Goal: Task Accomplishment & Management: Manage account settings

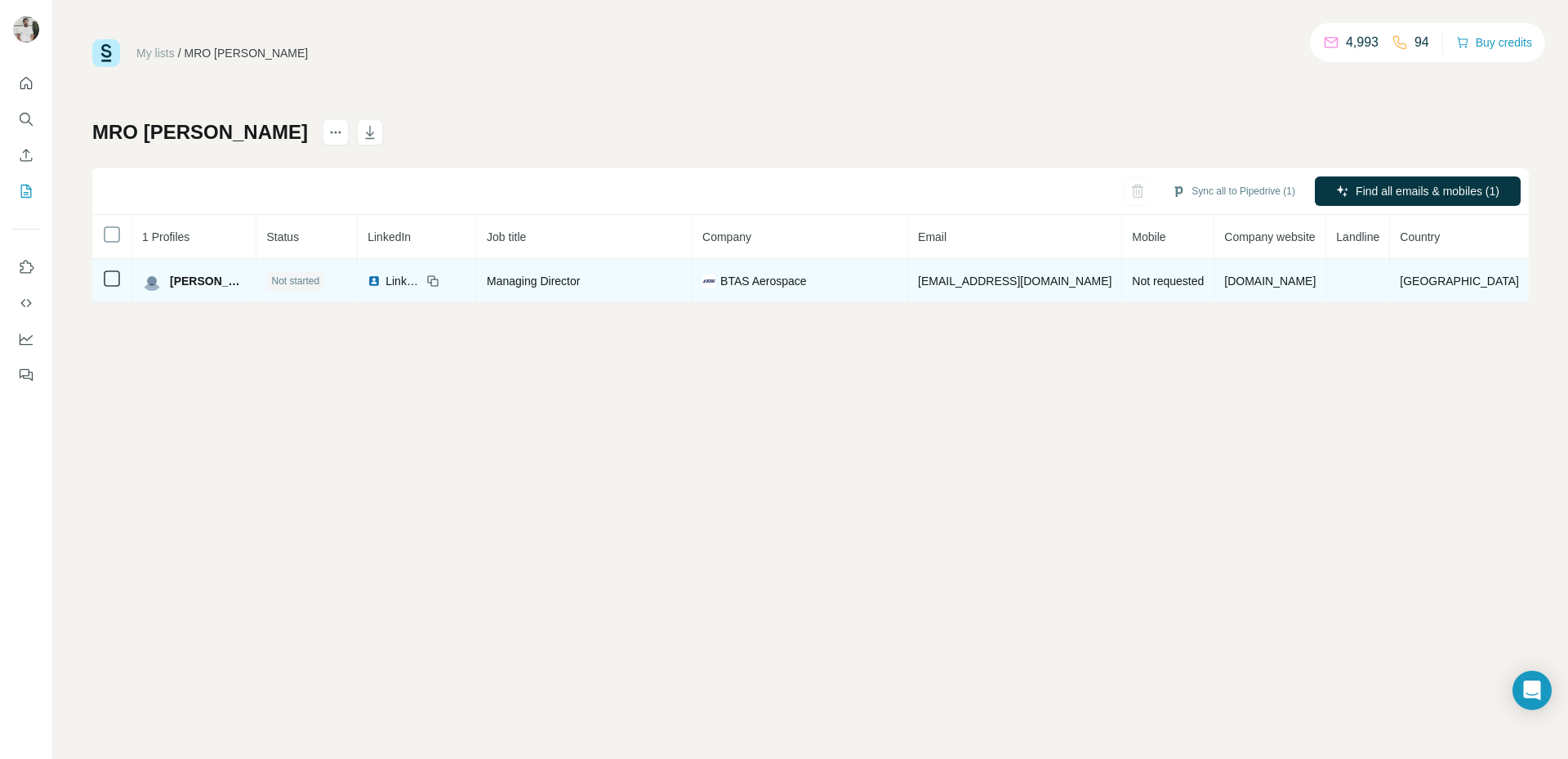
click at [1008, 278] on span "[EMAIL_ADDRESS][DOMAIN_NAME]" at bounding box center [1014, 281] width 193 height 13
click at [1008, 277] on span "[EMAIL_ADDRESS][DOMAIN_NAME]" at bounding box center [1014, 281] width 193 height 13
copy span "[EMAIL_ADDRESS][DOMAIN_NAME]"
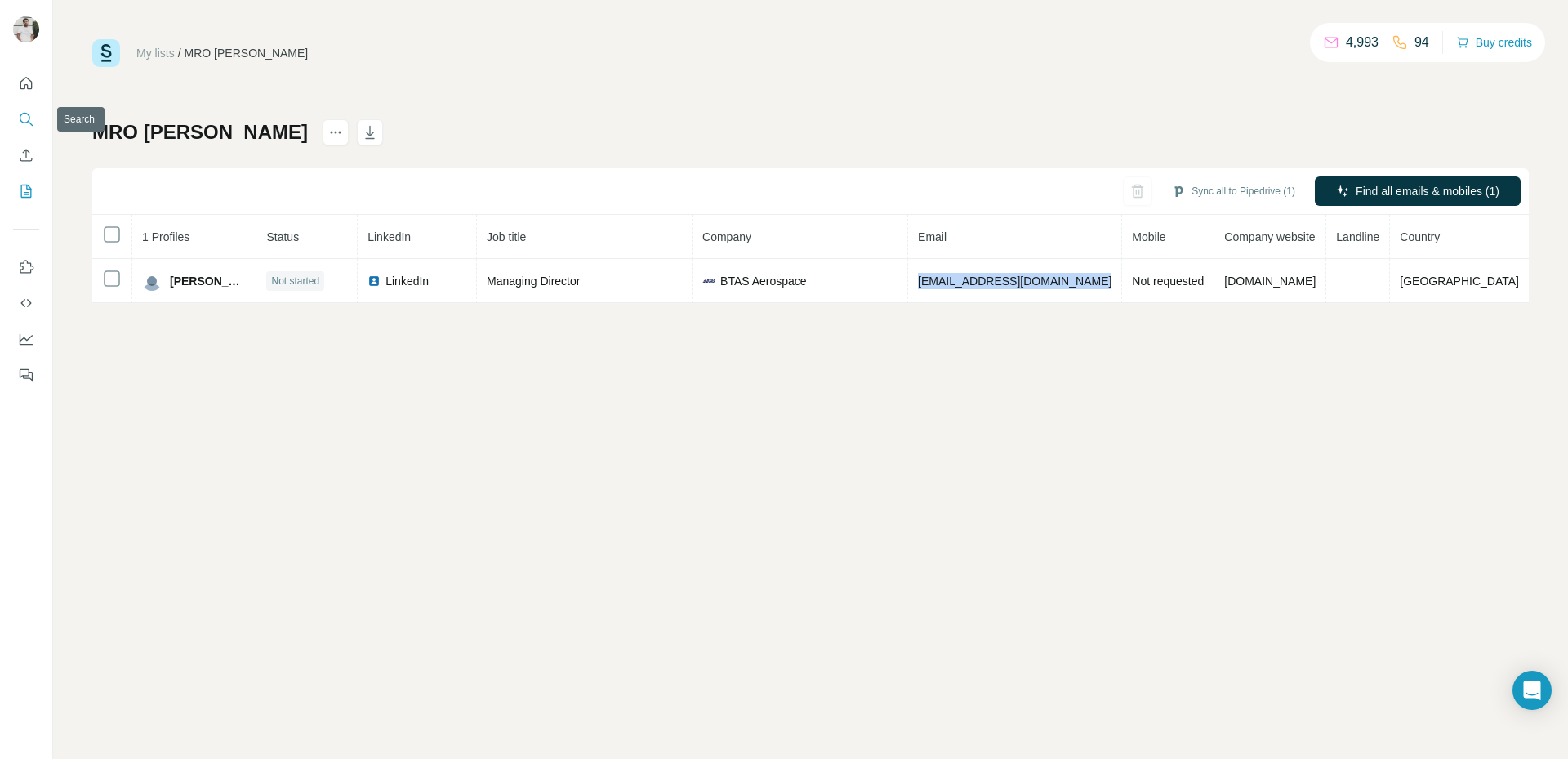
click at [23, 126] on icon "Search" at bounding box center [25, 118] width 16 height 16
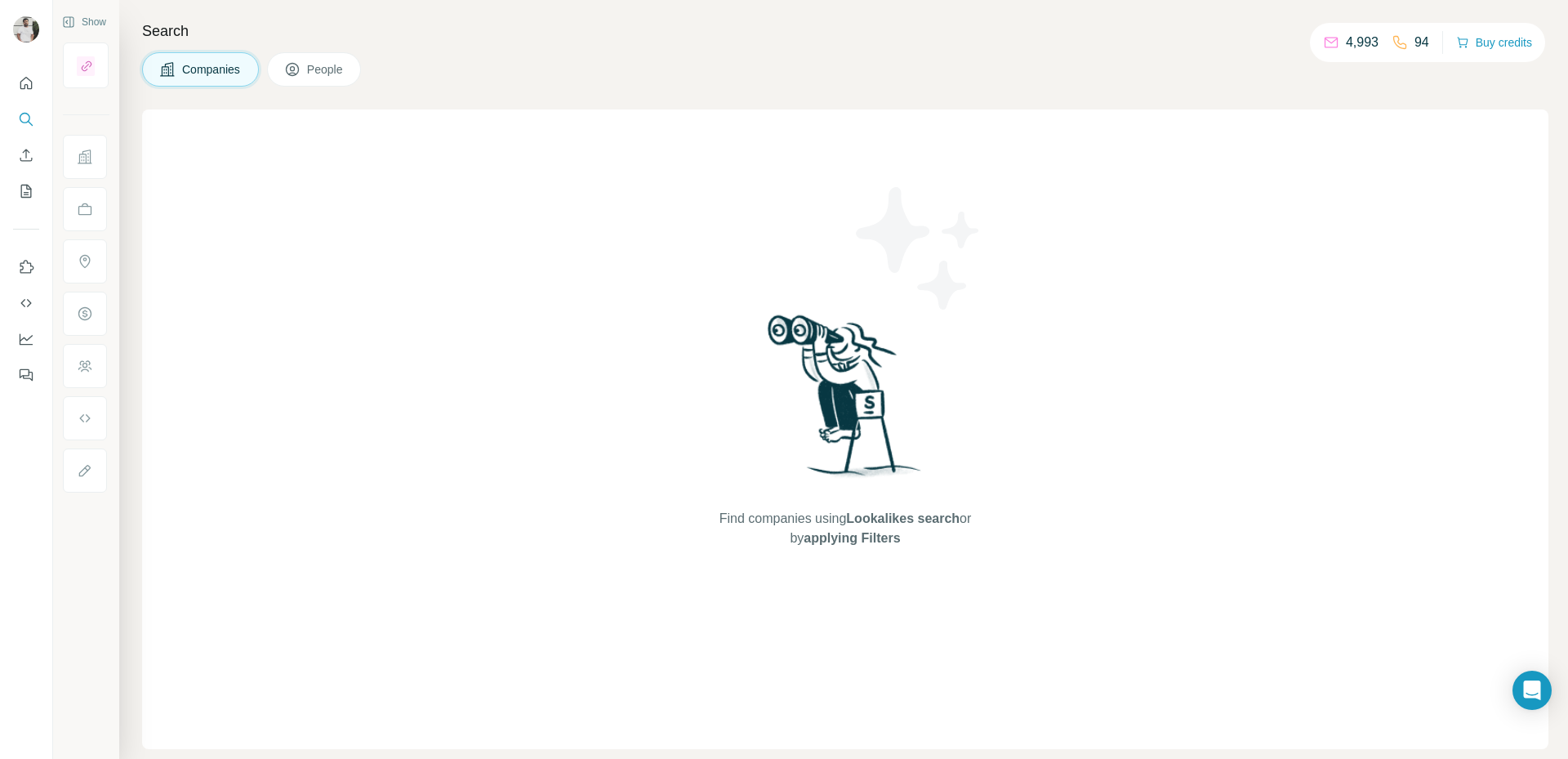
click at [192, 68] on span "Companies" at bounding box center [211, 69] width 59 height 16
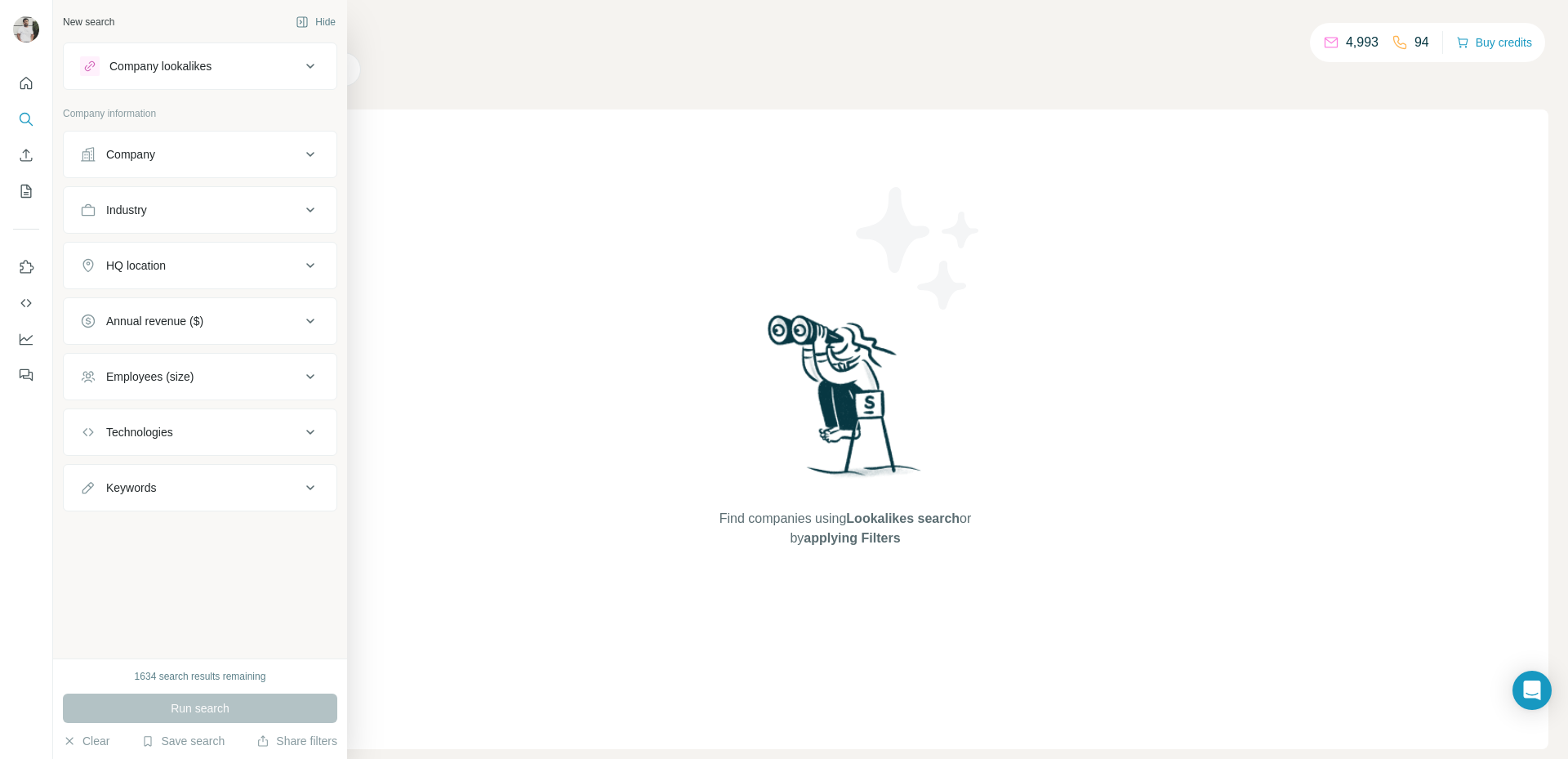
click at [166, 157] on div "Company" at bounding box center [190, 154] width 221 height 16
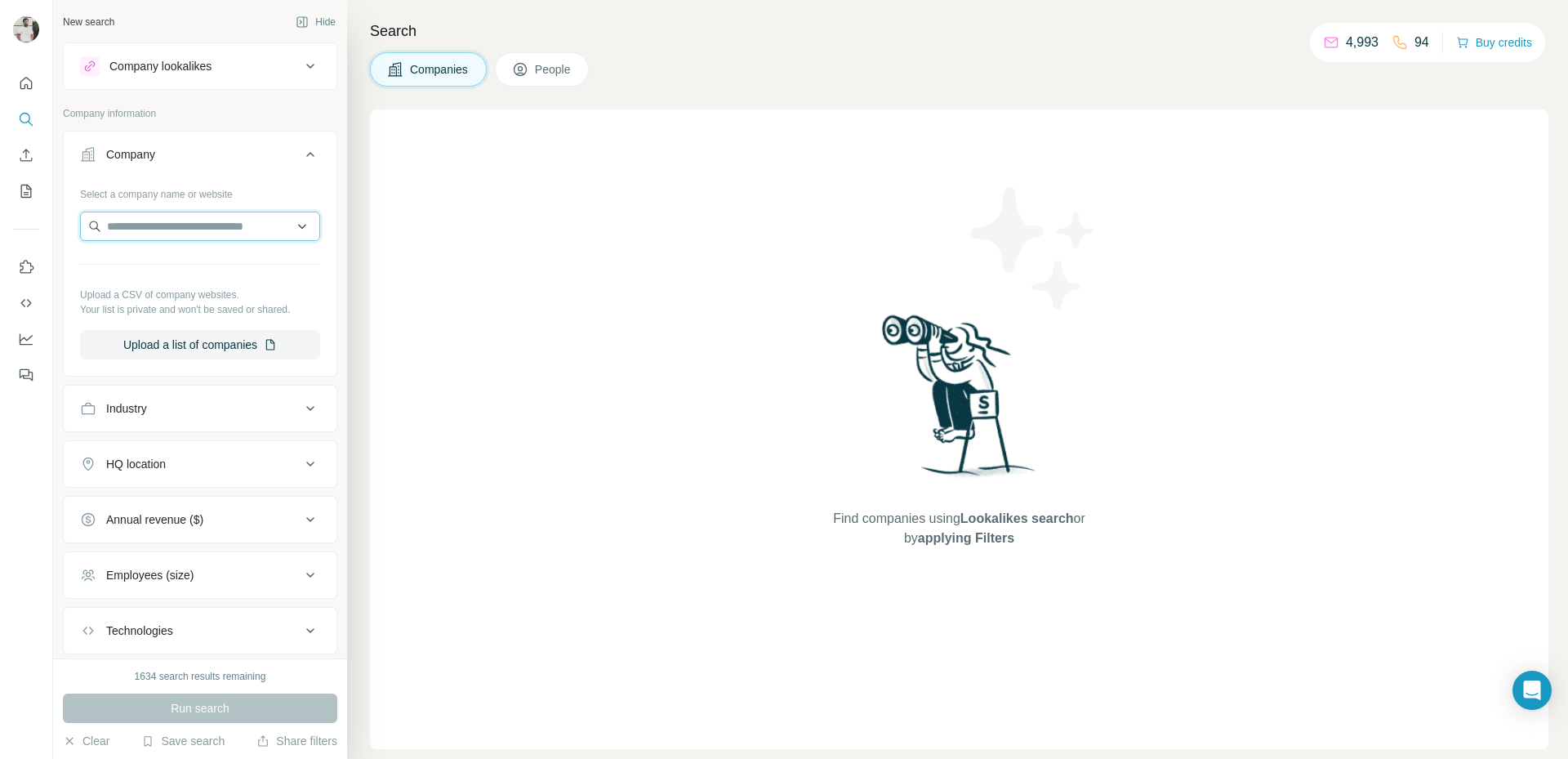
click at [183, 231] on input "text" at bounding box center [200, 225] width 240 height 29
paste input "**********"
type input "**********"
click at [215, 267] on p "thaitechnical.com" at bounding box center [172, 262] width 91 height 16
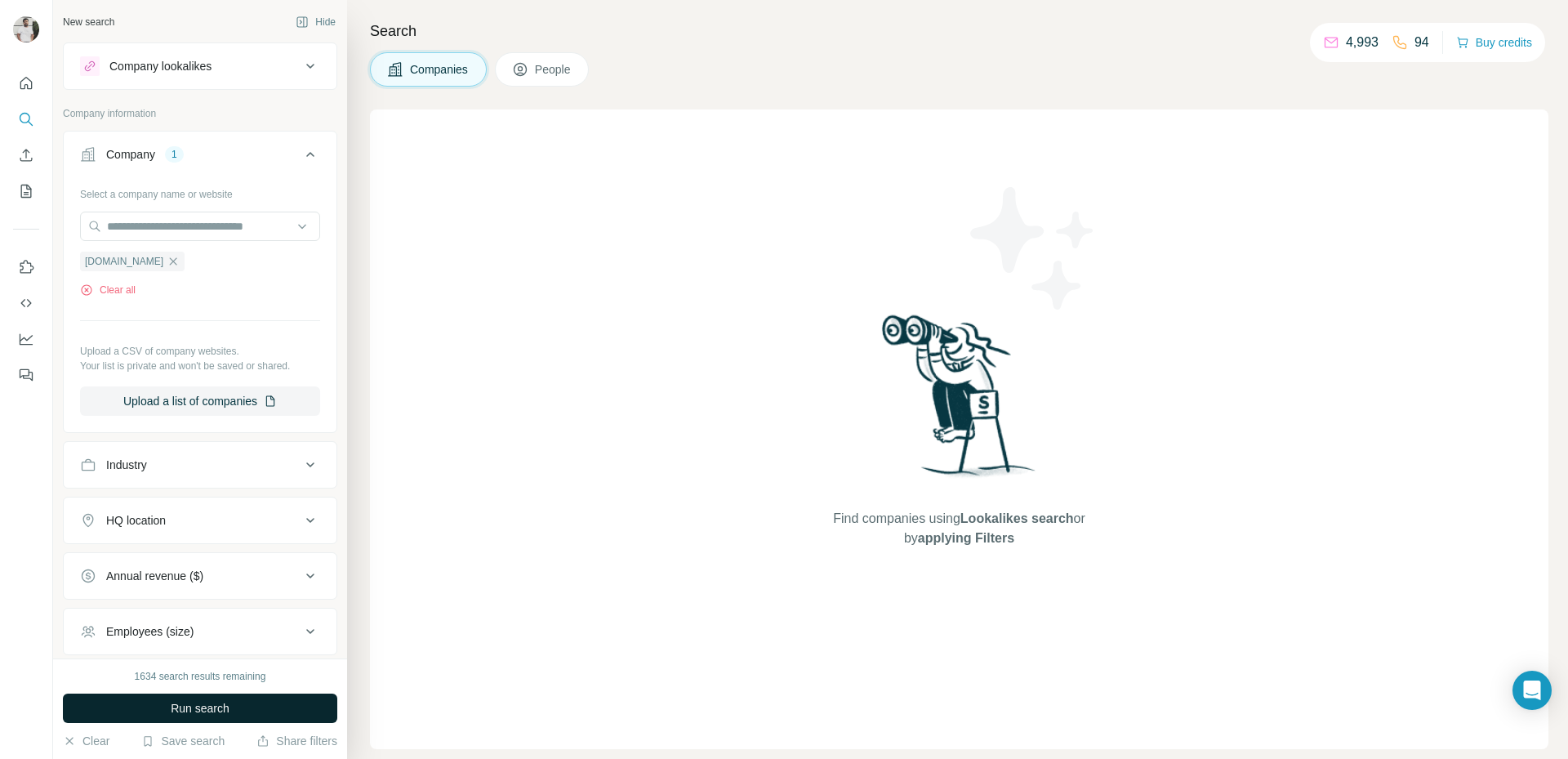
click at [244, 702] on button "Run search" at bounding box center [200, 707] width 274 height 29
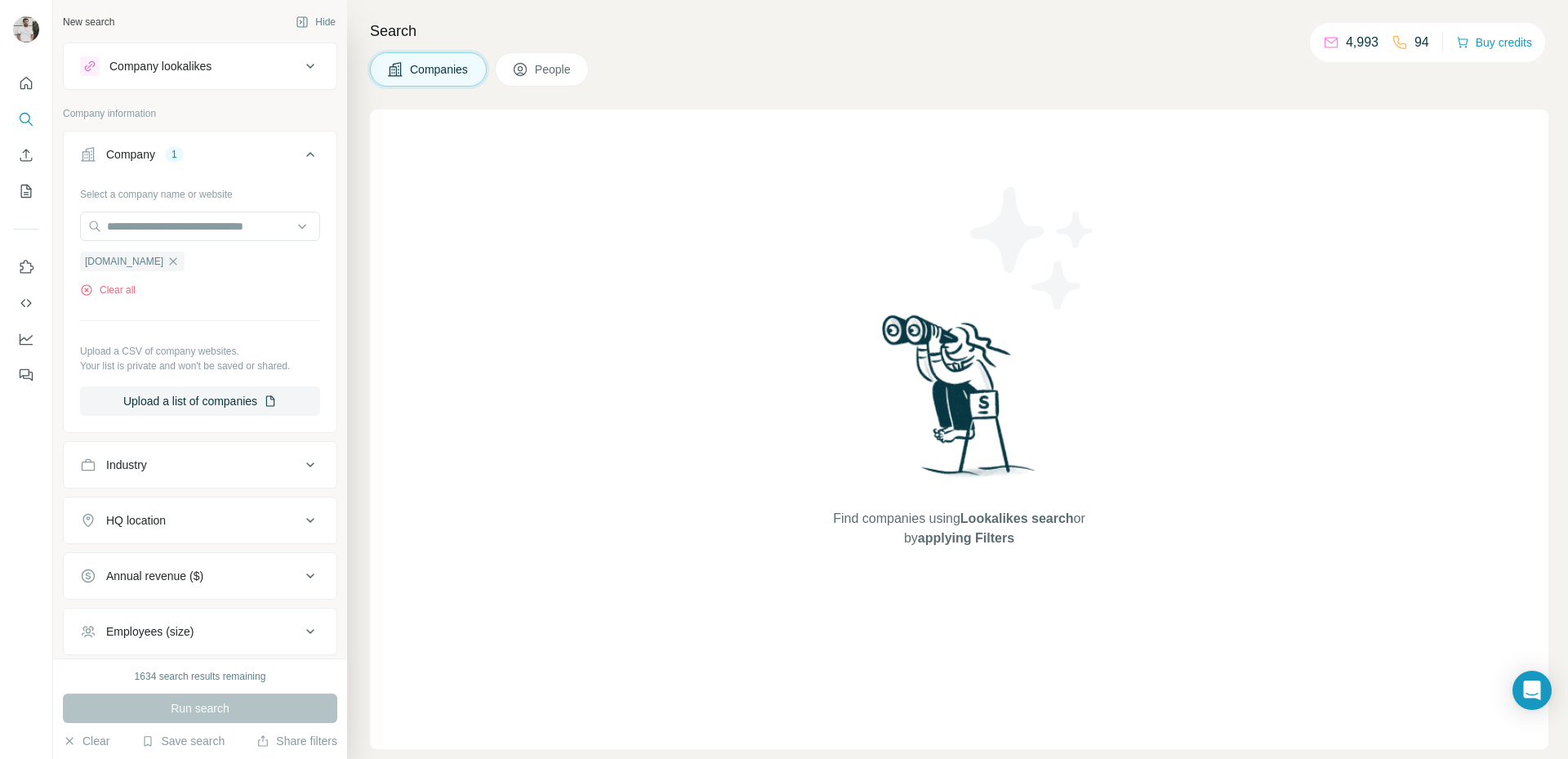
click at [230, 711] on div "Run search" at bounding box center [200, 707] width 274 height 29
click at [561, 78] on button "People" at bounding box center [542, 70] width 95 height 35
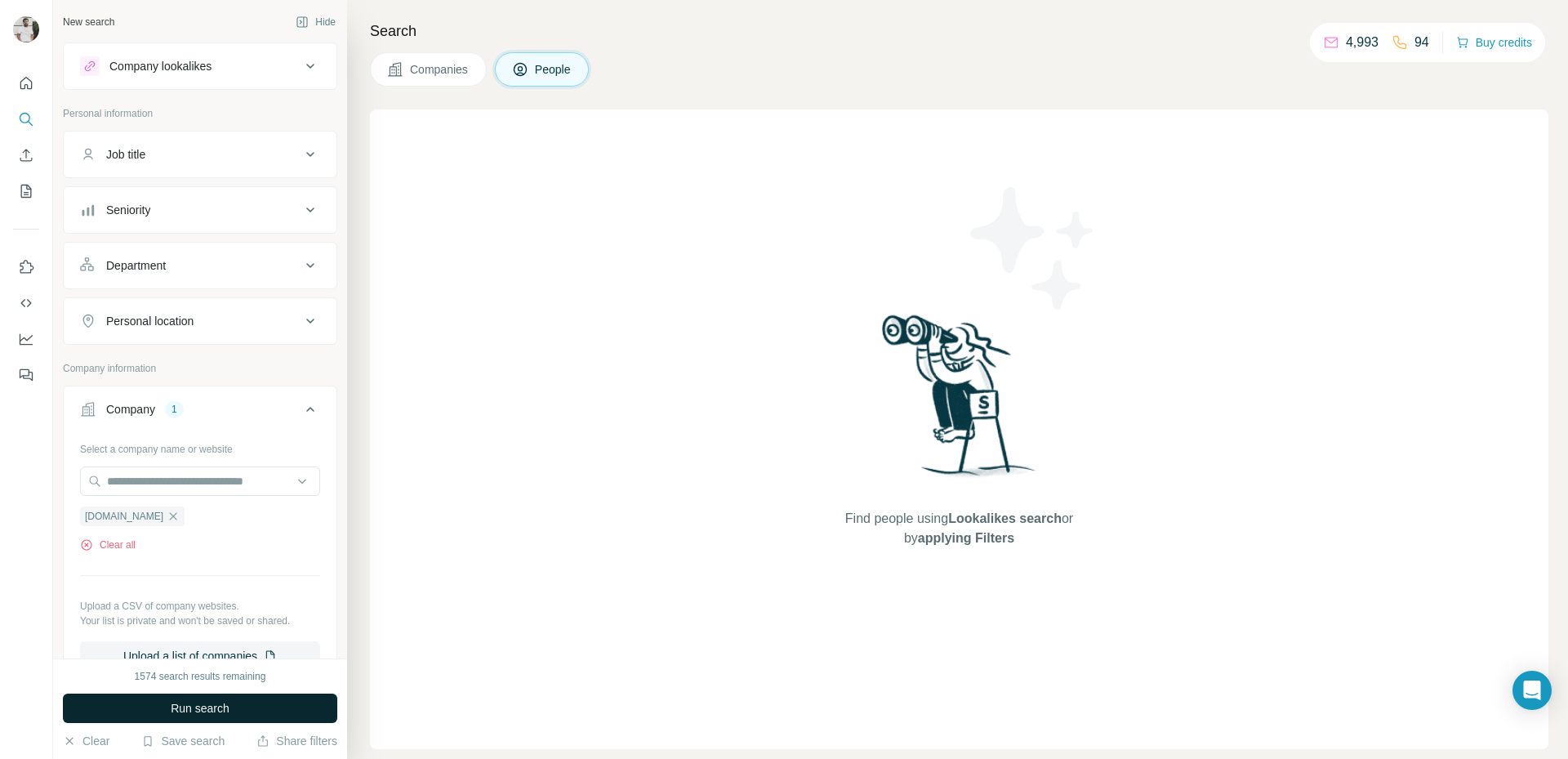
click at [233, 710] on button "Run search" at bounding box center [200, 707] width 274 height 29
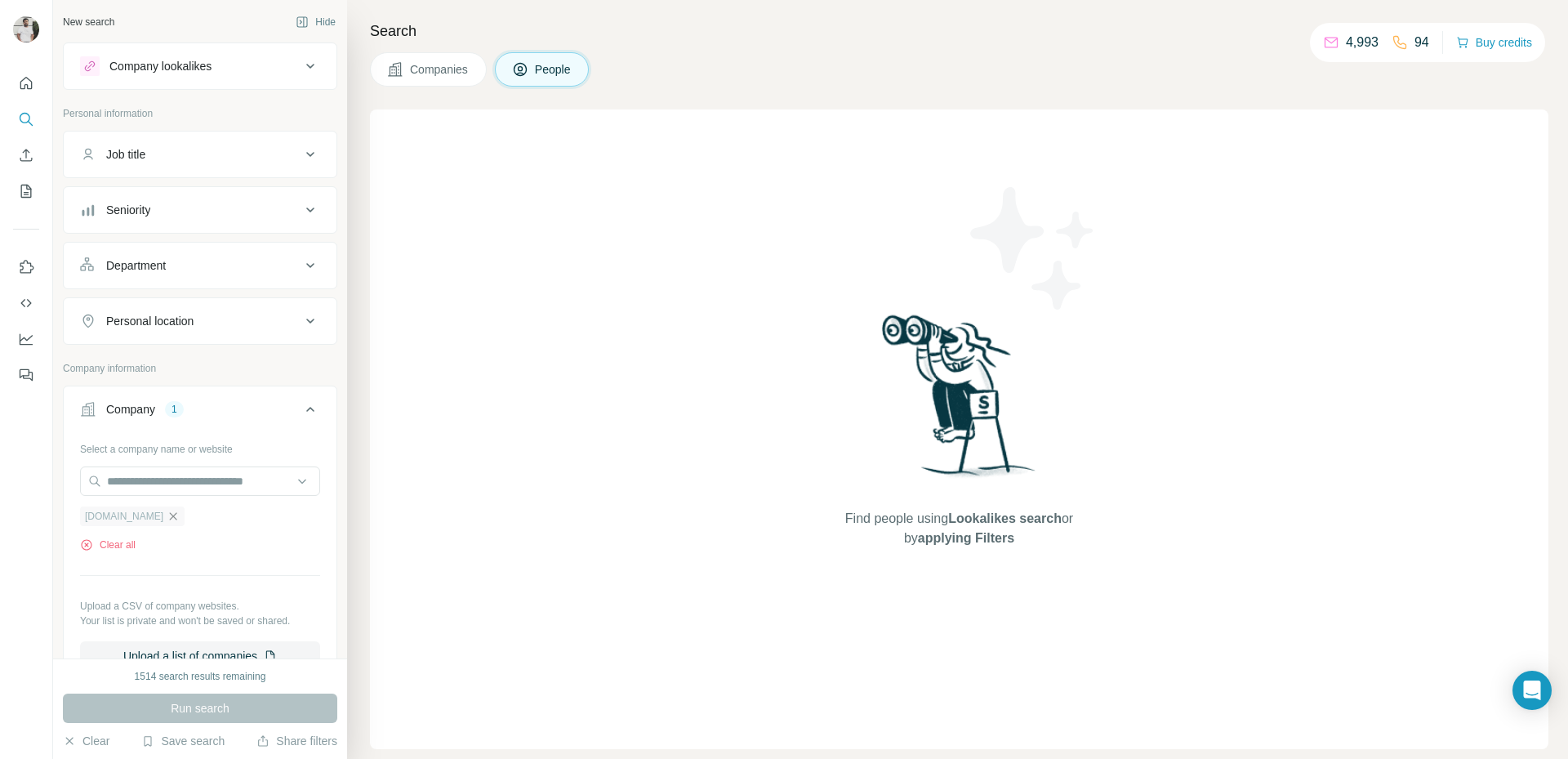
click at [174, 520] on icon "button" at bounding box center [173, 517] width 13 height 13
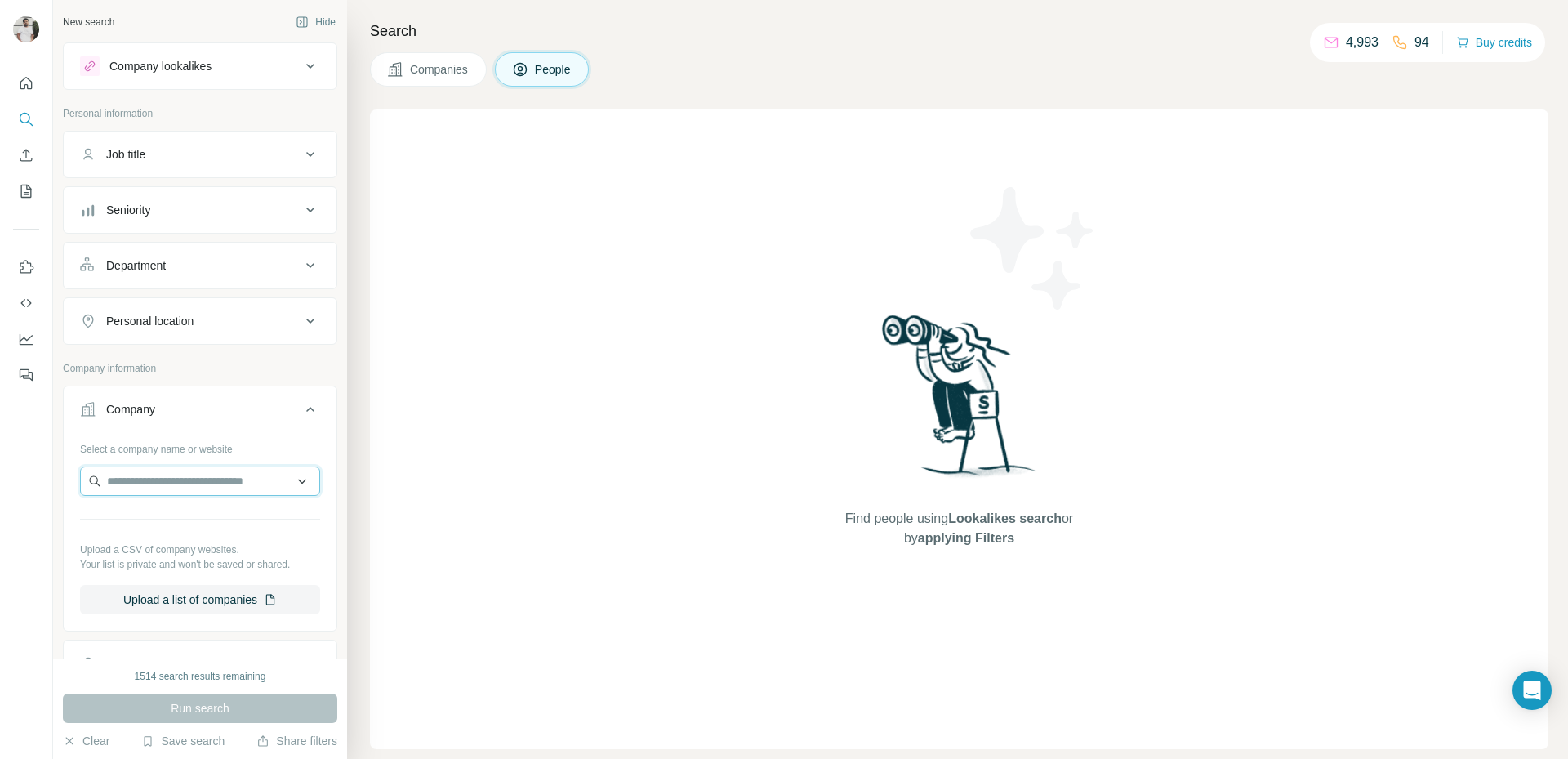
click at [187, 489] on input "text" at bounding box center [200, 481] width 240 height 29
paste input "**********"
type input "**********"
click at [212, 519] on p "GMR Aero Technic" at bounding box center [174, 518] width 95 height 16
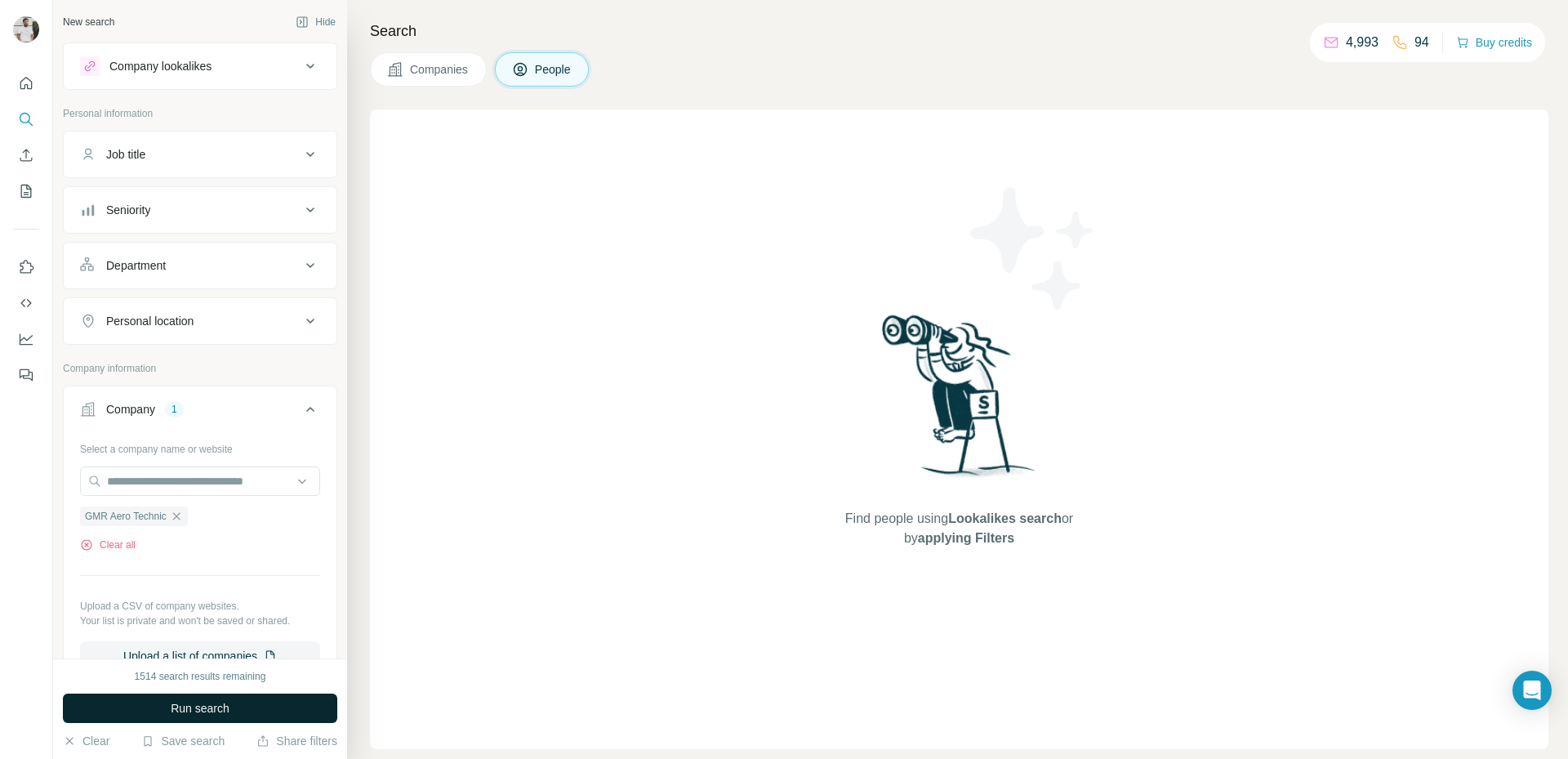
click at [225, 704] on span "Run search" at bounding box center [200, 707] width 59 height 16
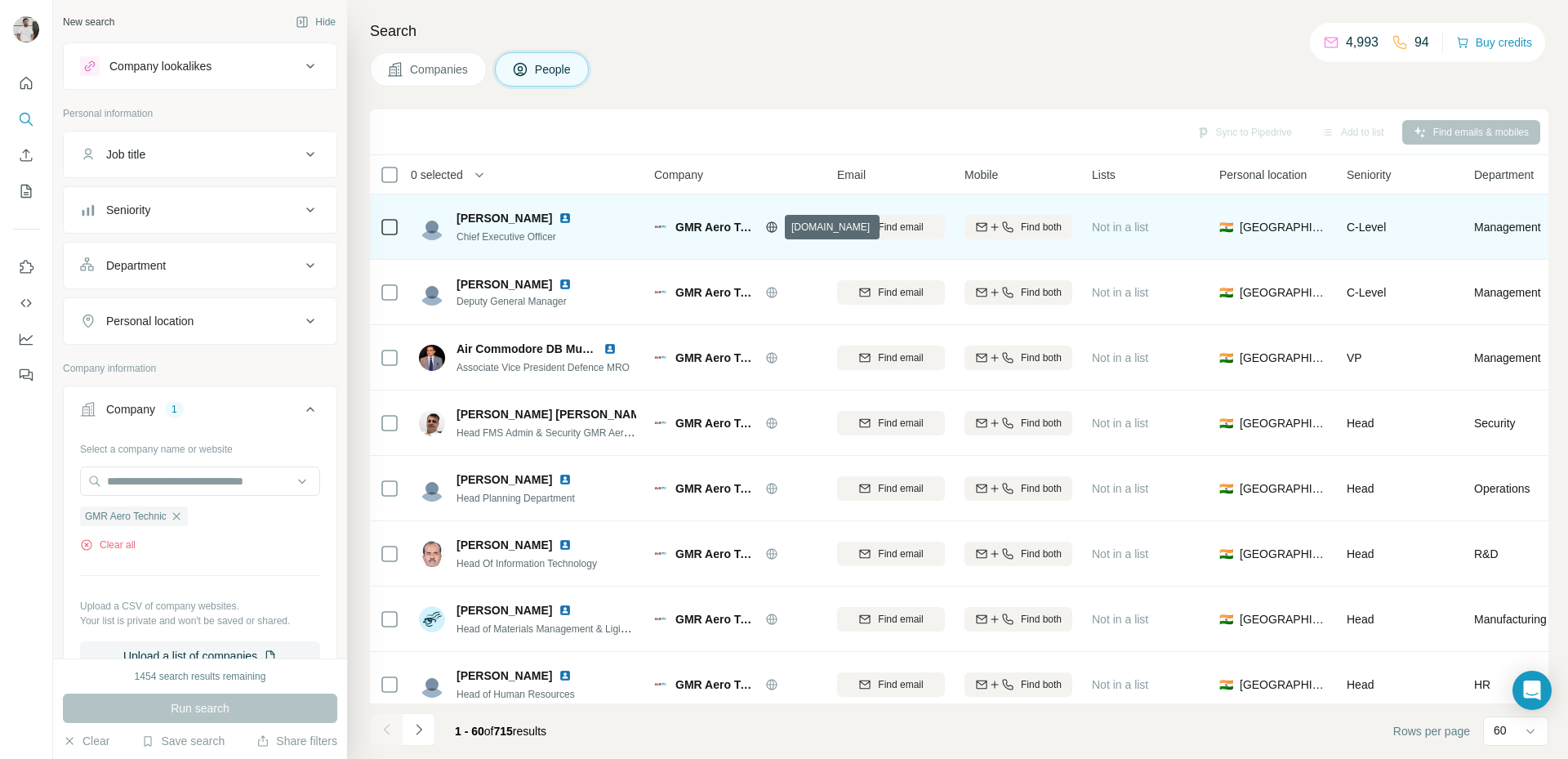
click at [774, 228] on icon at bounding box center [772, 227] width 13 height 13
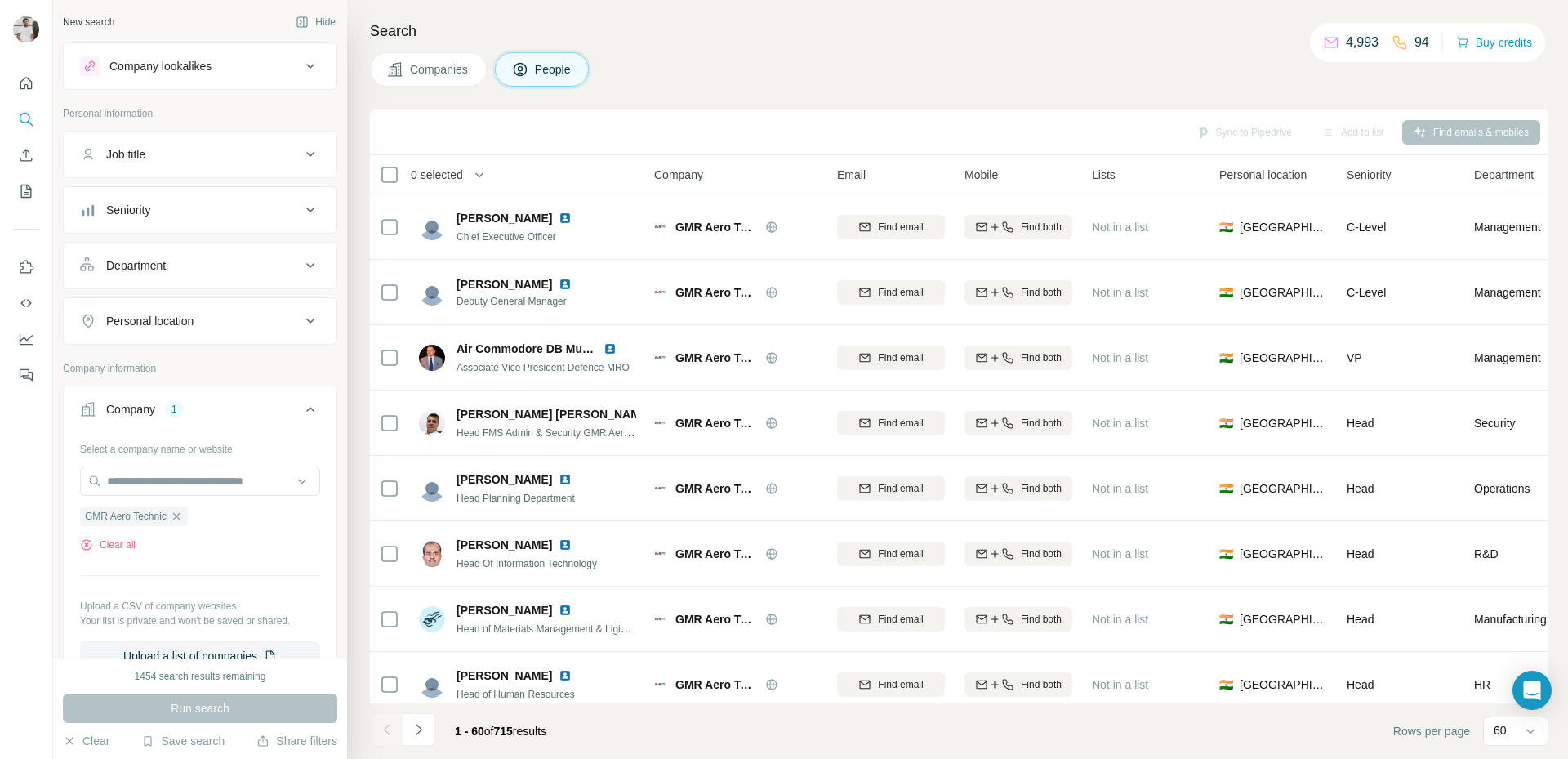
click at [245, 165] on button "Job title" at bounding box center [200, 154] width 272 height 39
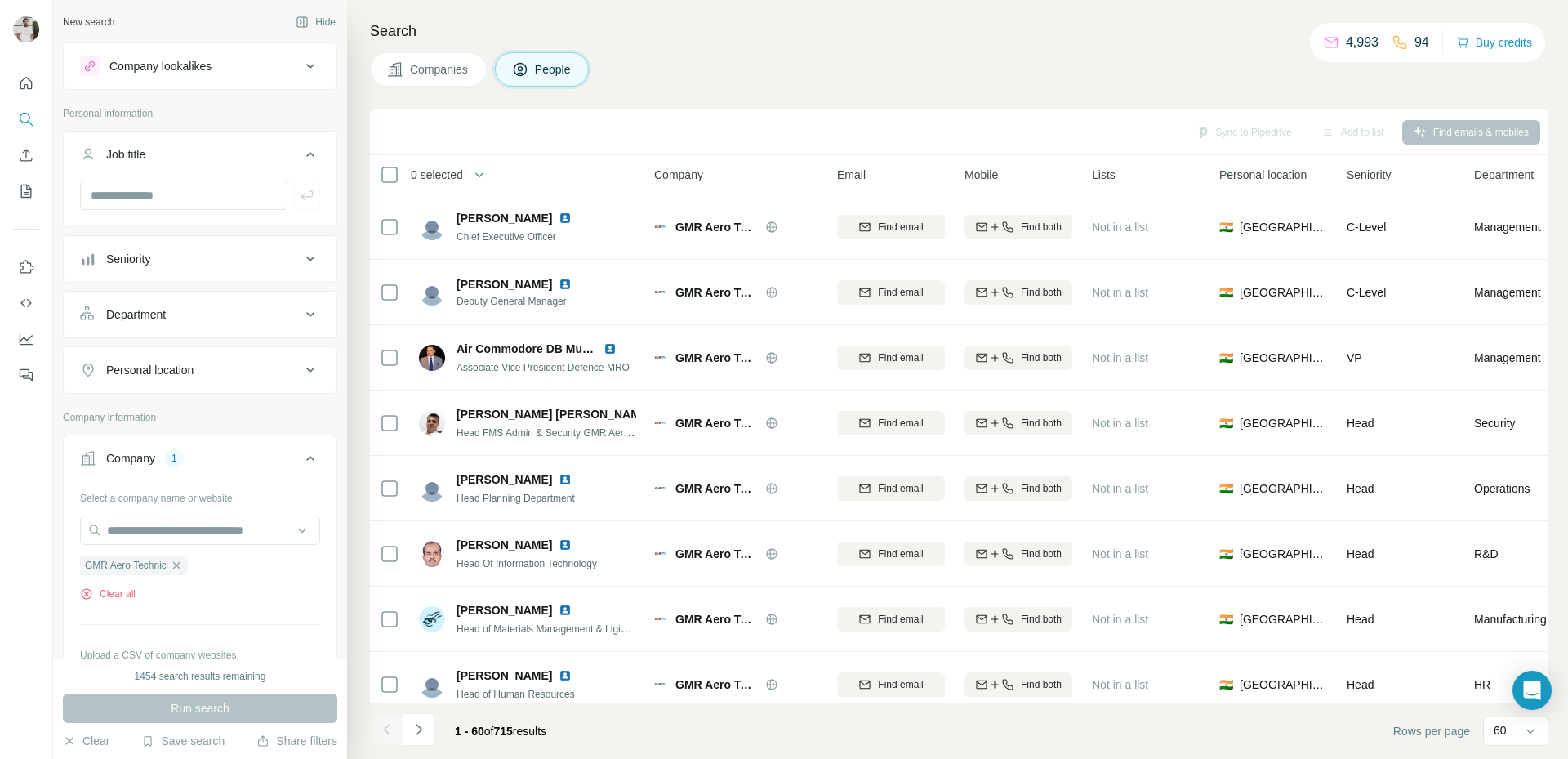
click at [245, 164] on button "Job title" at bounding box center [200, 157] width 272 height 46
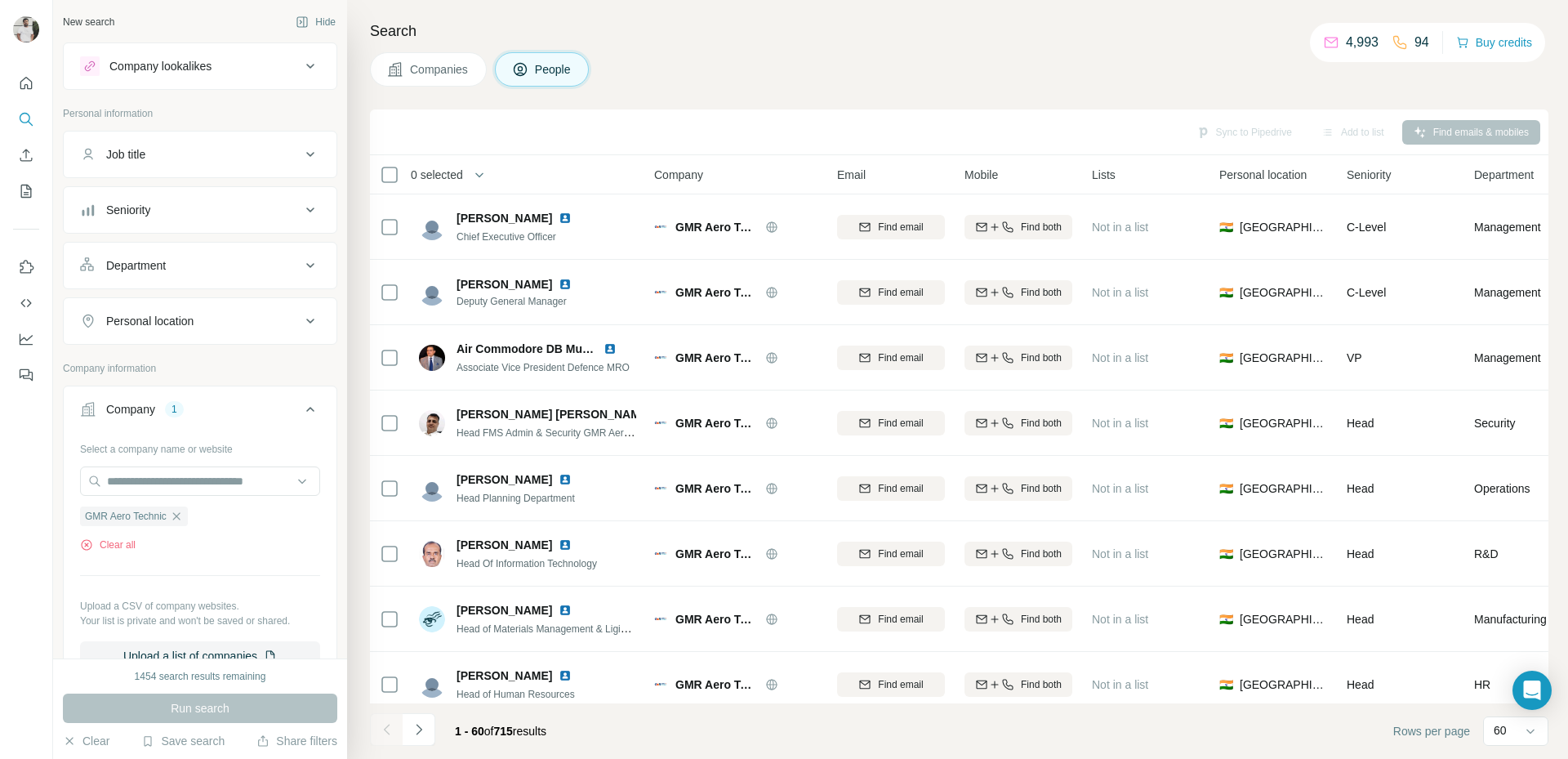
drag, startPoint x: 245, startPoint y: 234, endPoint x: 241, endPoint y: 219, distance: 15.5
click at [245, 229] on ul "Job title Seniority Department Personal location" at bounding box center [200, 238] width 274 height 214
click at [241, 217] on button "Seniority" at bounding box center [200, 210] width 272 height 39
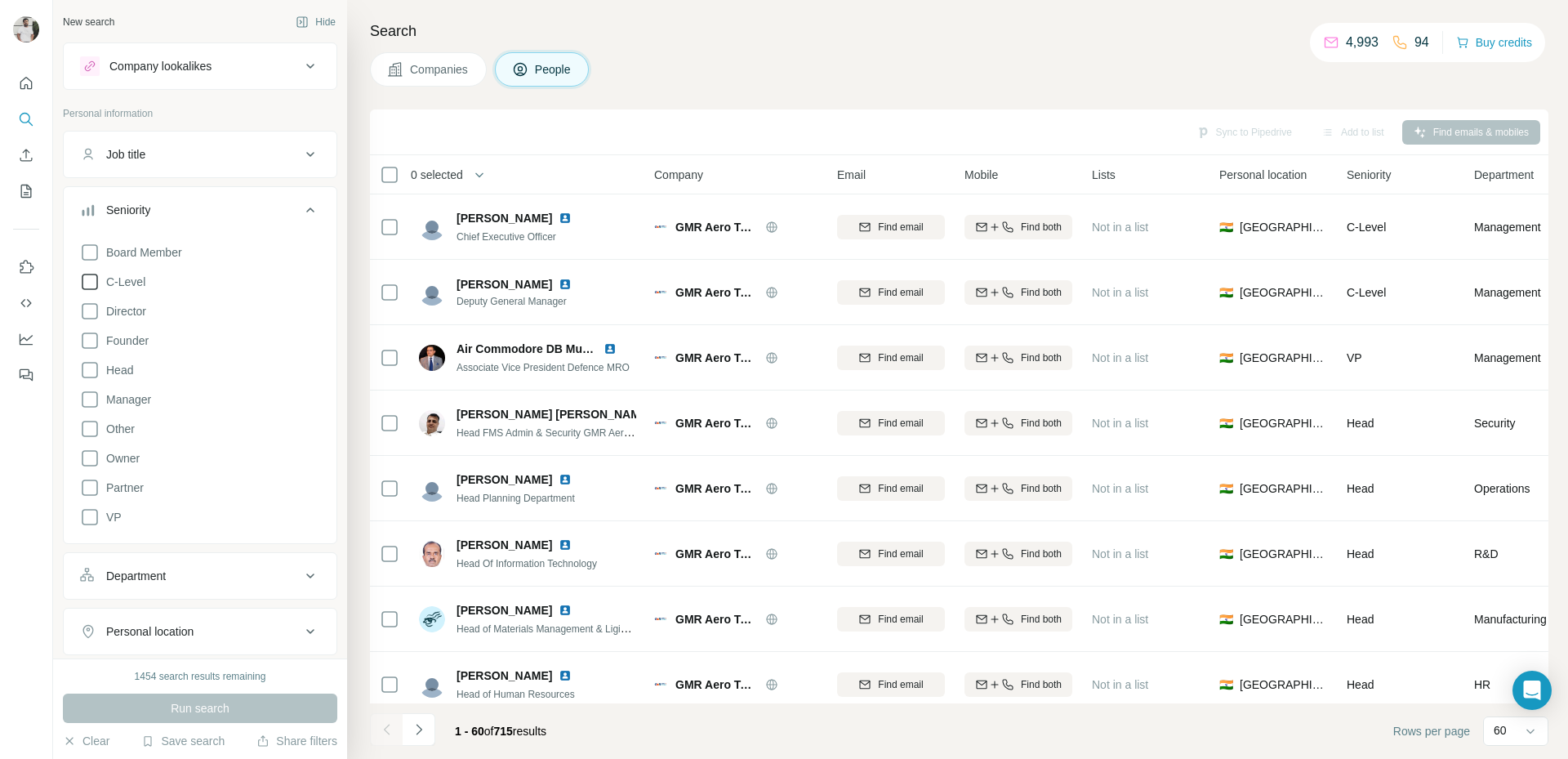
click at [103, 279] on span "C-Level" at bounding box center [122, 281] width 46 height 16
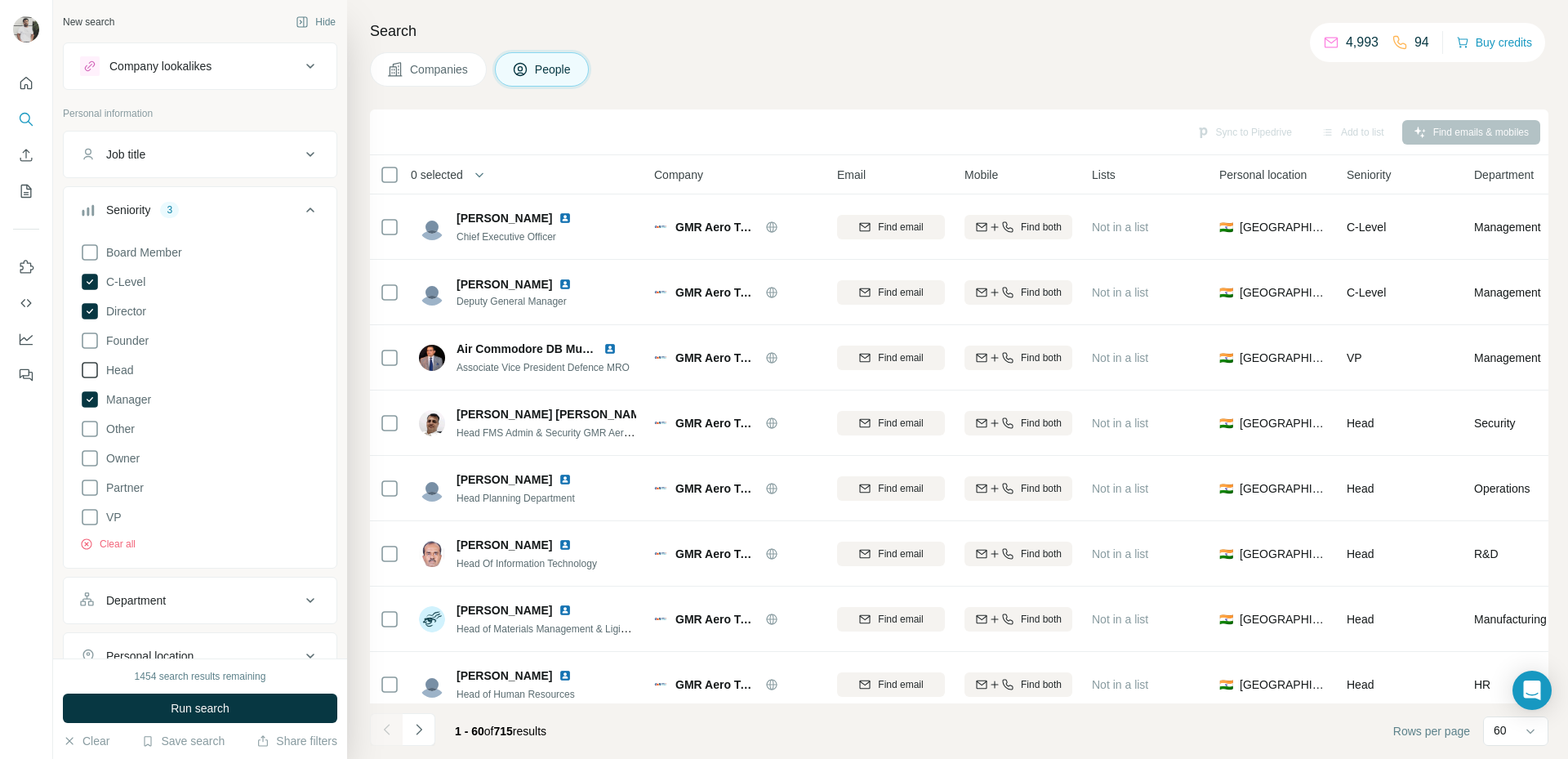
click at [119, 372] on span "Head" at bounding box center [116, 369] width 34 height 16
drag, startPoint x: 219, startPoint y: 718, endPoint x: 1476, endPoint y: 776, distance: 1258.3
click at [1476, 758] on html "New search Hide Company lookalikes Personal information Job title Seniority 5 B…" at bounding box center [784, 380] width 1568 height 759
click at [1527, 736] on icon at bounding box center [1530, 731] width 16 height 16
click at [1505, 697] on p "10" at bounding box center [1503, 694] width 13 height 16
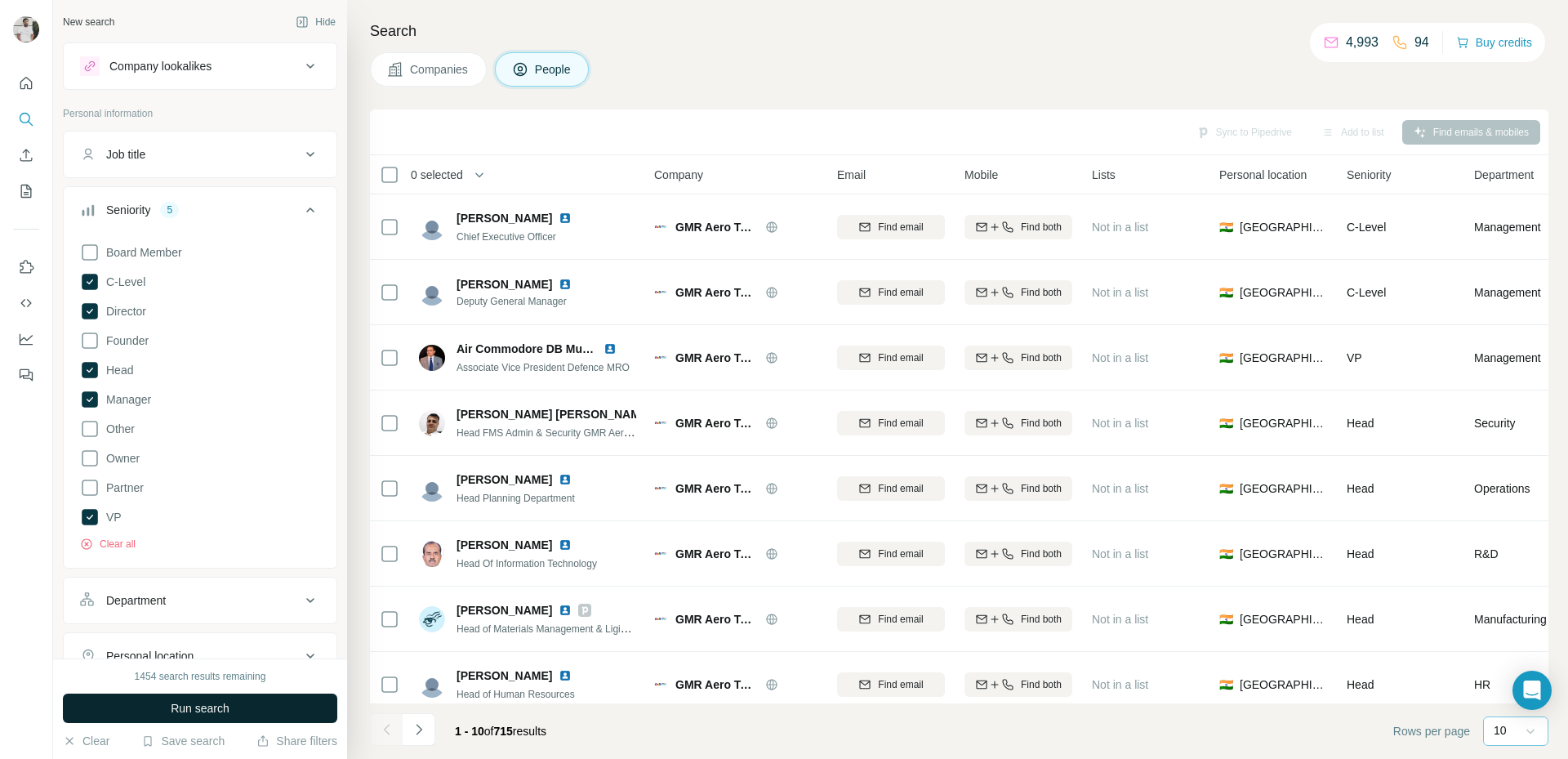
click at [208, 700] on span "Run search" at bounding box center [200, 707] width 59 height 16
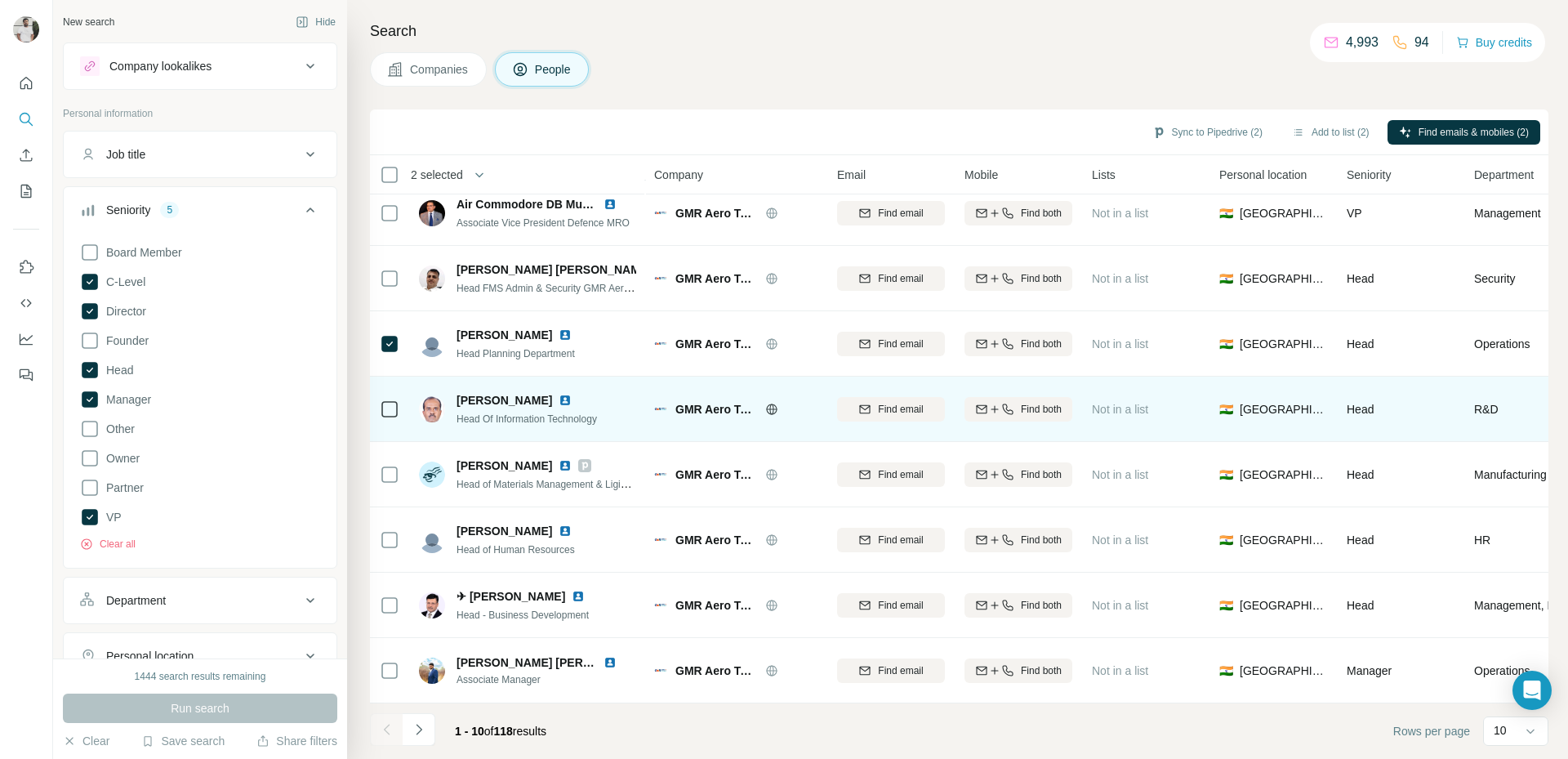
scroll to position [153, 0]
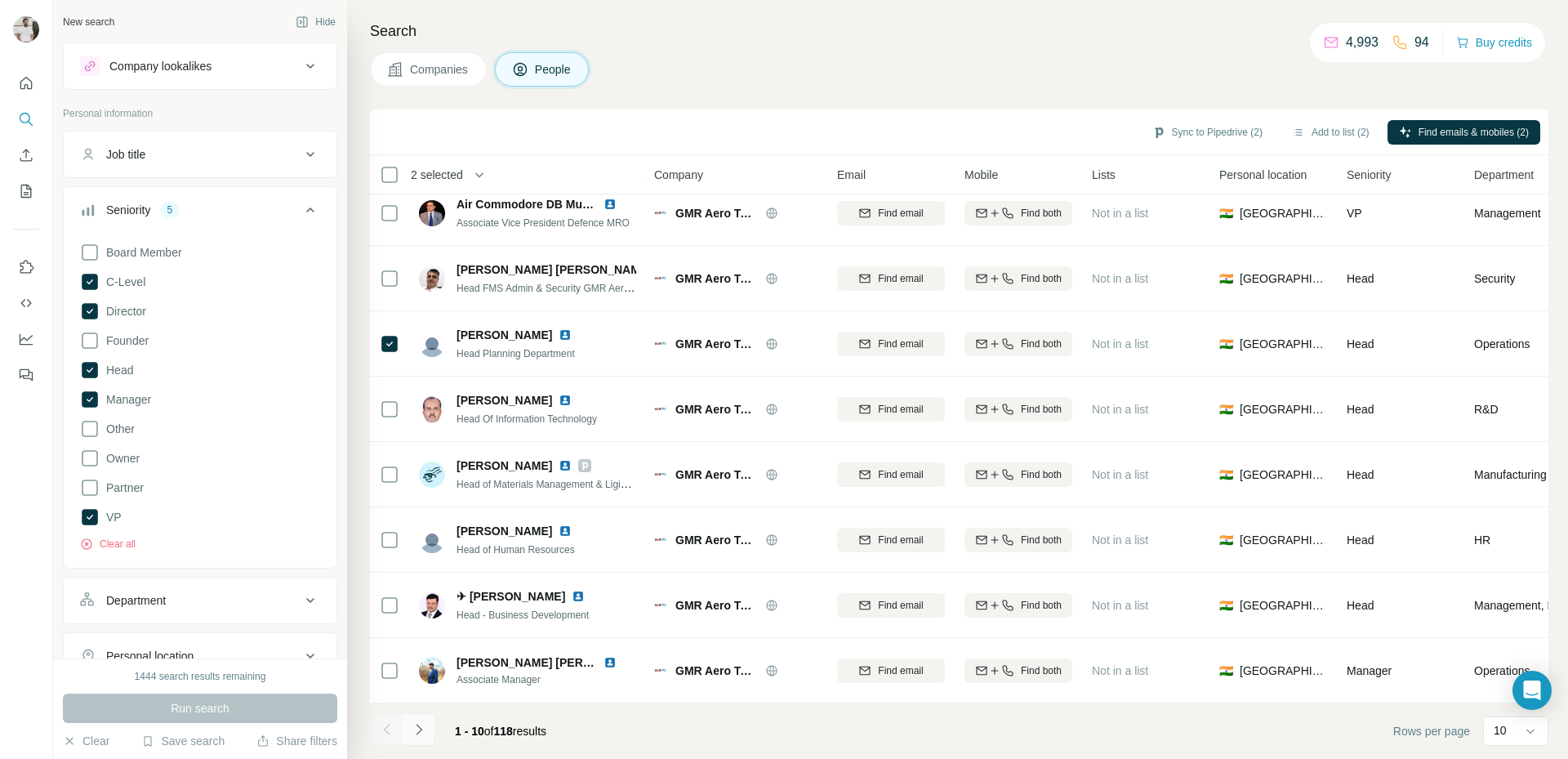
click at [424, 725] on icon "Navigate to next page" at bounding box center [418, 729] width 16 height 16
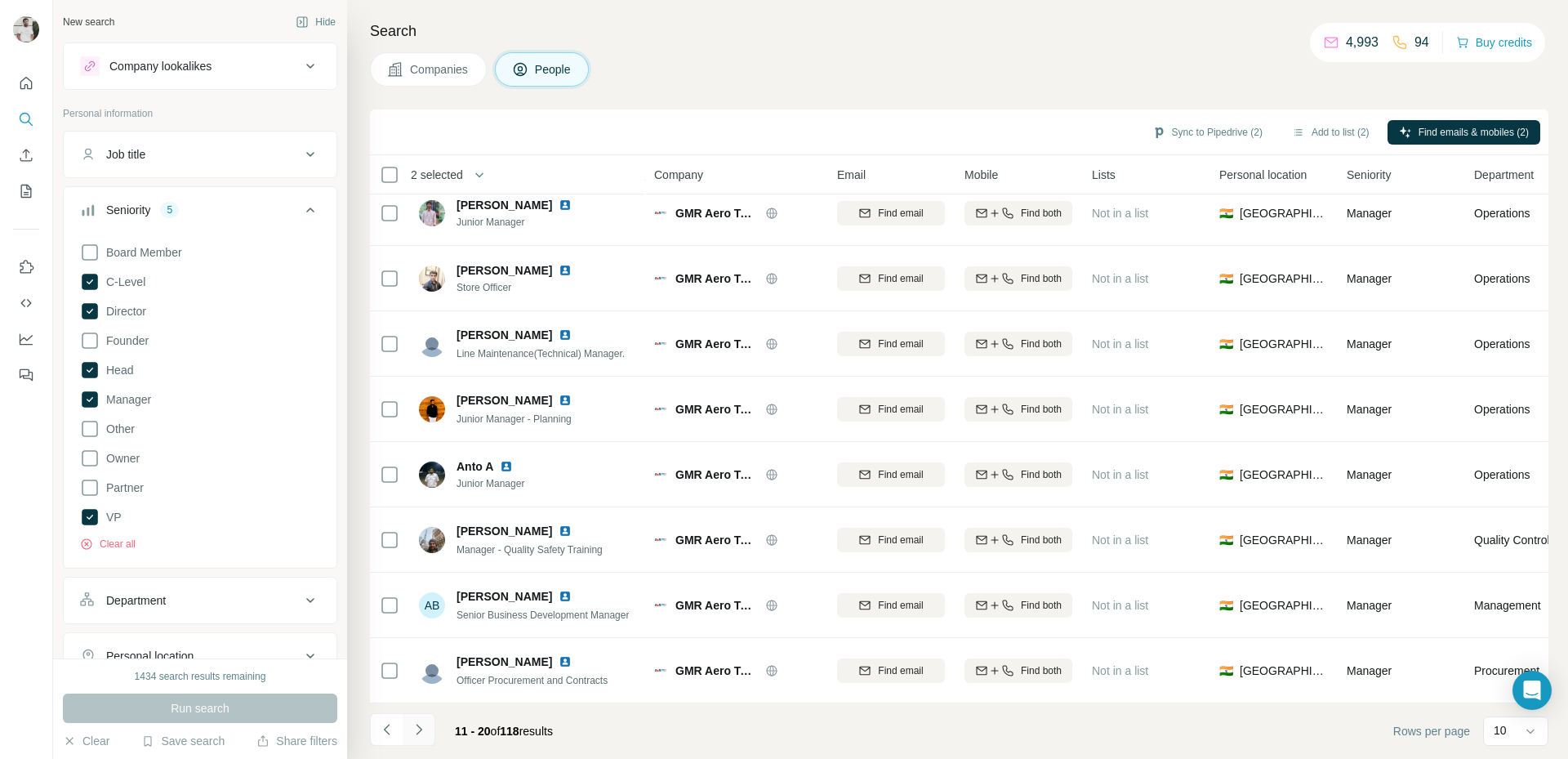
click at [426, 736] on icon "Navigate to next page" at bounding box center [418, 729] width 16 height 16
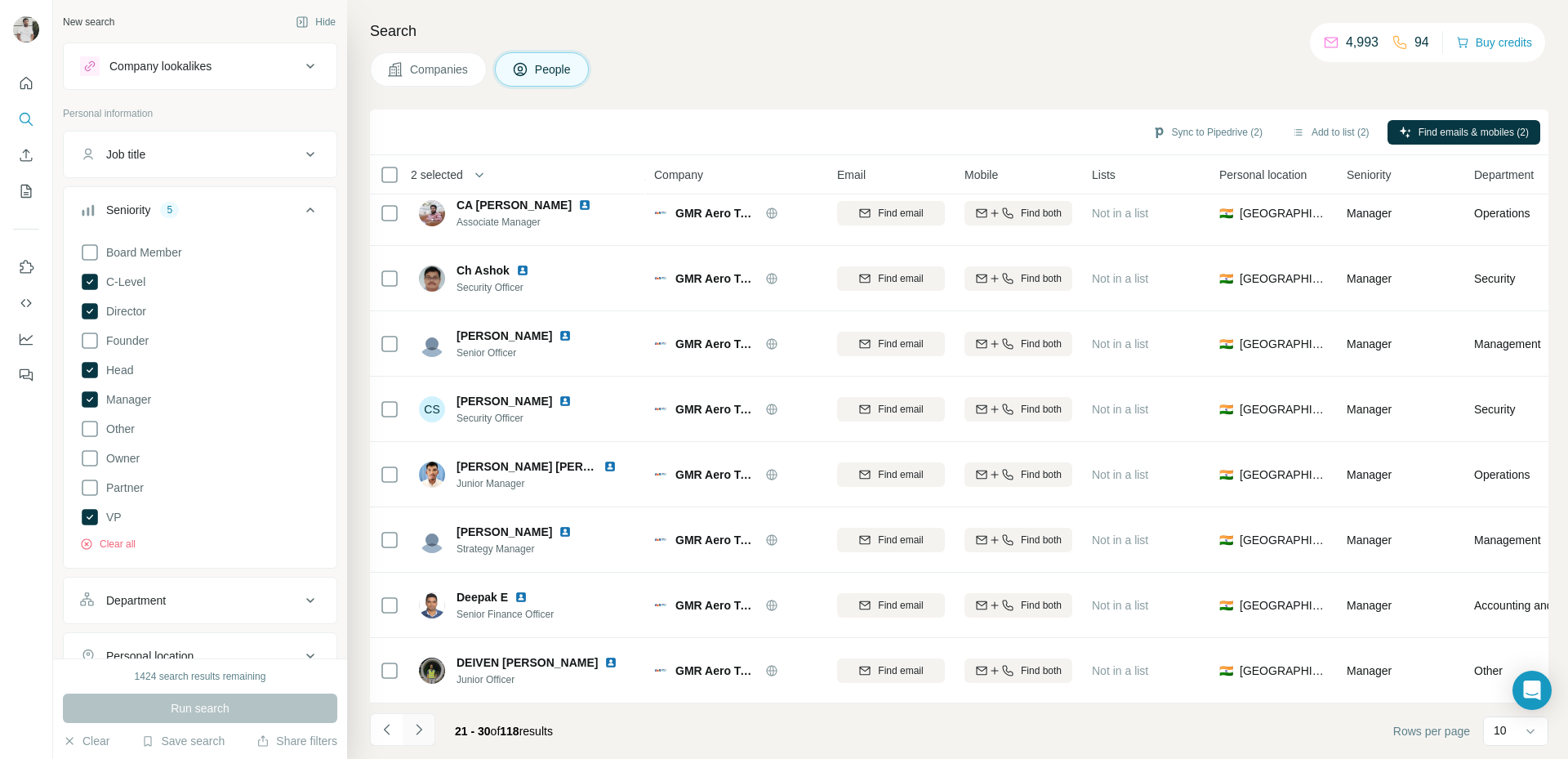
click at [428, 725] on button "Navigate to next page" at bounding box center [419, 729] width 33 height 33
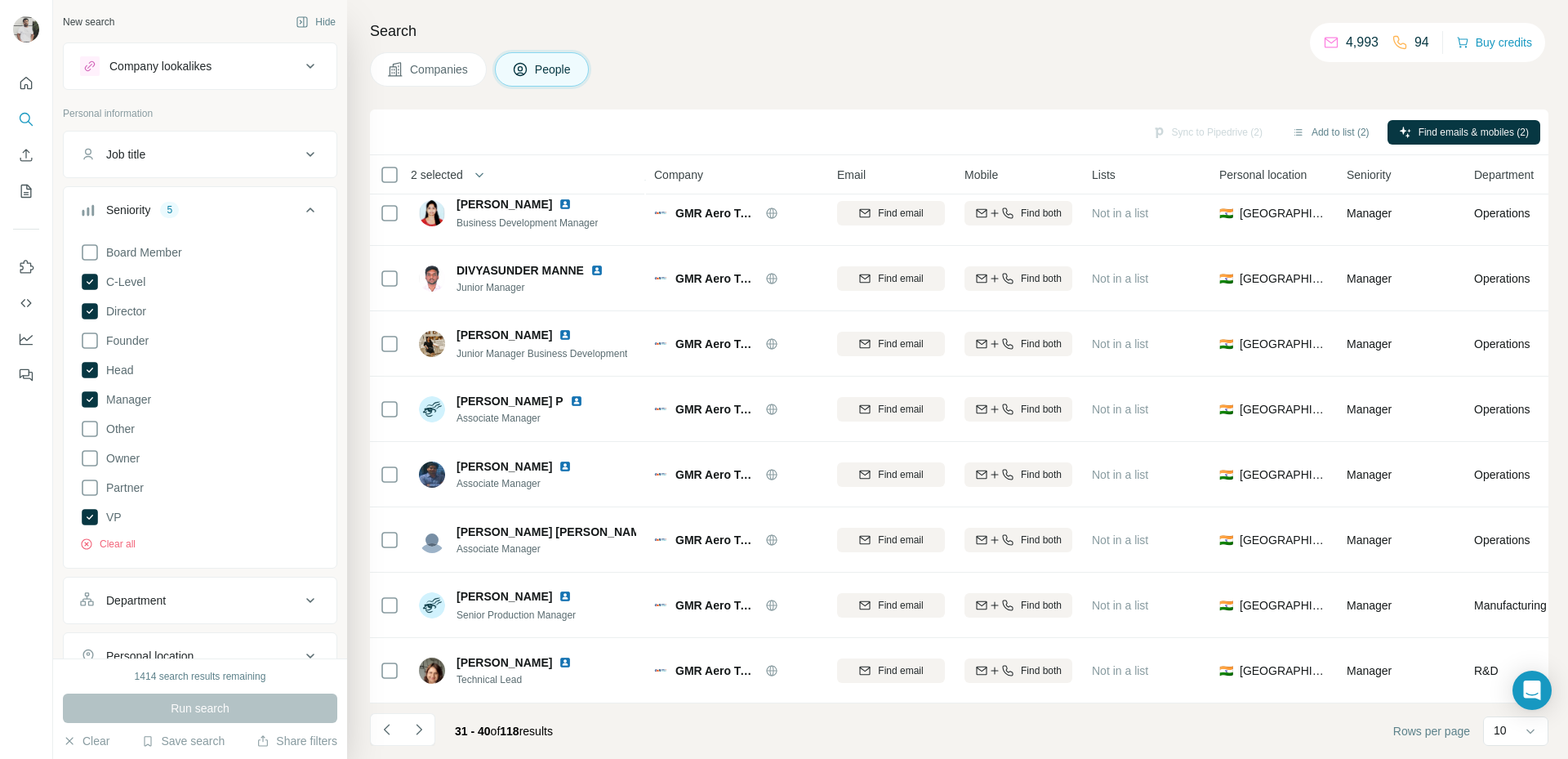
click at [425, 729] on icon "Navigate to next page" at bounding box center [418, 729] width 16 height 16
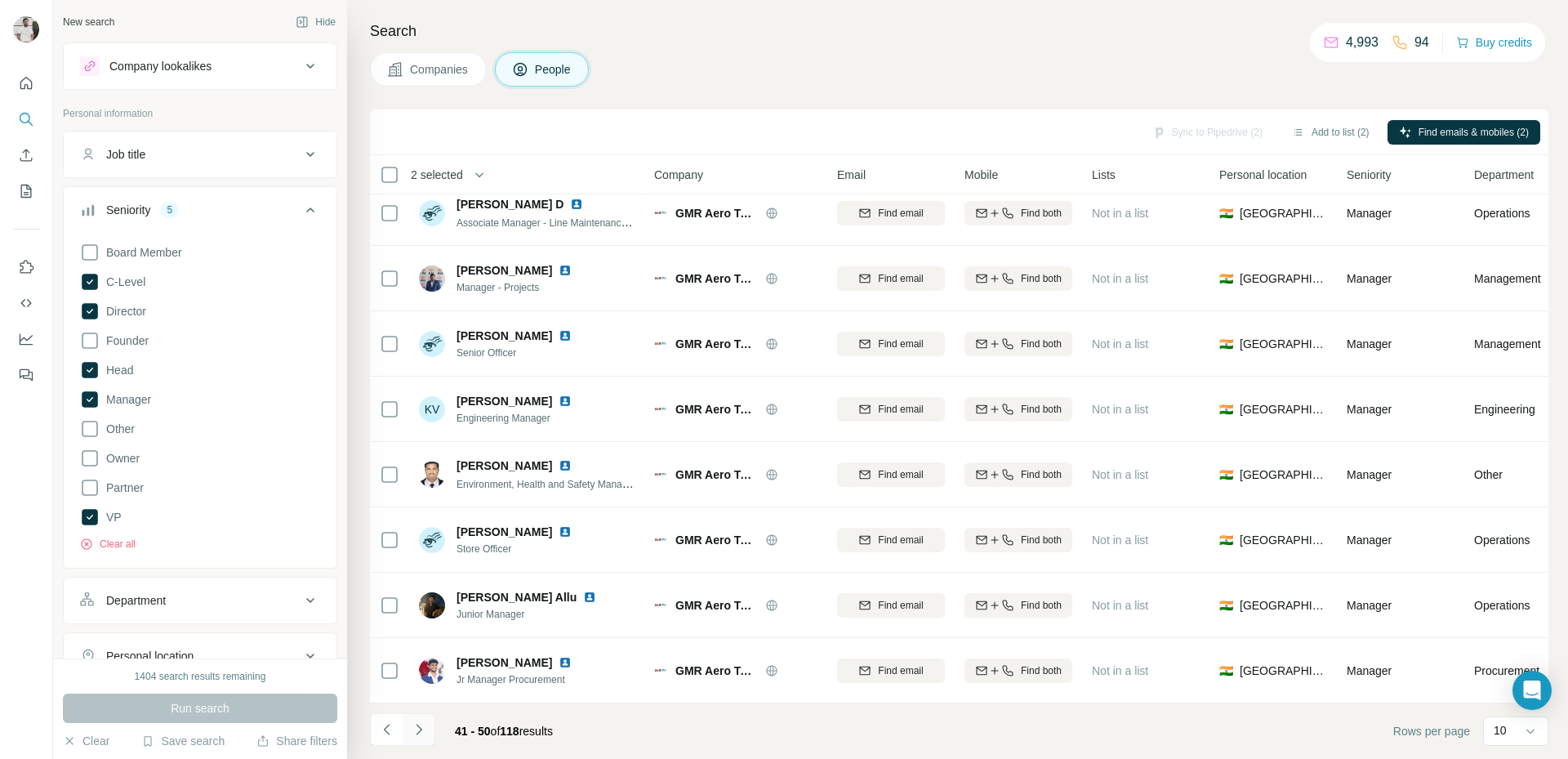
click at [425, 727] on icon "Navigate to next page" at bounding box center [418, 729] width 16 height 16
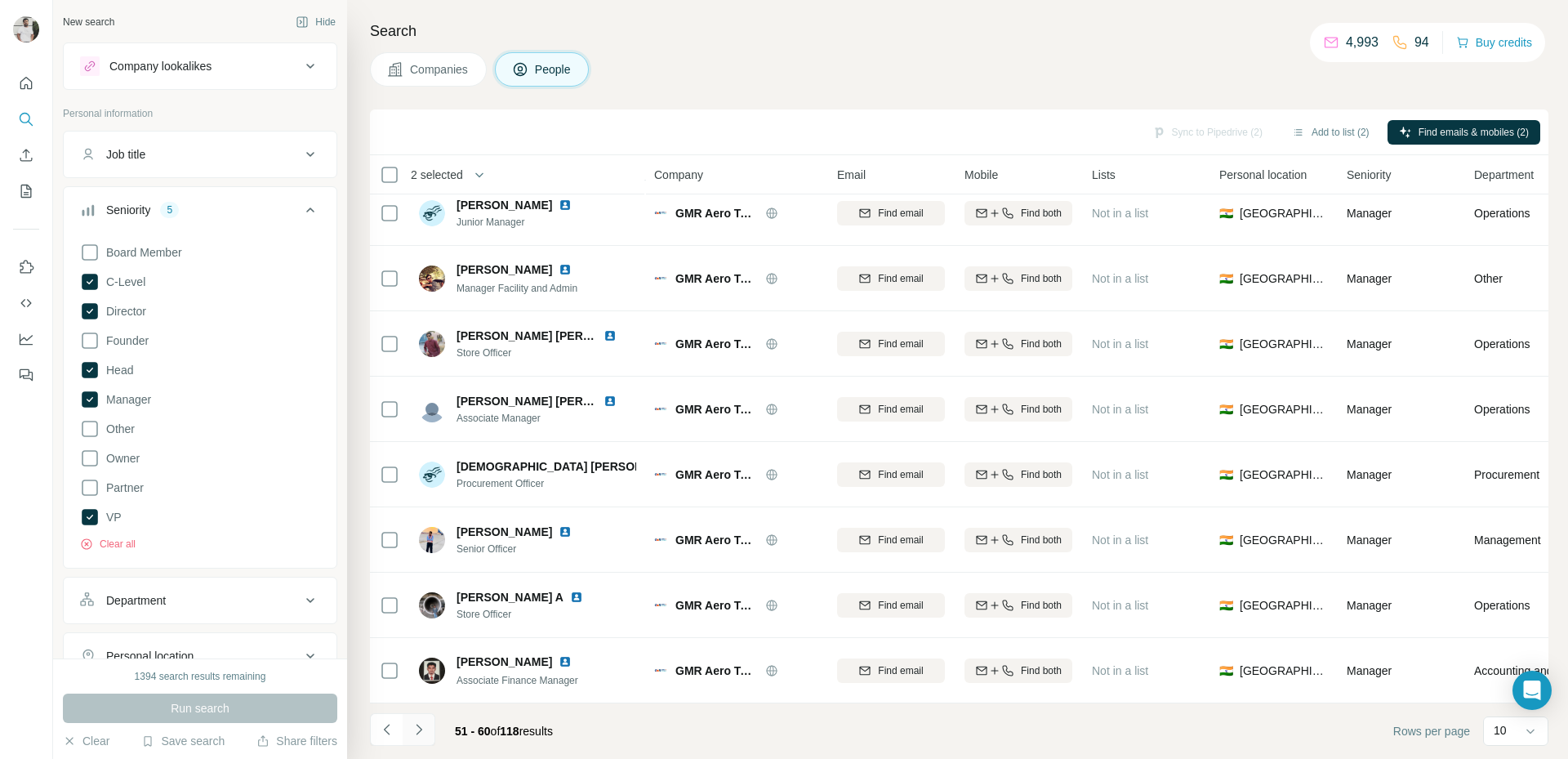
click at [418, 726] on icon "Navigate to next page" at bounding box center [419, 729] width 6 height 10
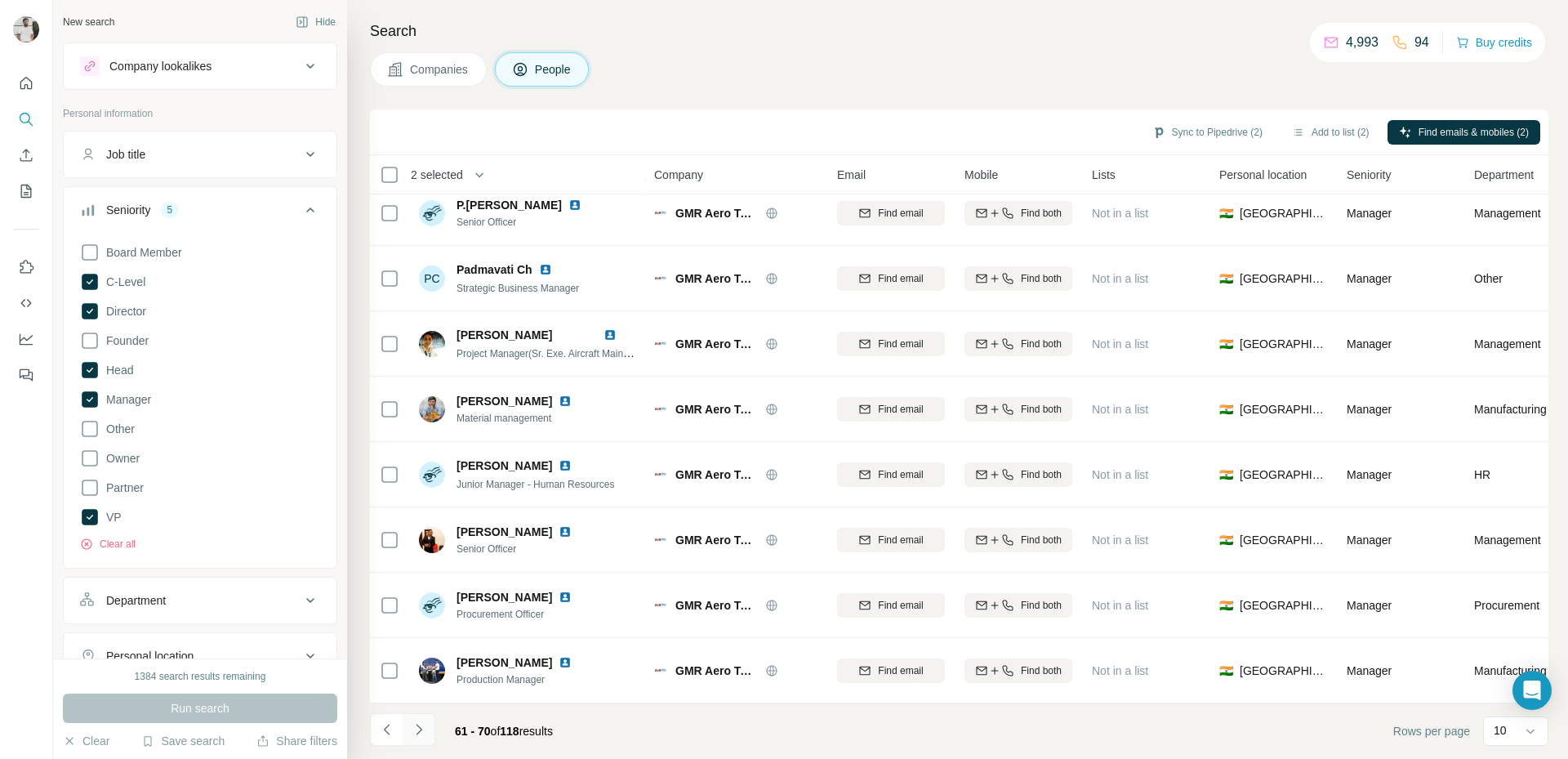
click at [421, 718] on button "Navigate to next page" at bounding box center [419, 729] width 33 height 33
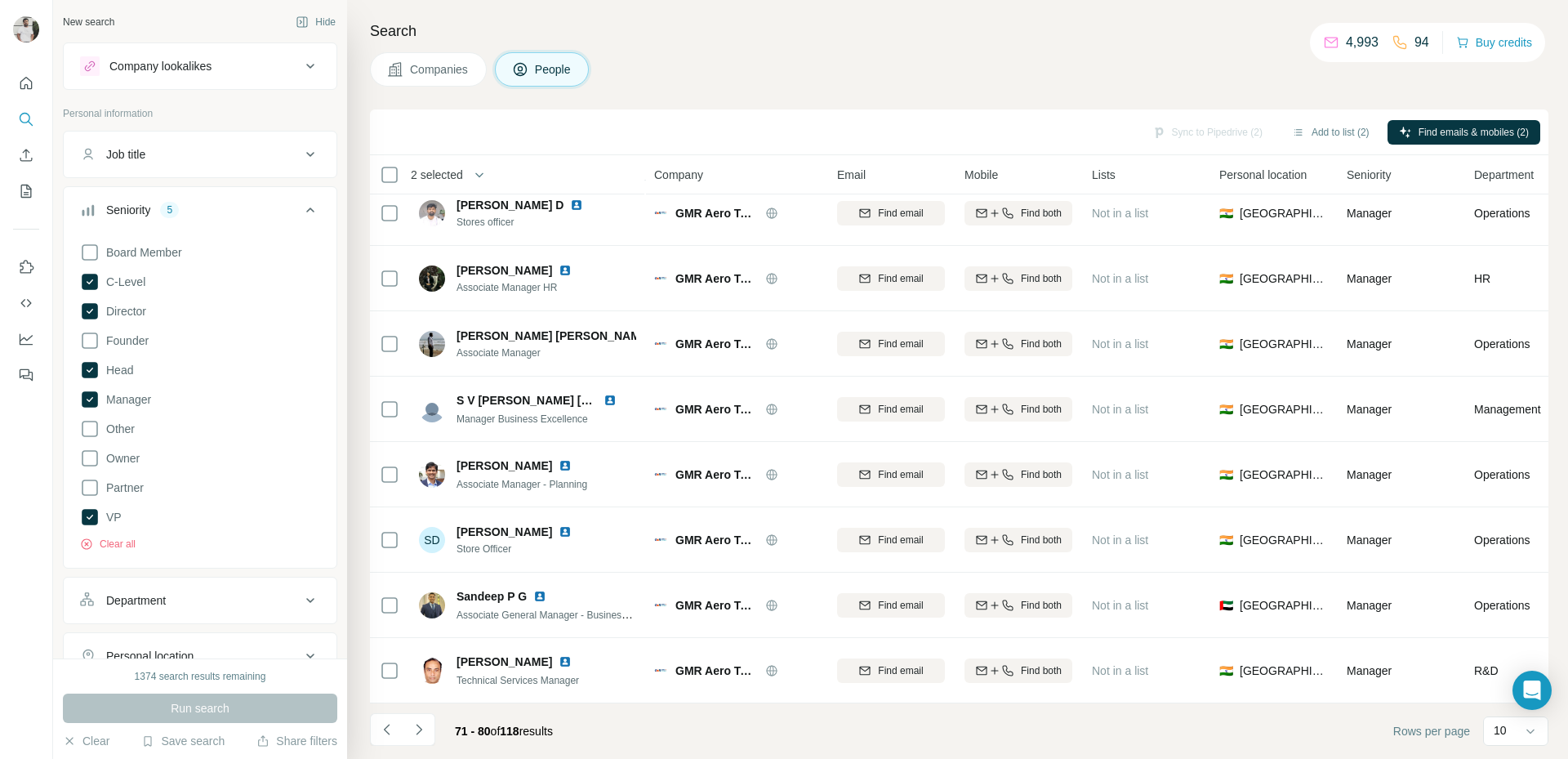
click at [426, 724] on icon "Navigate to next page" at bounding box center [418, 729] width 16 height 16
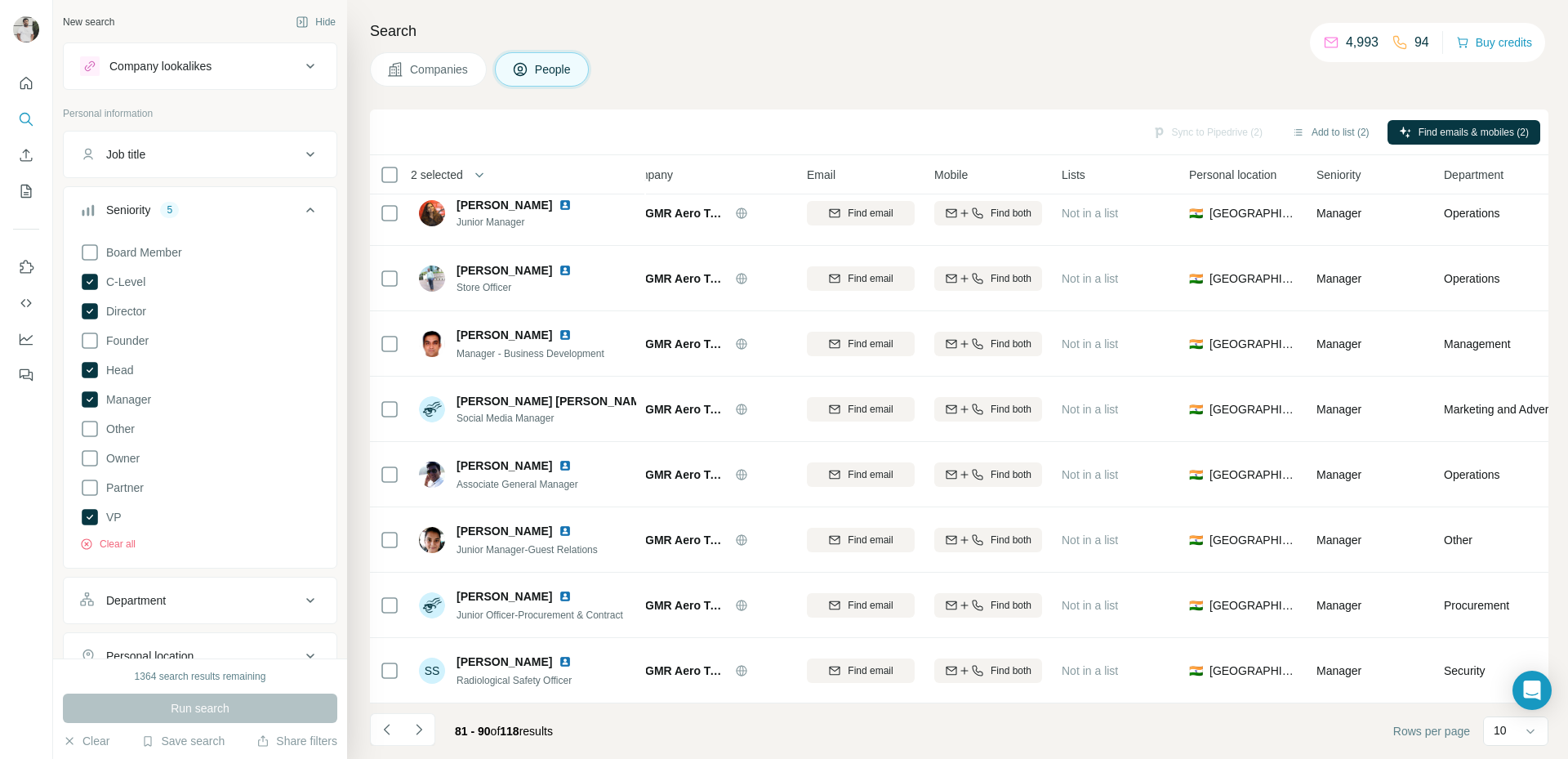
scroll to position [153, 35]
click at [416, 733] on icon "Navigate to next page" at bounding box center [418, 729] width 16 height 16
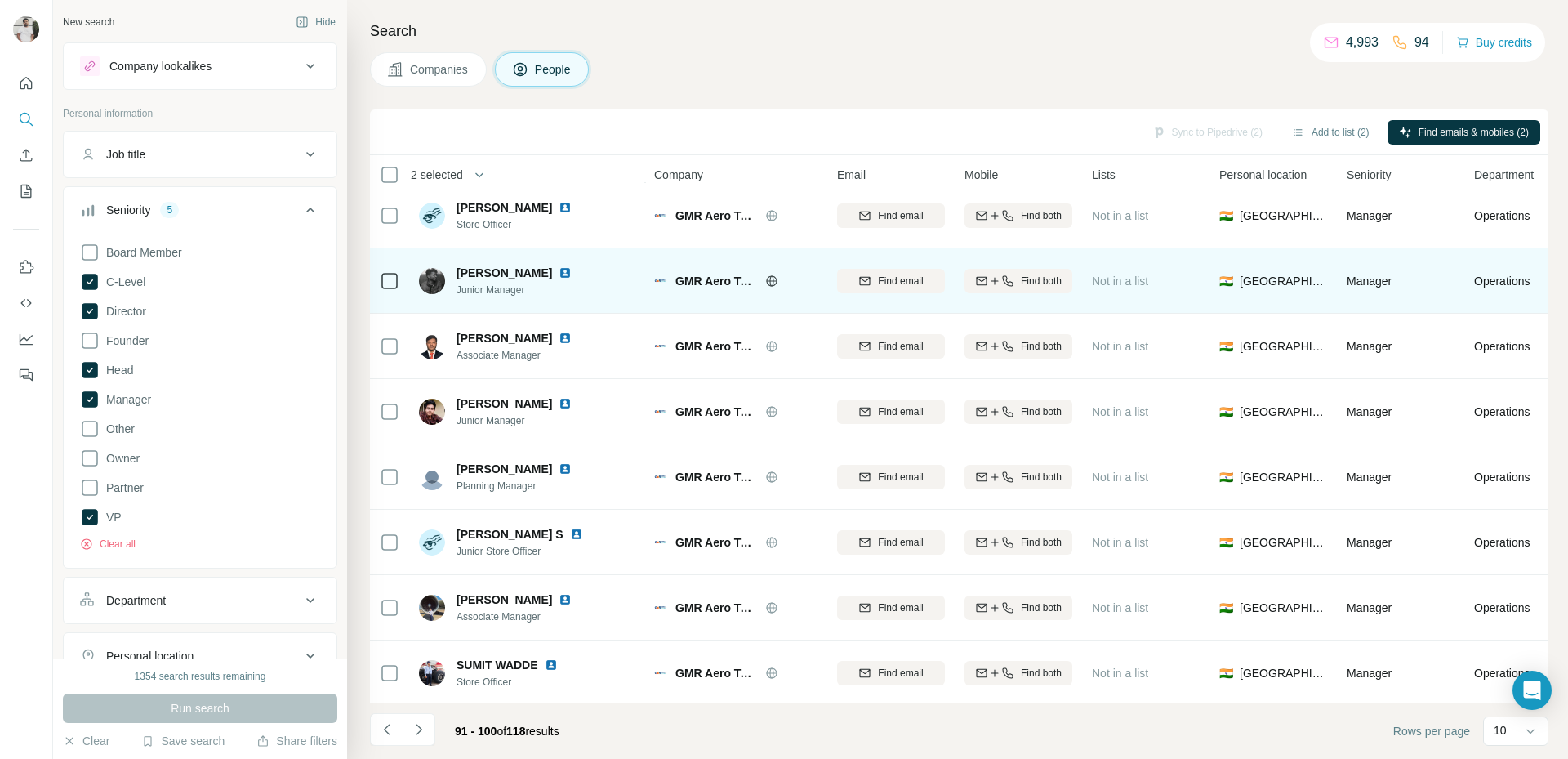
scroll to position [153, 0]
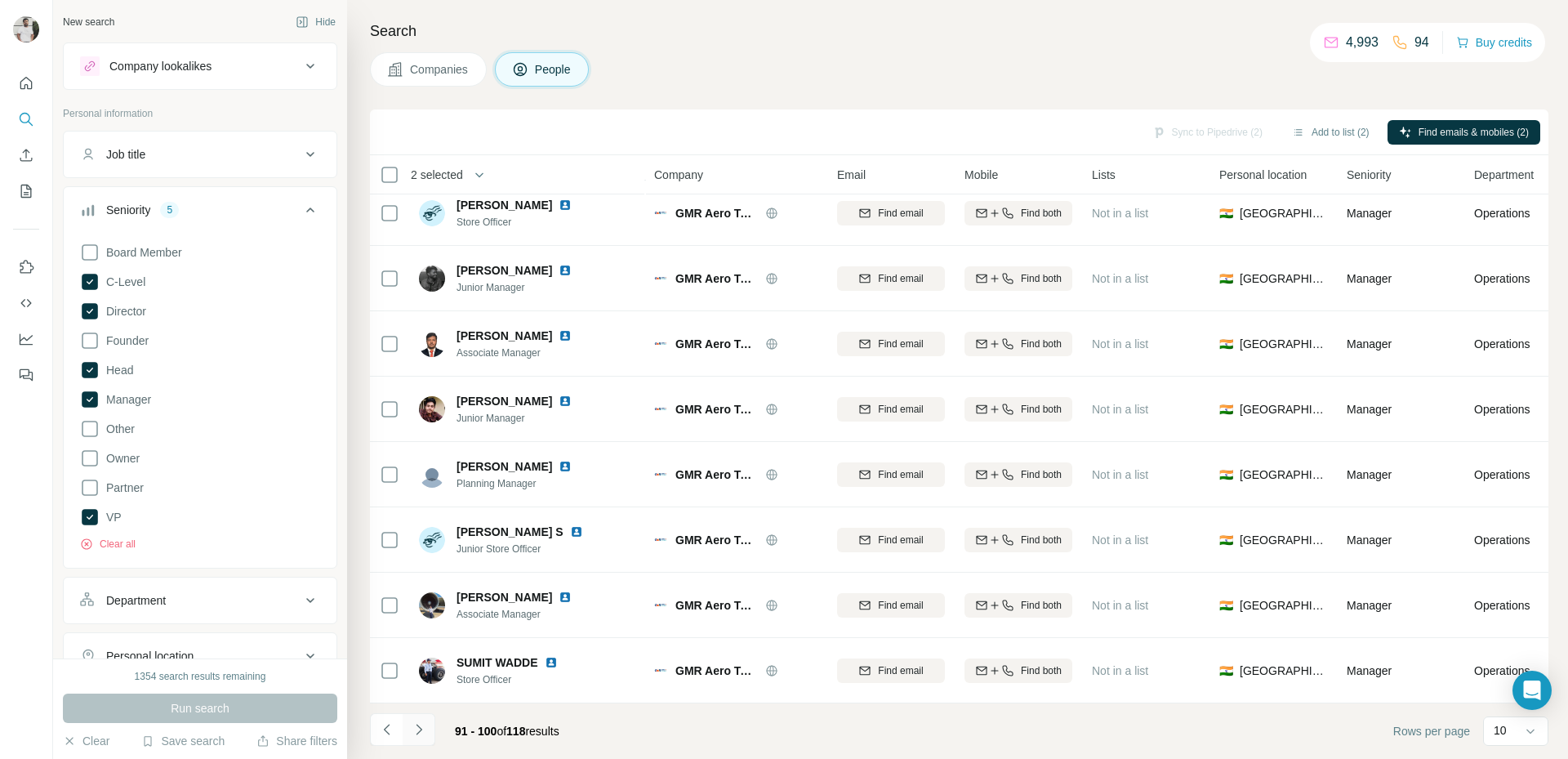
click at [428, 736] on button "Navigate to next page" at bounding box center [419, 729] width 33 height 33
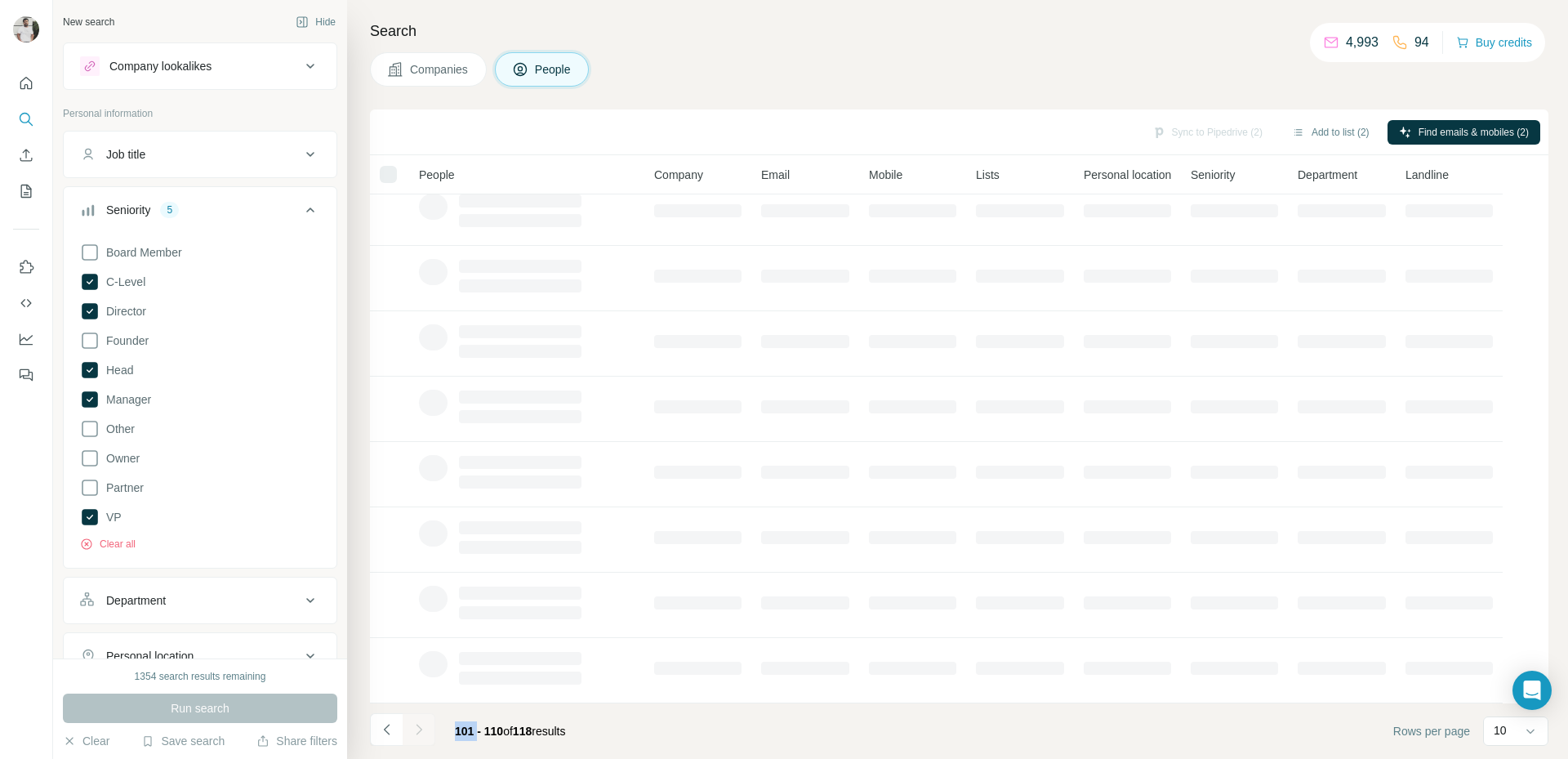
drag, startPoint x: 428, startPoint y: 736, endPoint x: 434, endPoint y: 709, distance: 27.7
click at [428, 730] on div at bounding box center [419, 729] width 33 height 33
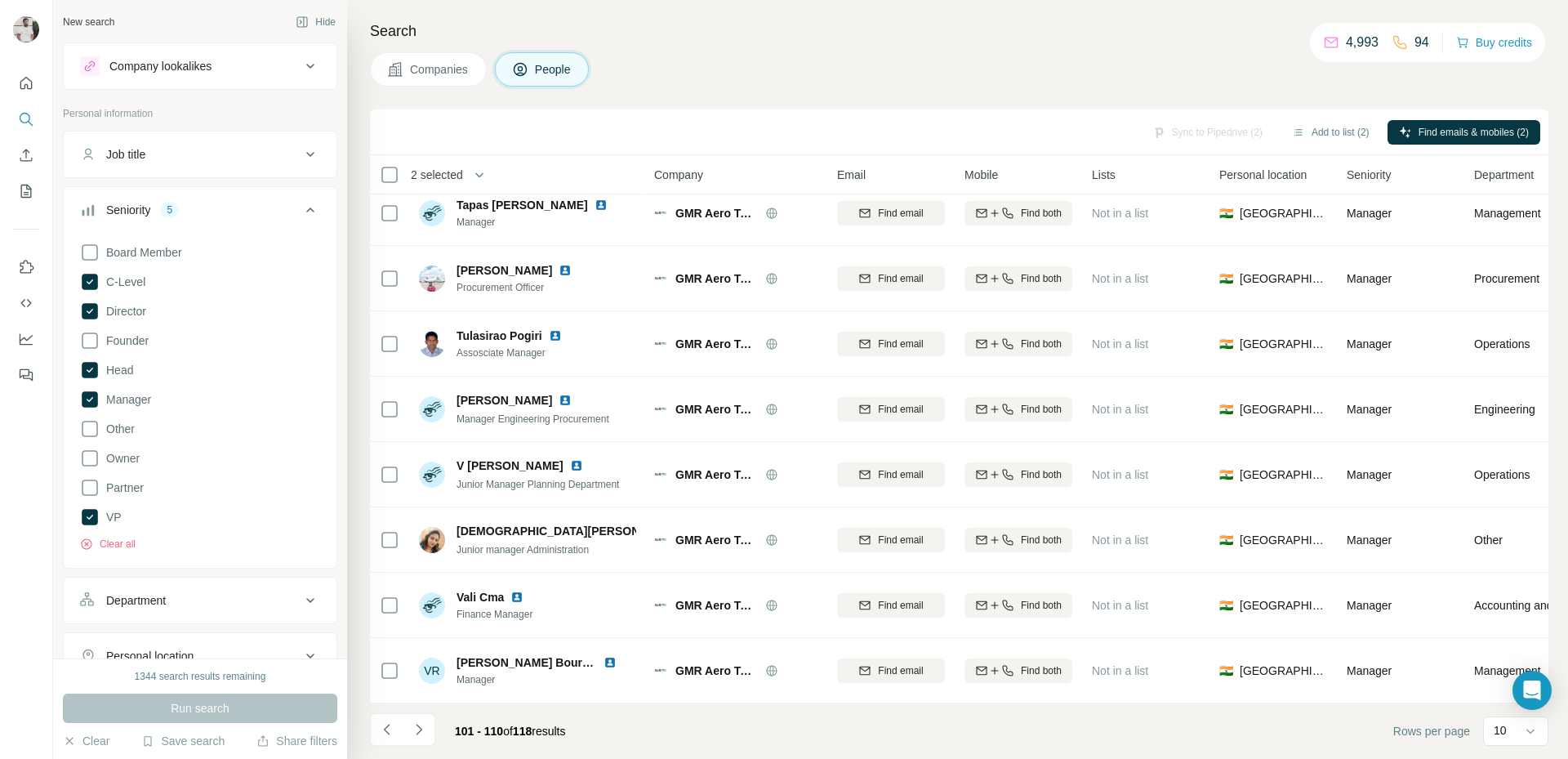
click at [587, 146] on div "Sync to Pipedrive (2) Add to list (2) Find emails & mobiles (2)" at bounding box center [960, 132] width 1162 height 28
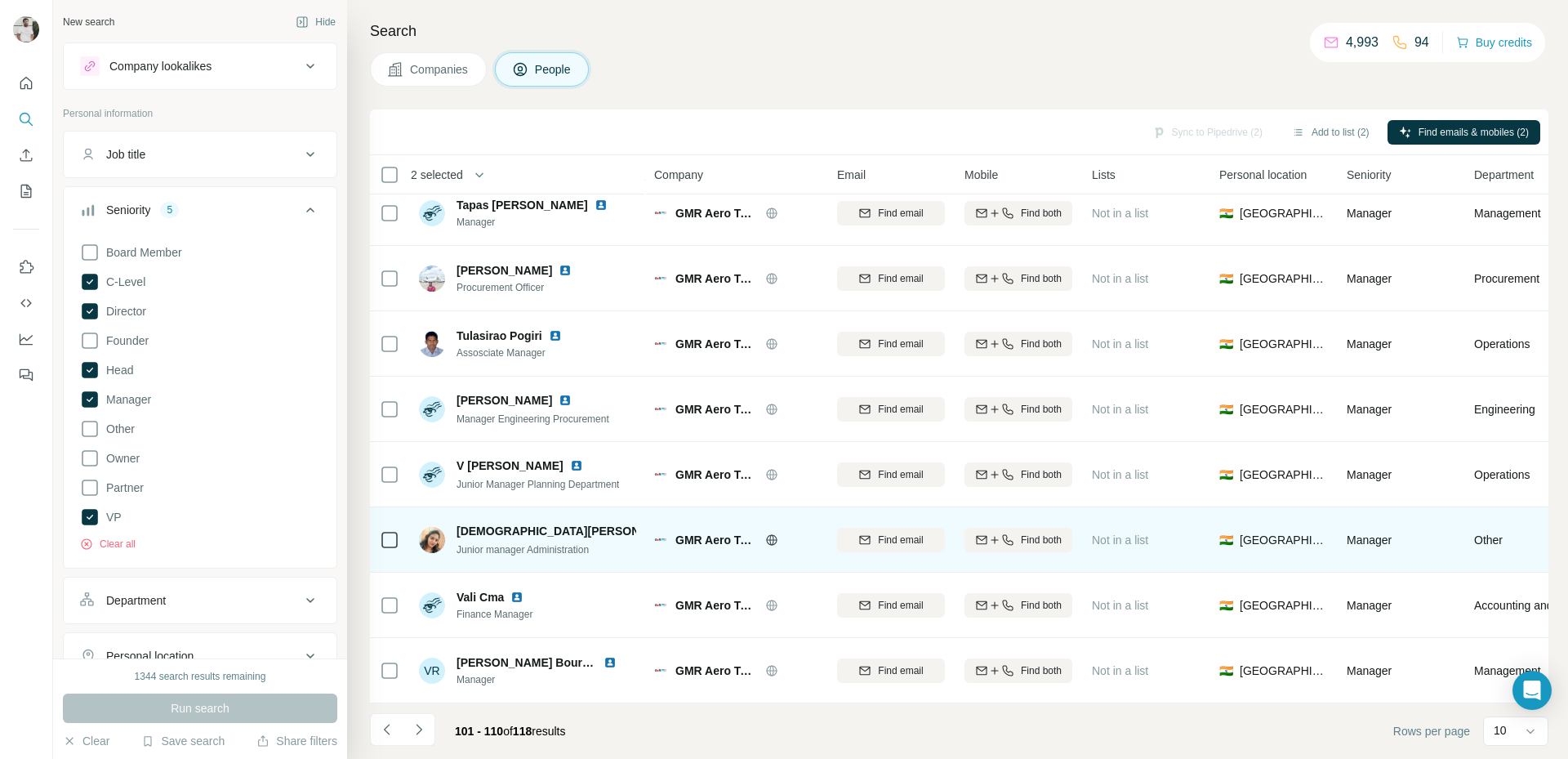
scroll to position [0, 0]
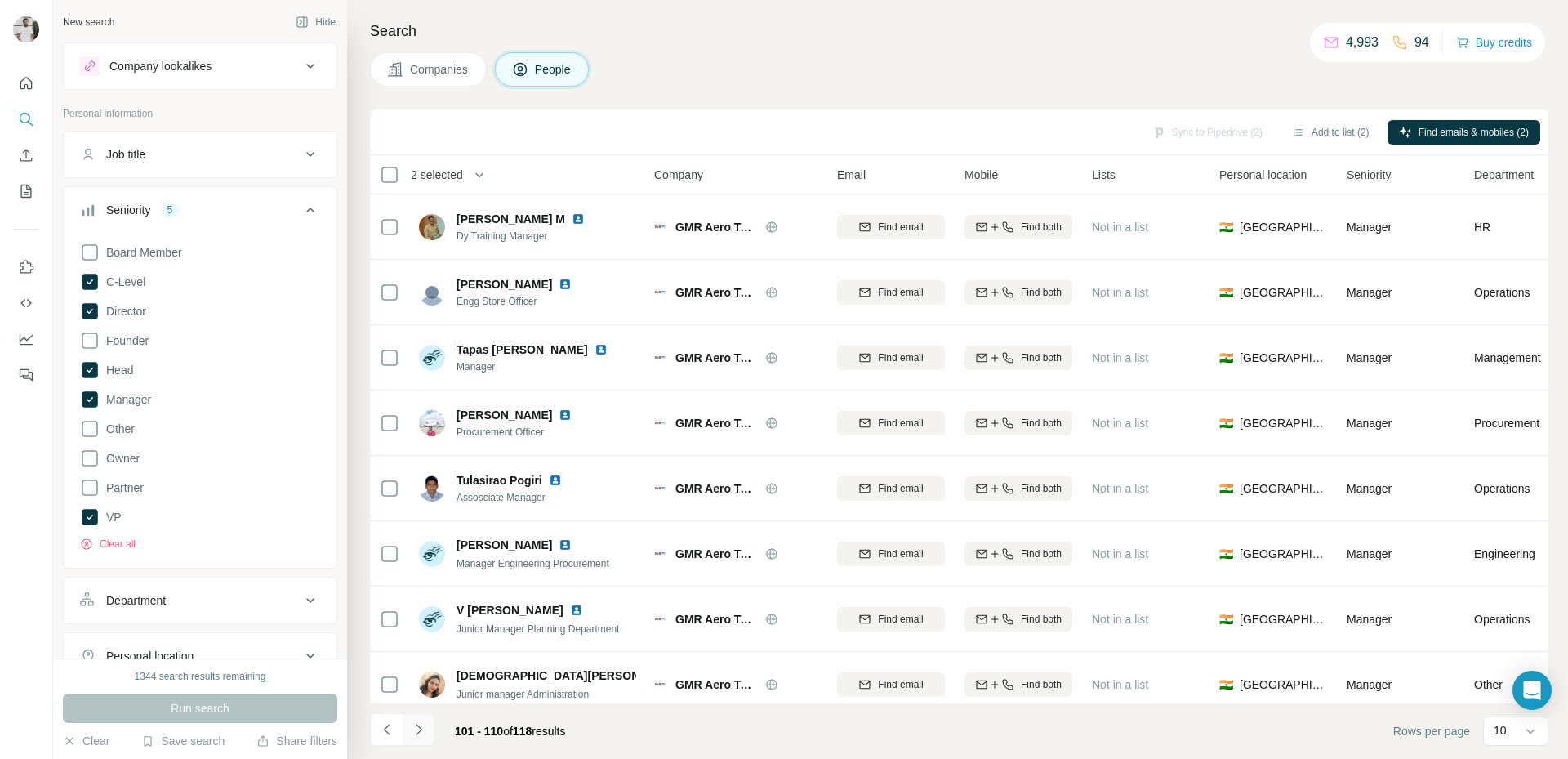
click at [423, 740] on button "Navigate to next page" at bounding box center [419, 729] width 33 height 33
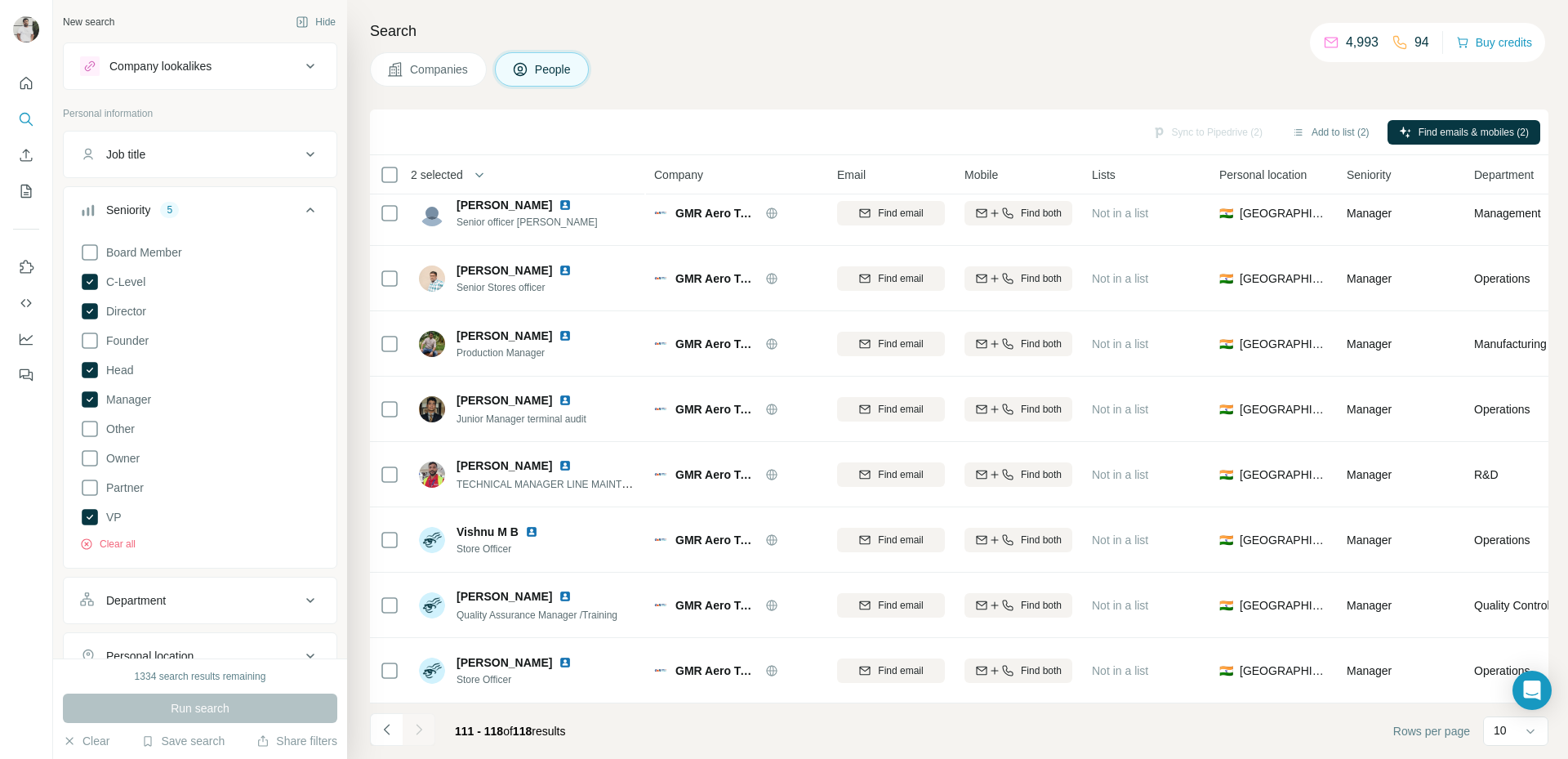
scroll to position [22, 0]
click at [85, 488] on icon at bounding box center [89, 488] width 20 height 20
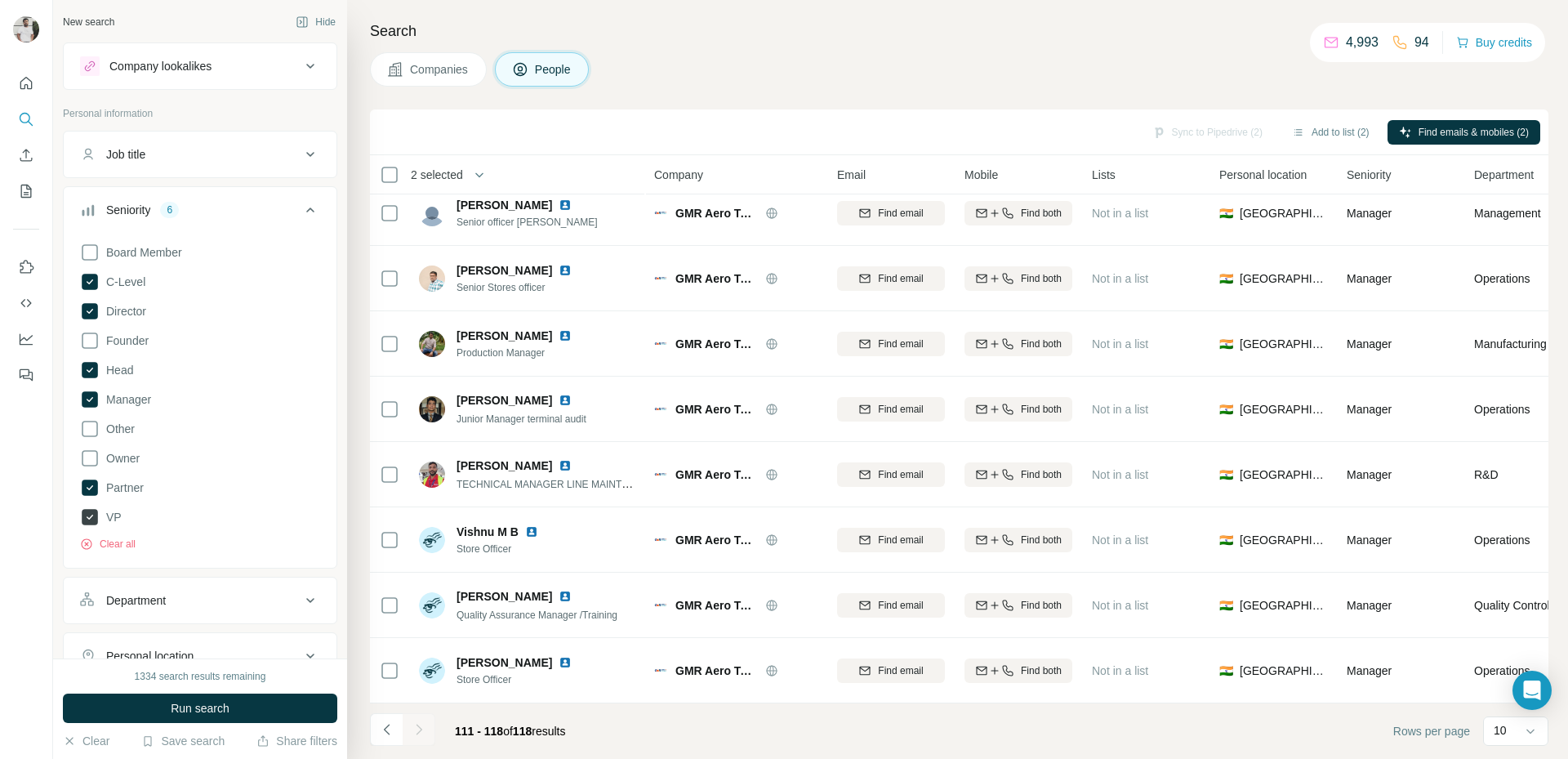
click at [116, 517] on span "VP" at bounding box center [110, 517] width 22 height 16
click at [122, 280] on span "C-Level" at bounding box center [122, 281] width 46 height 16
click at [220, 705] on span "Run search" at bounding box center [200, 707] width 59 height 16
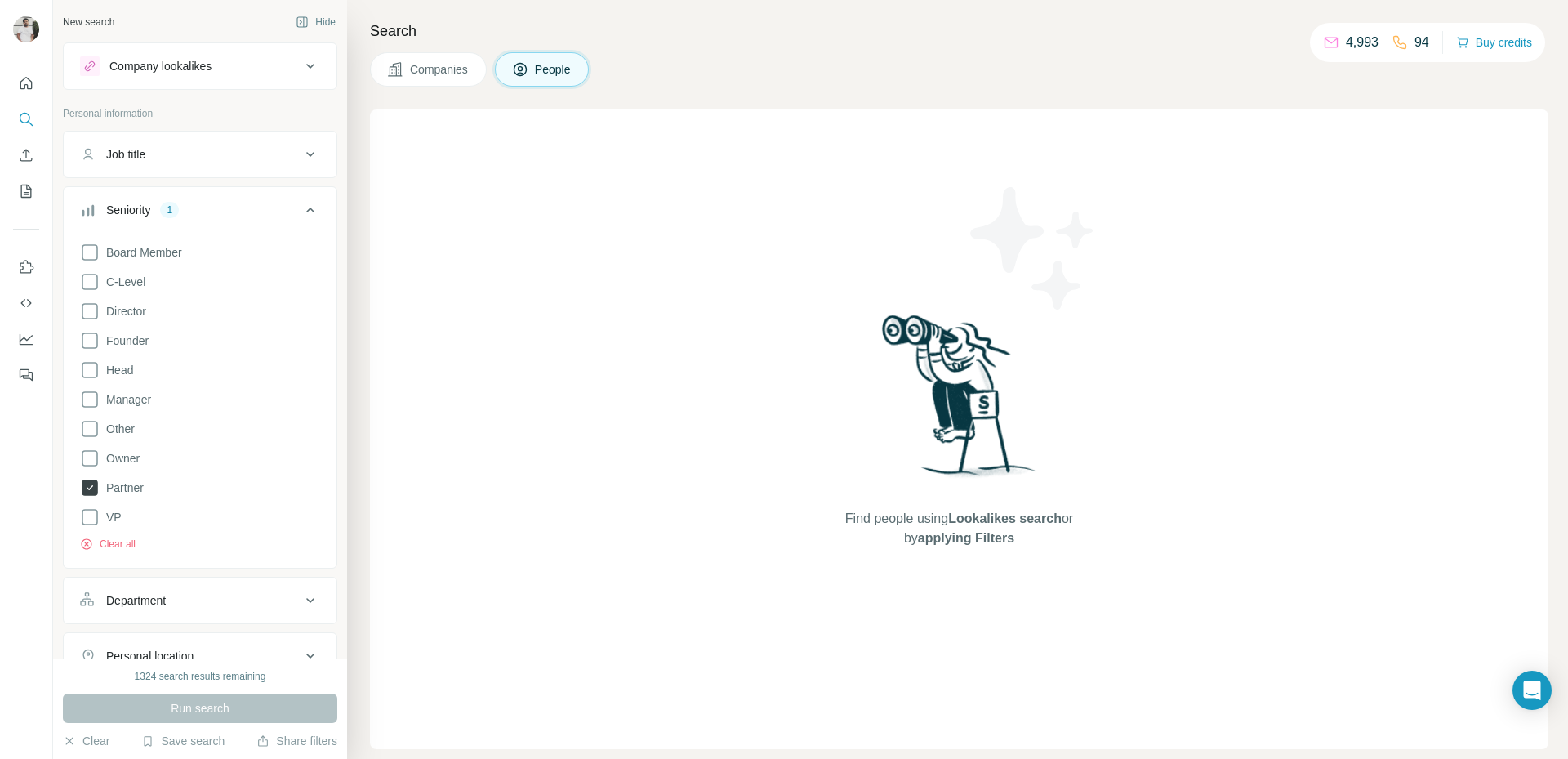
click at [97, 487] on icon at bounding box center [89, 487] width 16 height 16
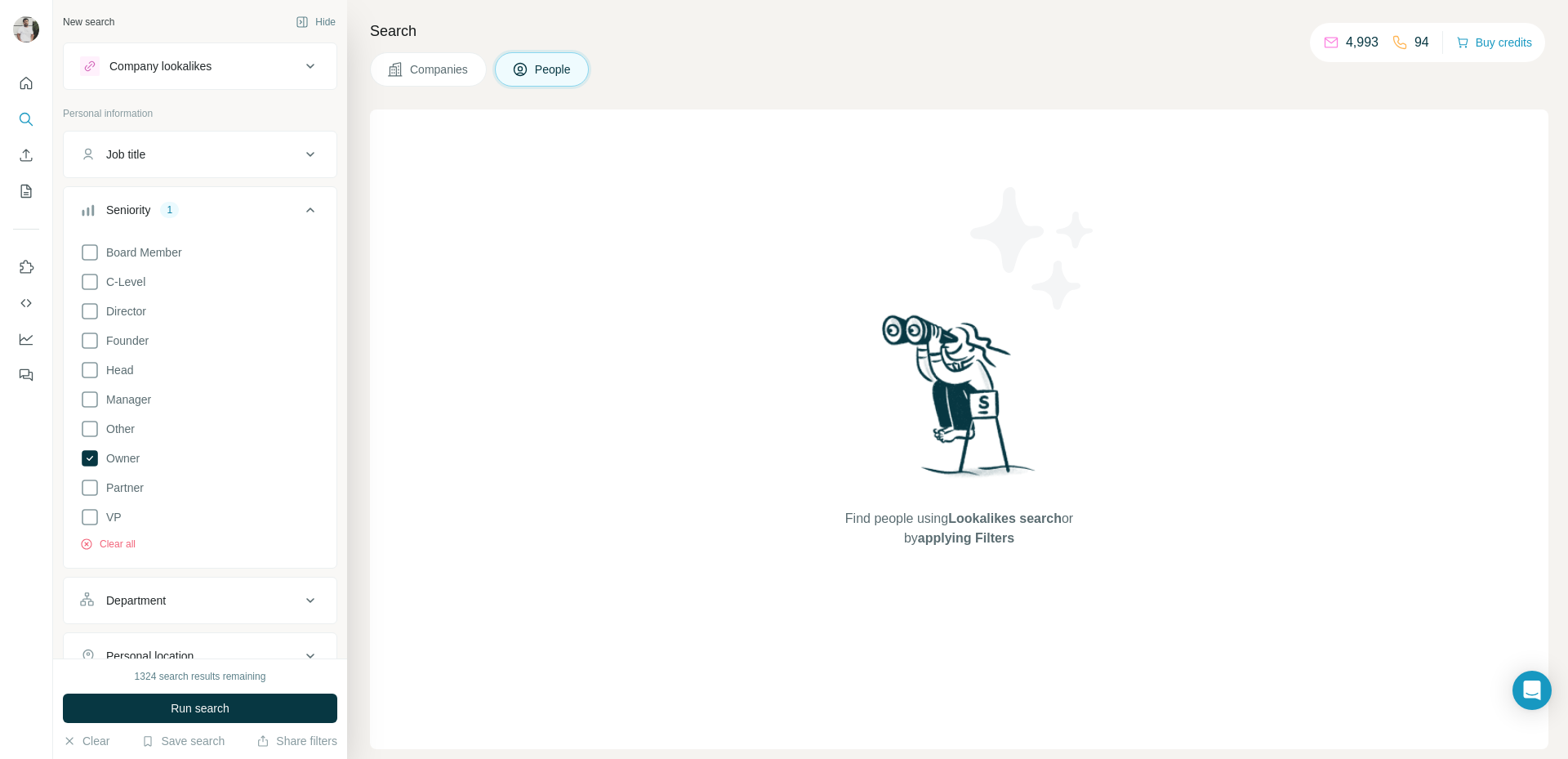
click at [204, 700] on span "Run search" at bounding box center [200, 707] width 59 height 16
click at [197, 704] on span "Run search" at bounding box center [200, 707] width 59 height 16
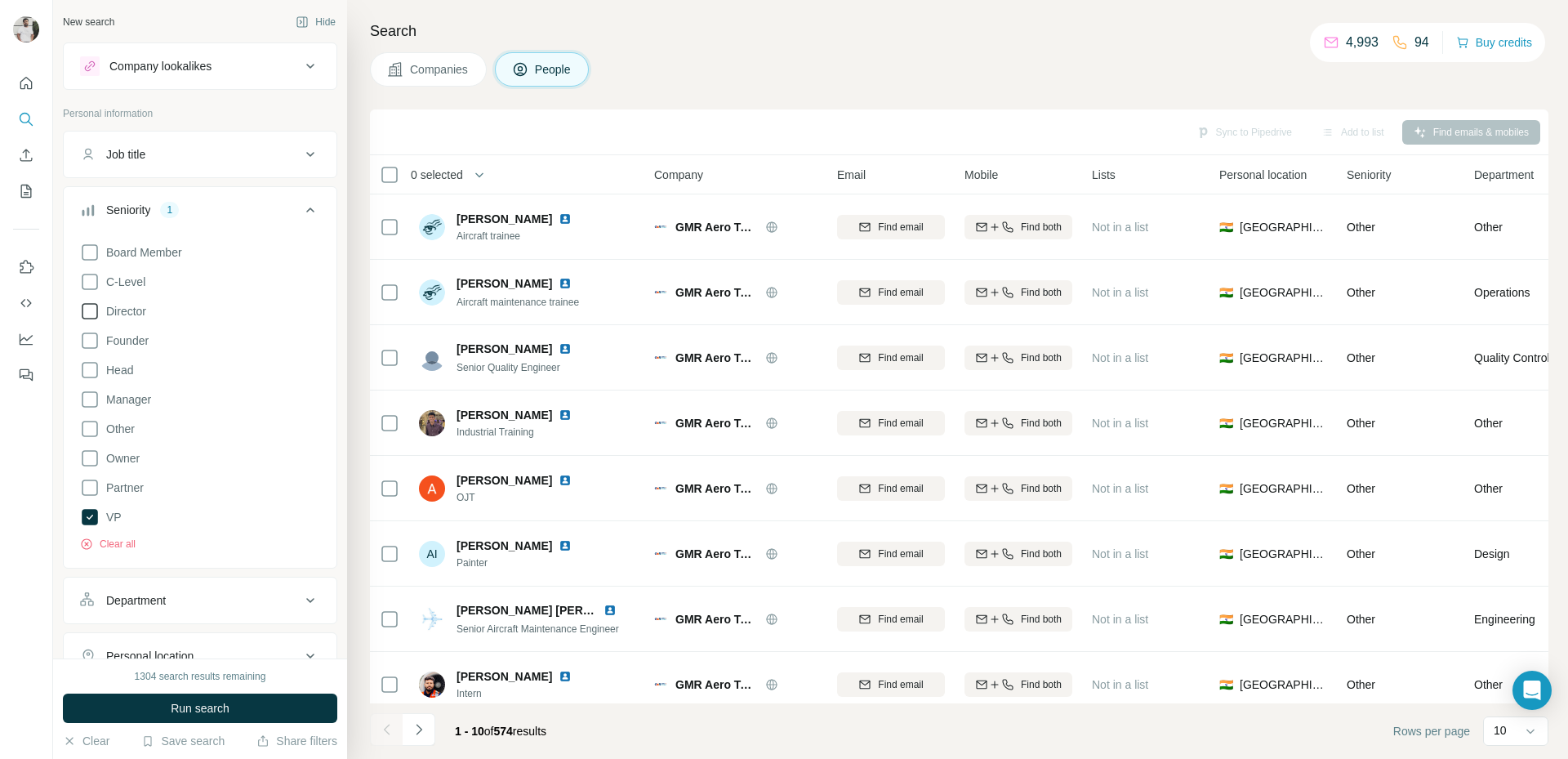
drag, startPoint x: 145, startPoint y: 272, endPoint x: 138, endPoint y: 308, distance: 36.7
click at [144, 274] on label "C-Level" at bounding box center [113, 282] width 66 height 20
click at [138, 309] on span "Director" at bounding box center [123, 311] width 47 height 16
click at [134, 344] on span "Founder" at bounding box center [124, 340] width 49 height 16
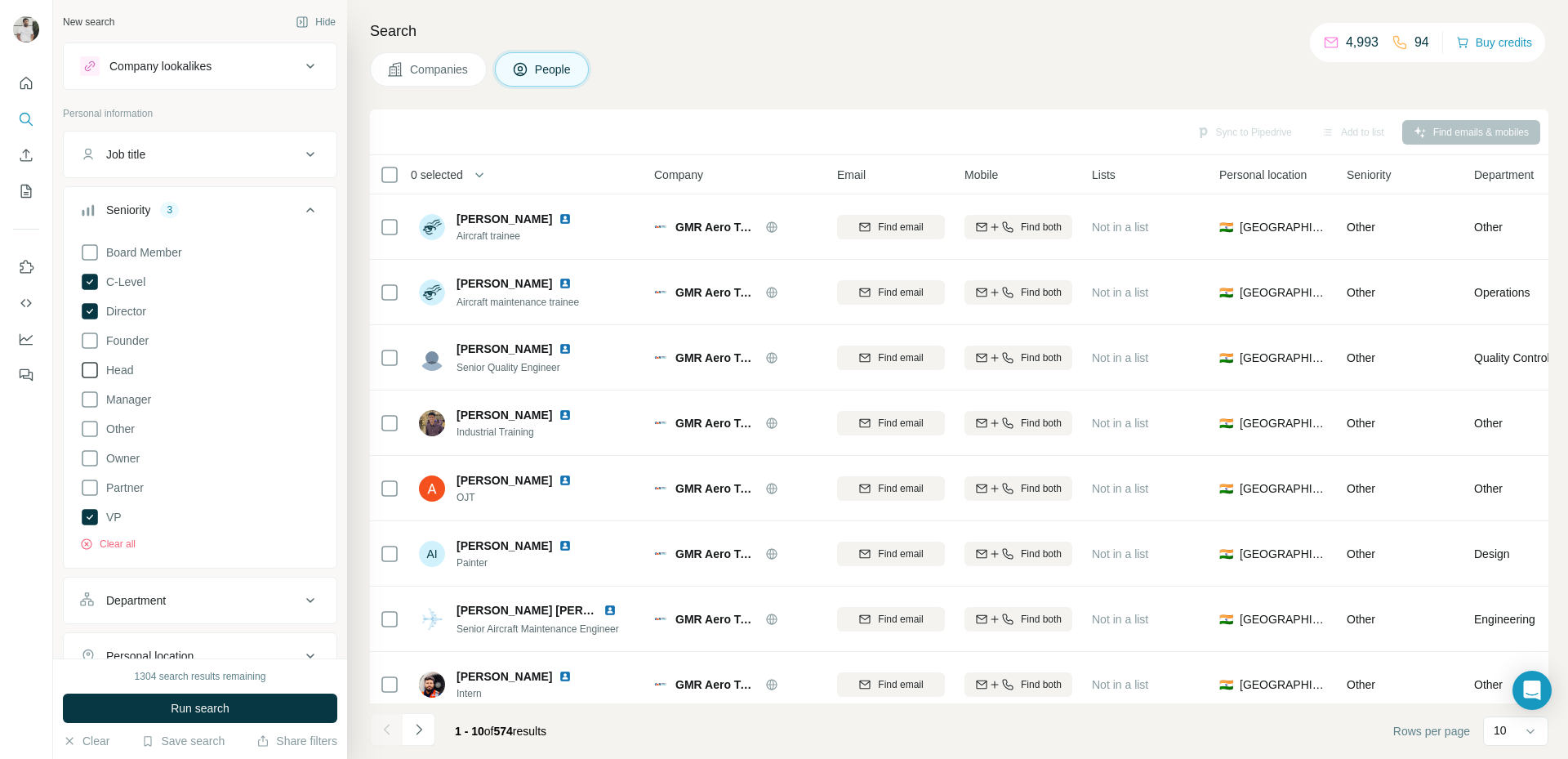
click at [131, 368] on span "Head" at bounding box center [116, 369] width 34 height 16
click at [130, 387] on div "Board Member C-Level Director Founder Head Manager Other Owner Partner VP Clear…" at bounding box center [200, 394] width 240 height 316
click at [132, 397] on span "Manager" at bounding box center [125, 399] width 52 height 16
click at [225, 693] on button "Run search" at bounding box center [200, 707] width 274 height 29
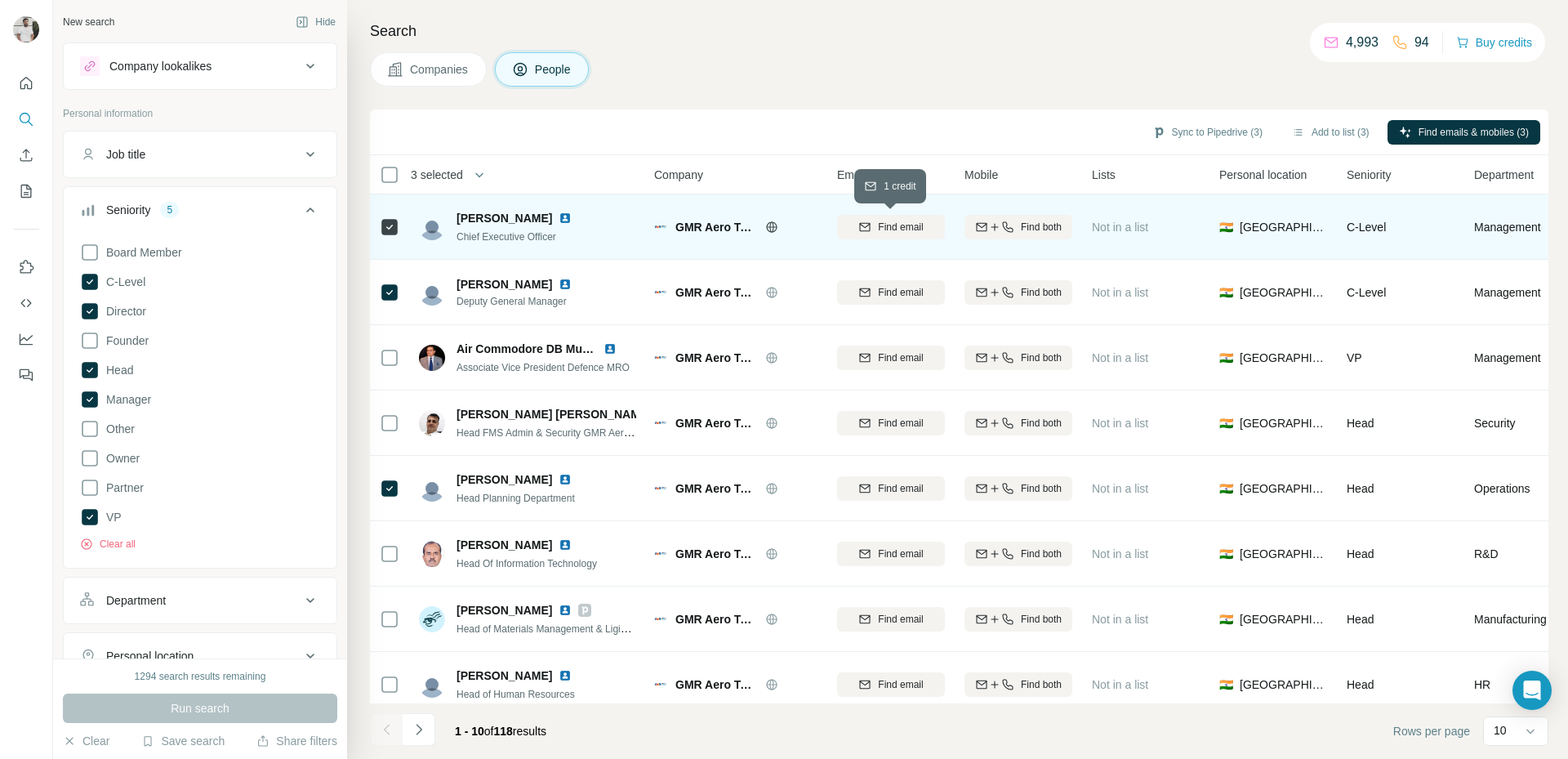
click at [861, 222] on icon "button" at bounding box center [865, 227] width 13 height 13
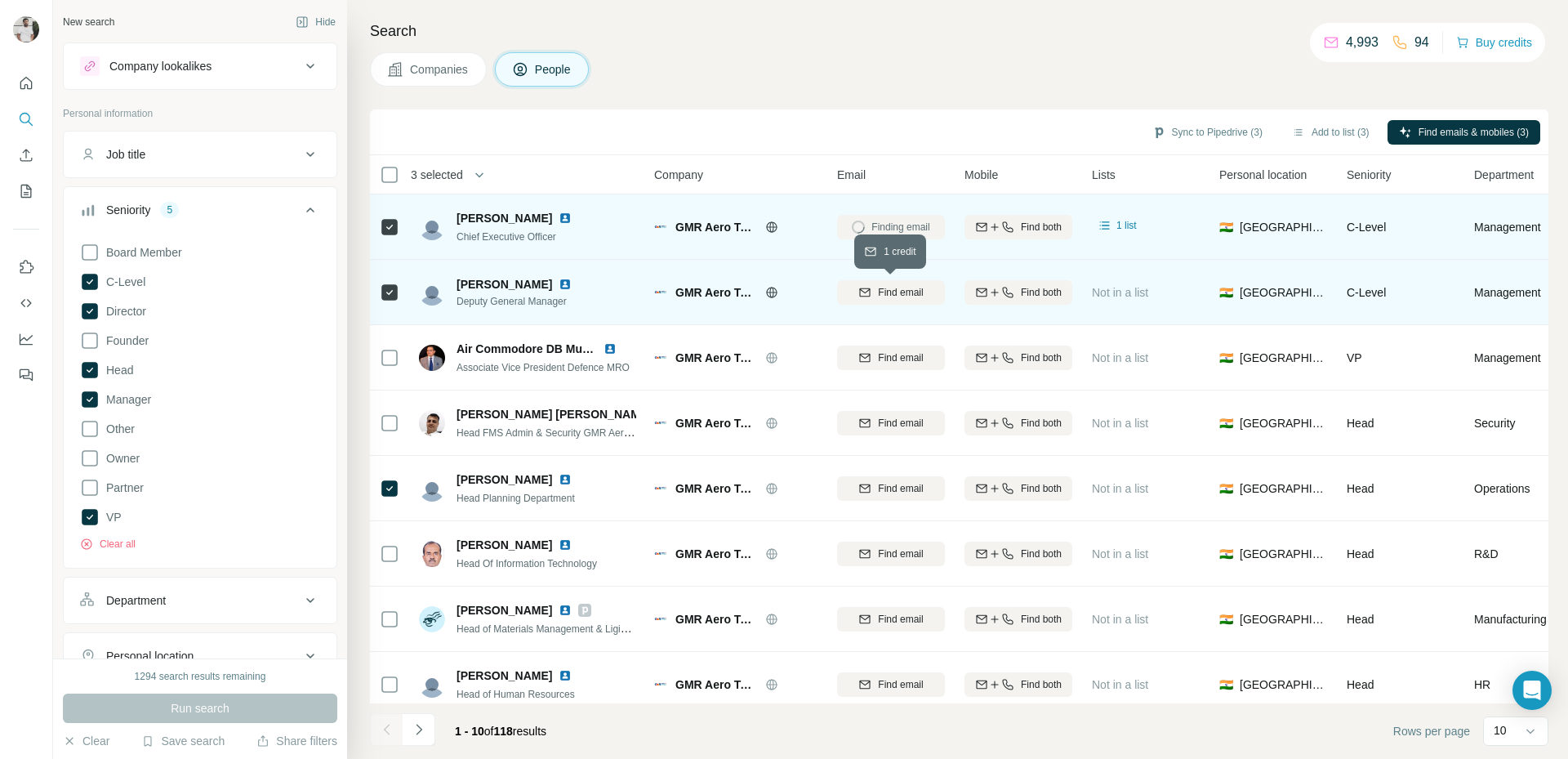
click at [886, 292] on span "Find email" at bounding box center [900, 293] width 45 height 15
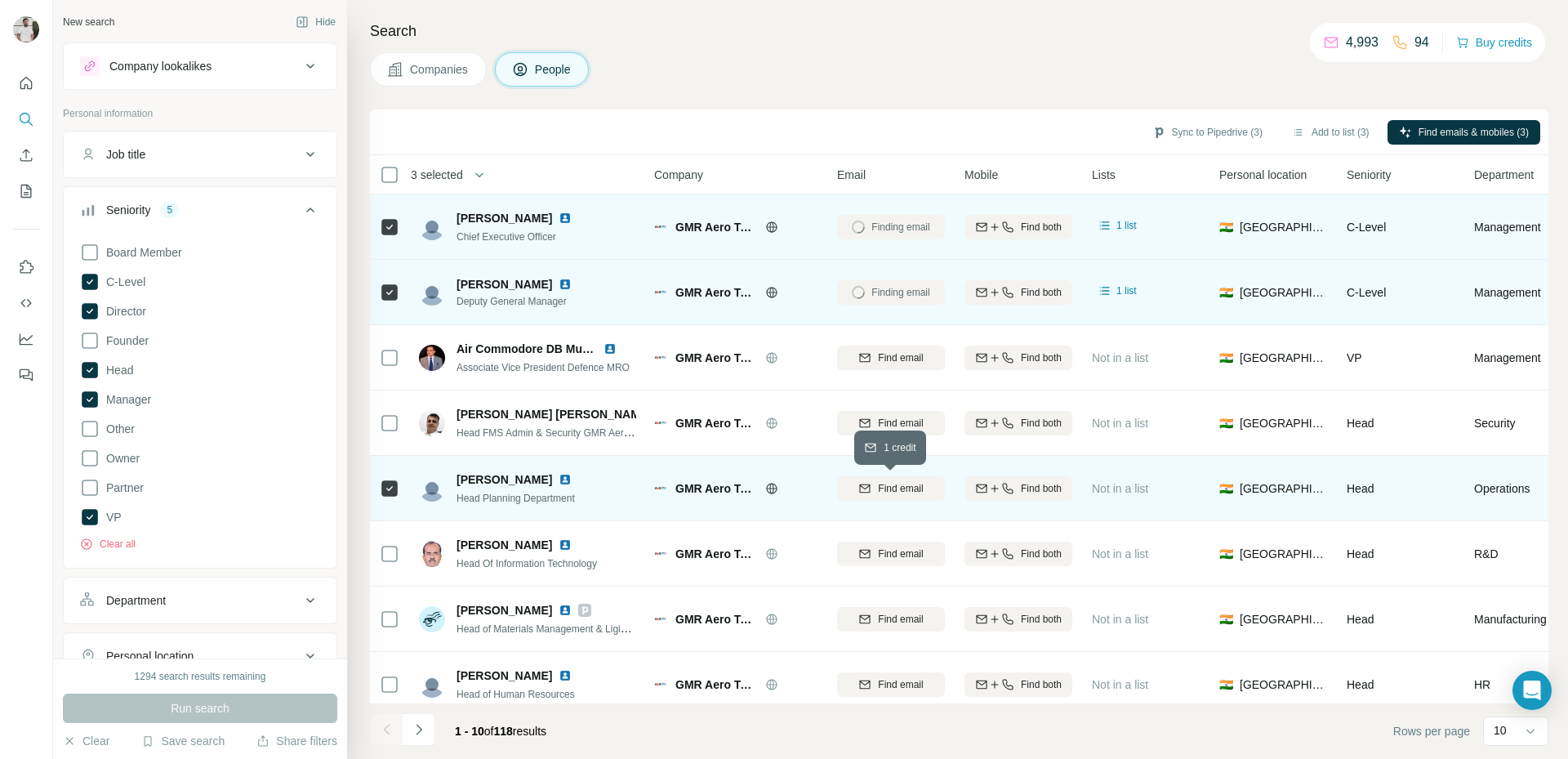
click at [917, 487] on span "Find email" at bounding box center [900, 488] width 45 height 15
click at [1315, 129] on button "Add to list (3)" at bounding box center [1330, 132] width 100 height 24
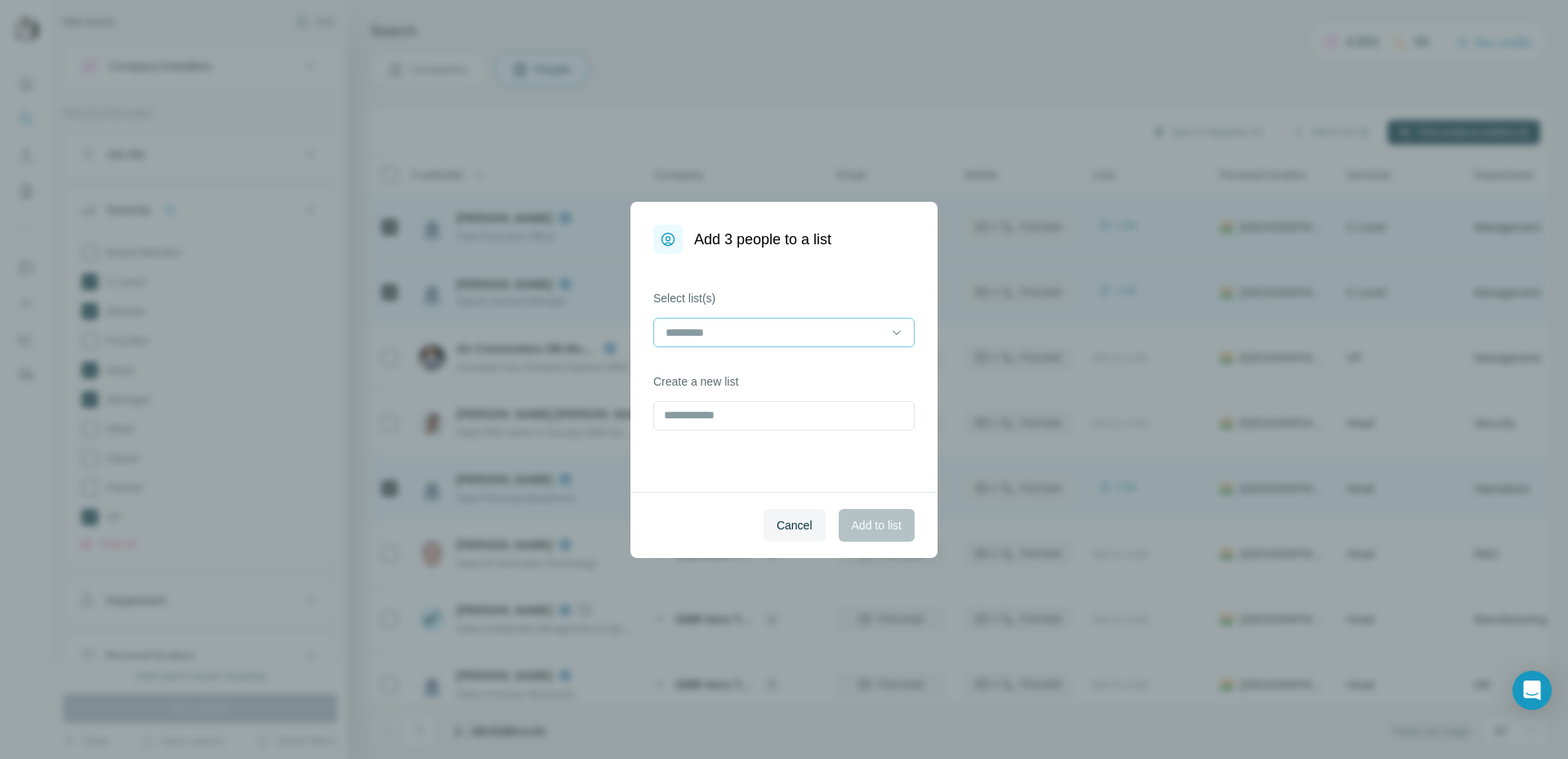
click at [847, 325] on input at bounding box center [774, 332] width 221 height 18
click at [810, 375] on div "MRO [PERSON_NAME]" at bounding box center [784, 368] width 234 height 16
click at [856, 521] on span "Add to list" at bounding box center [876, 524] width 50 height 16
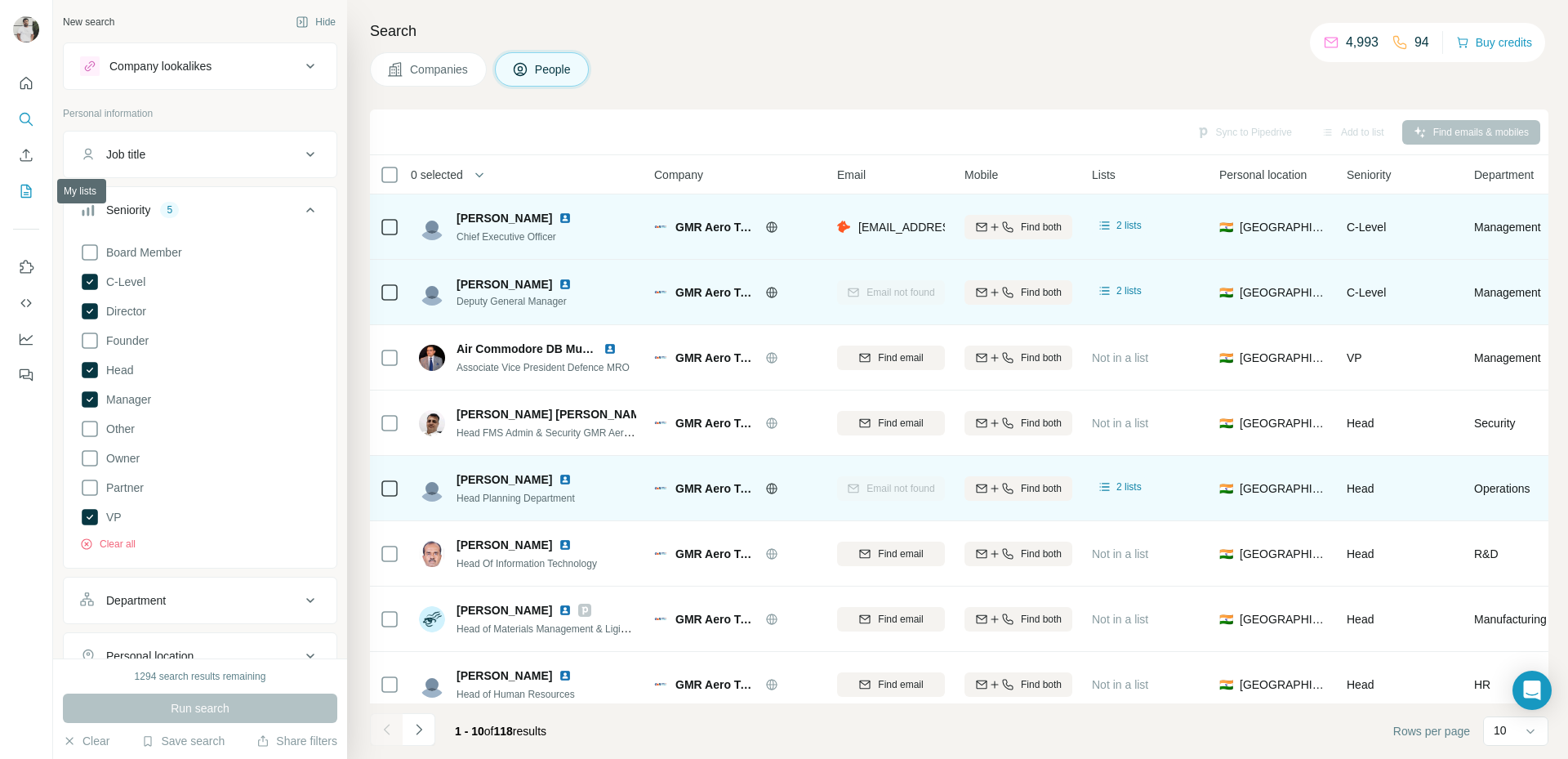
click at [27, 190] on icon "My lists" at bounding box center [27, 190] width 8 height 10
click at [27, 189] on icon "My lists" at bounding box center [27, 190] width 8 height 10
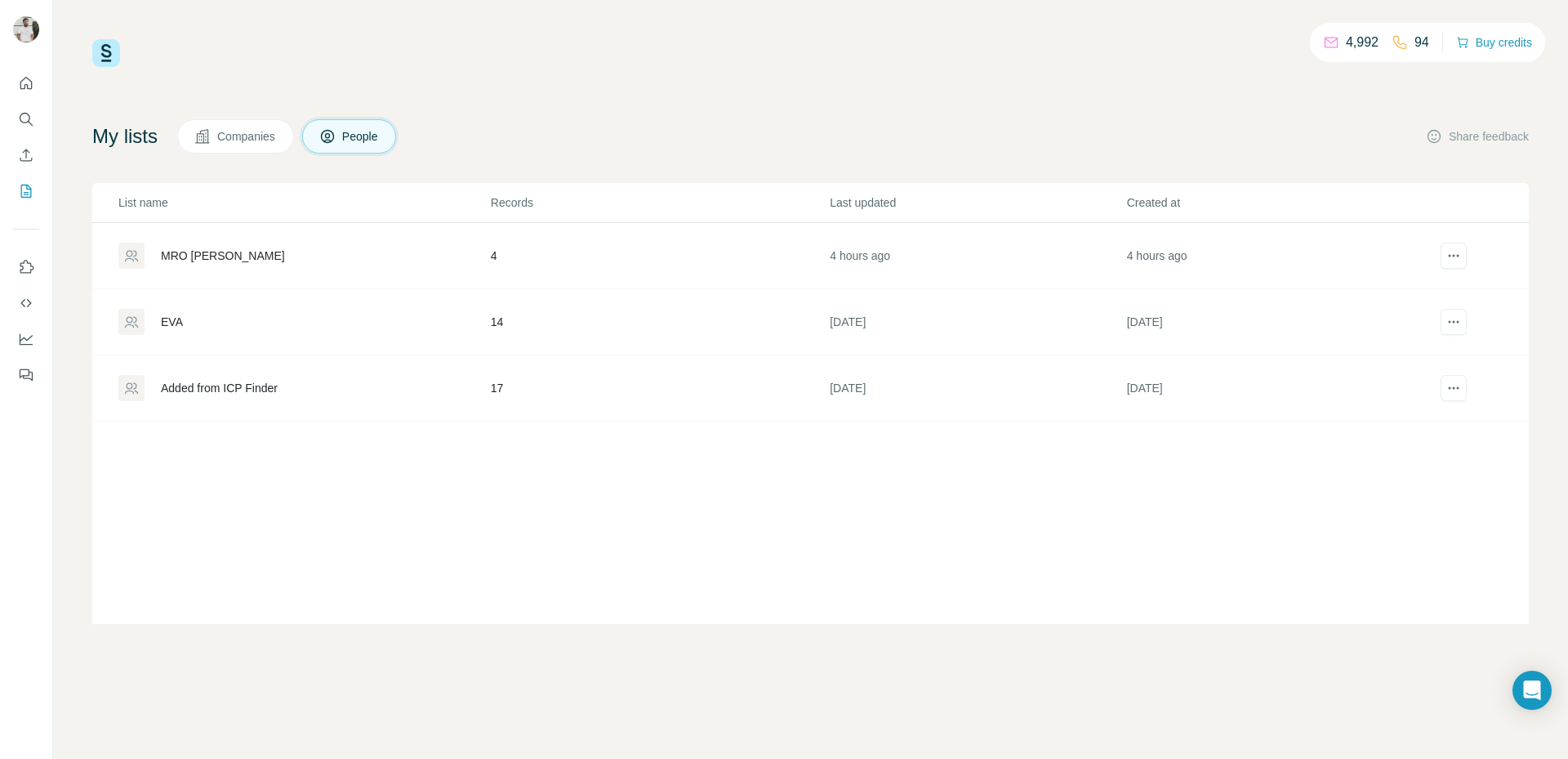
click at [202, 254] on div "MRO [PERSON_NAME]" at bounding box center [223, 256] width 124 height 16
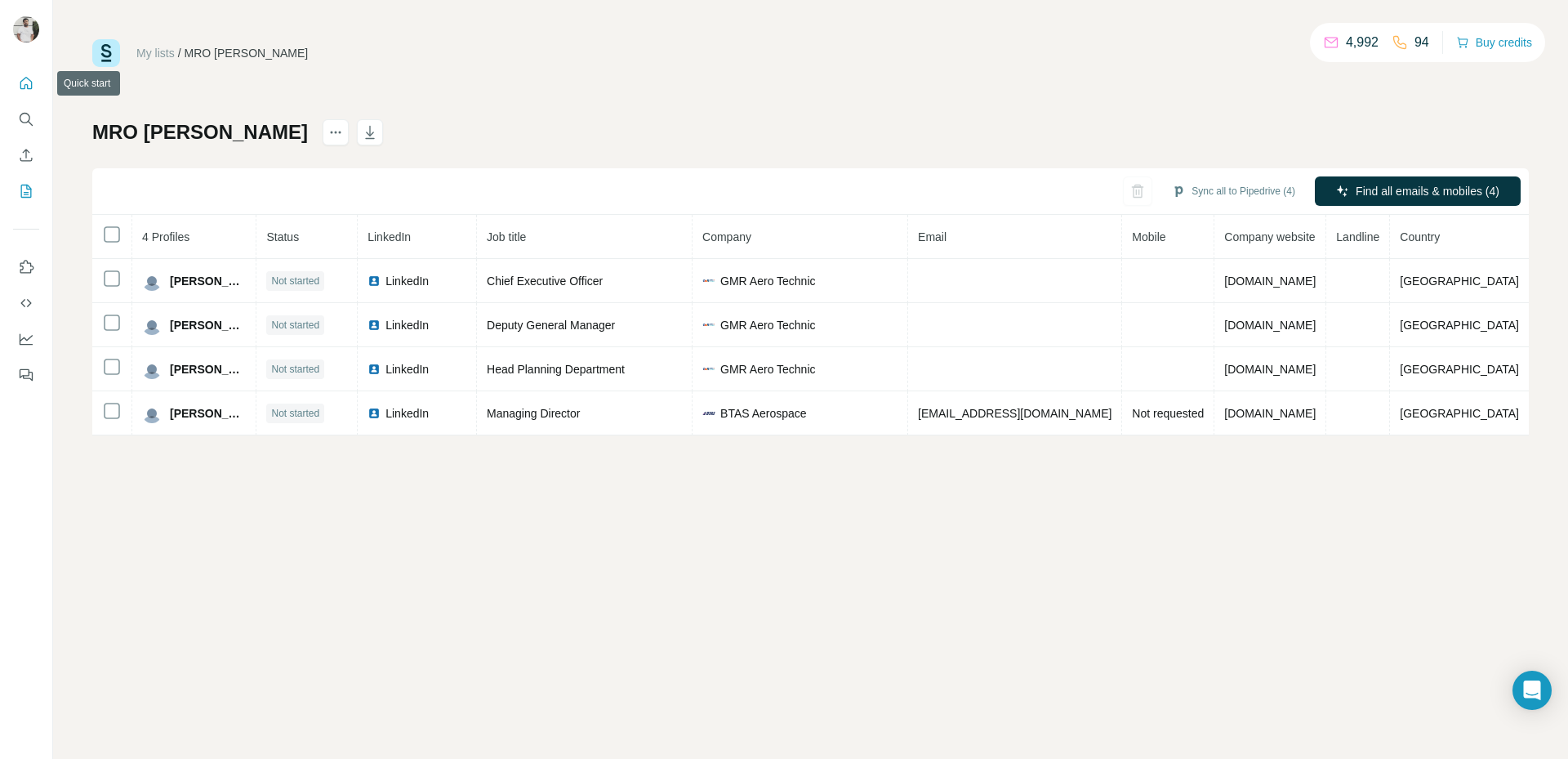
click at [21, 85] on icon "Quick start" at bounding box center [26, 83] width 12 height 12
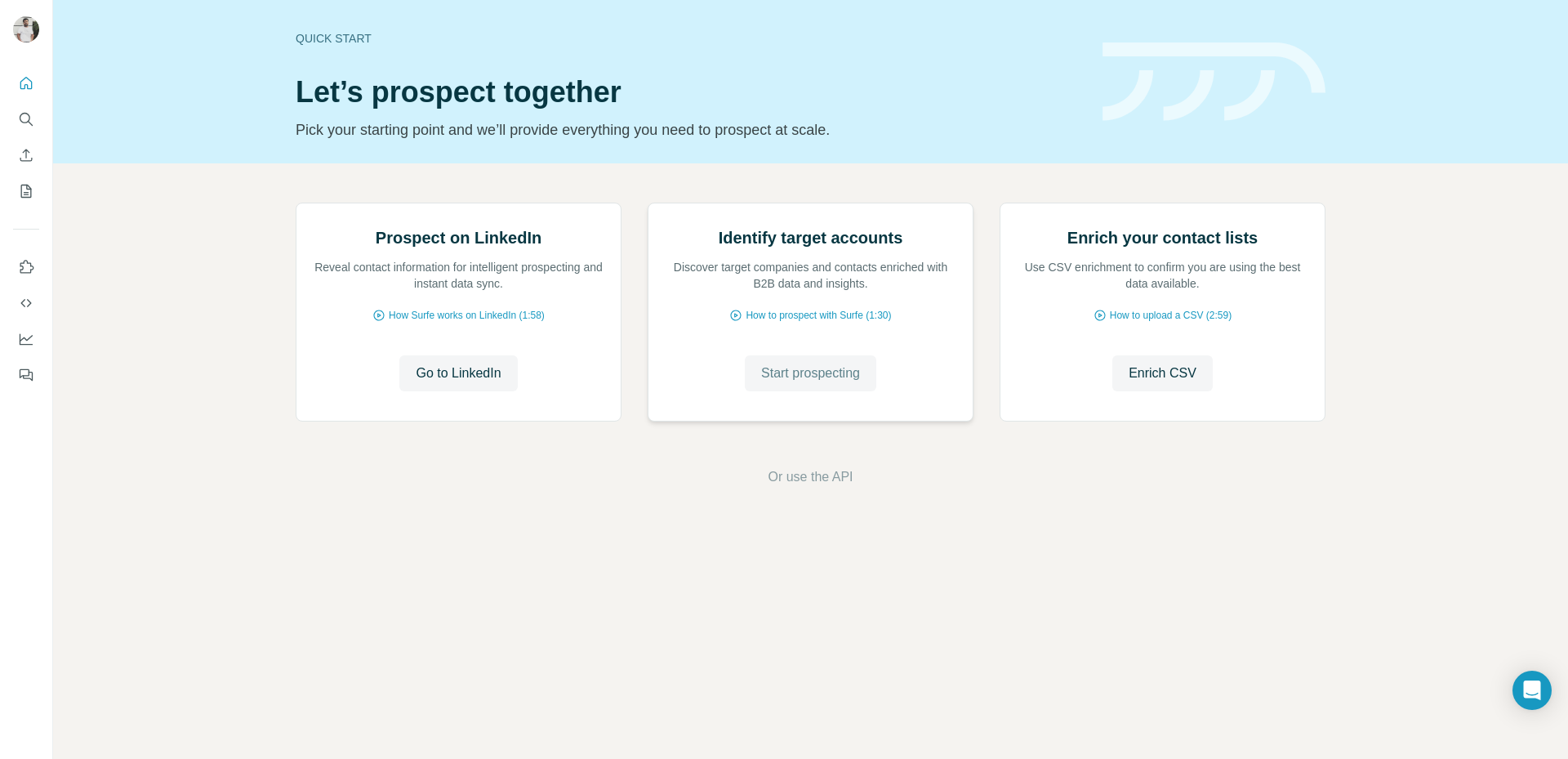
click at [816, 392] on button "Start prospecting" at bounding box center [810, 373] width 131 height 36
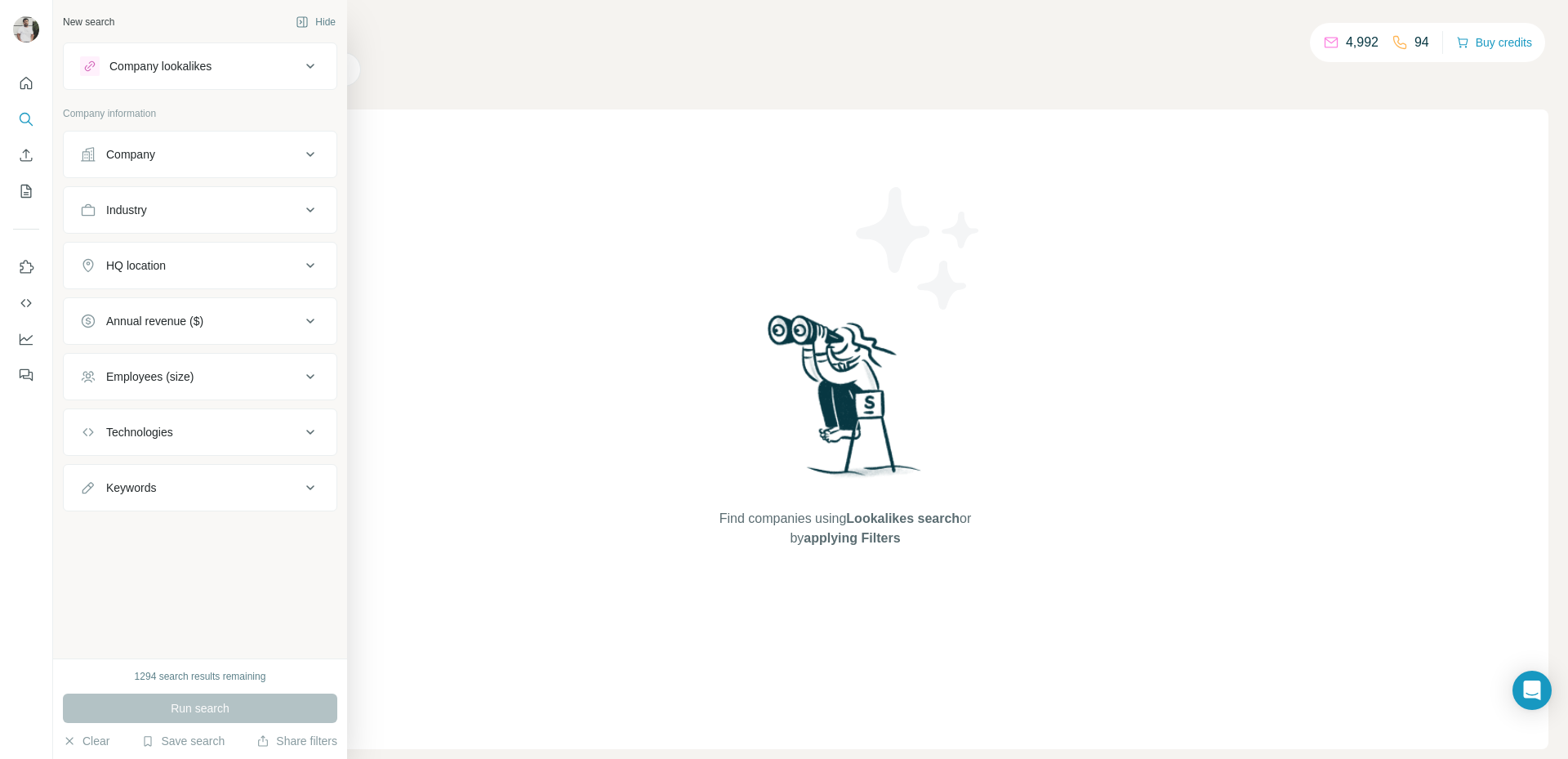
click at [205, 163] on button "Company" at bounding box center [200, 154] width 272 height 39
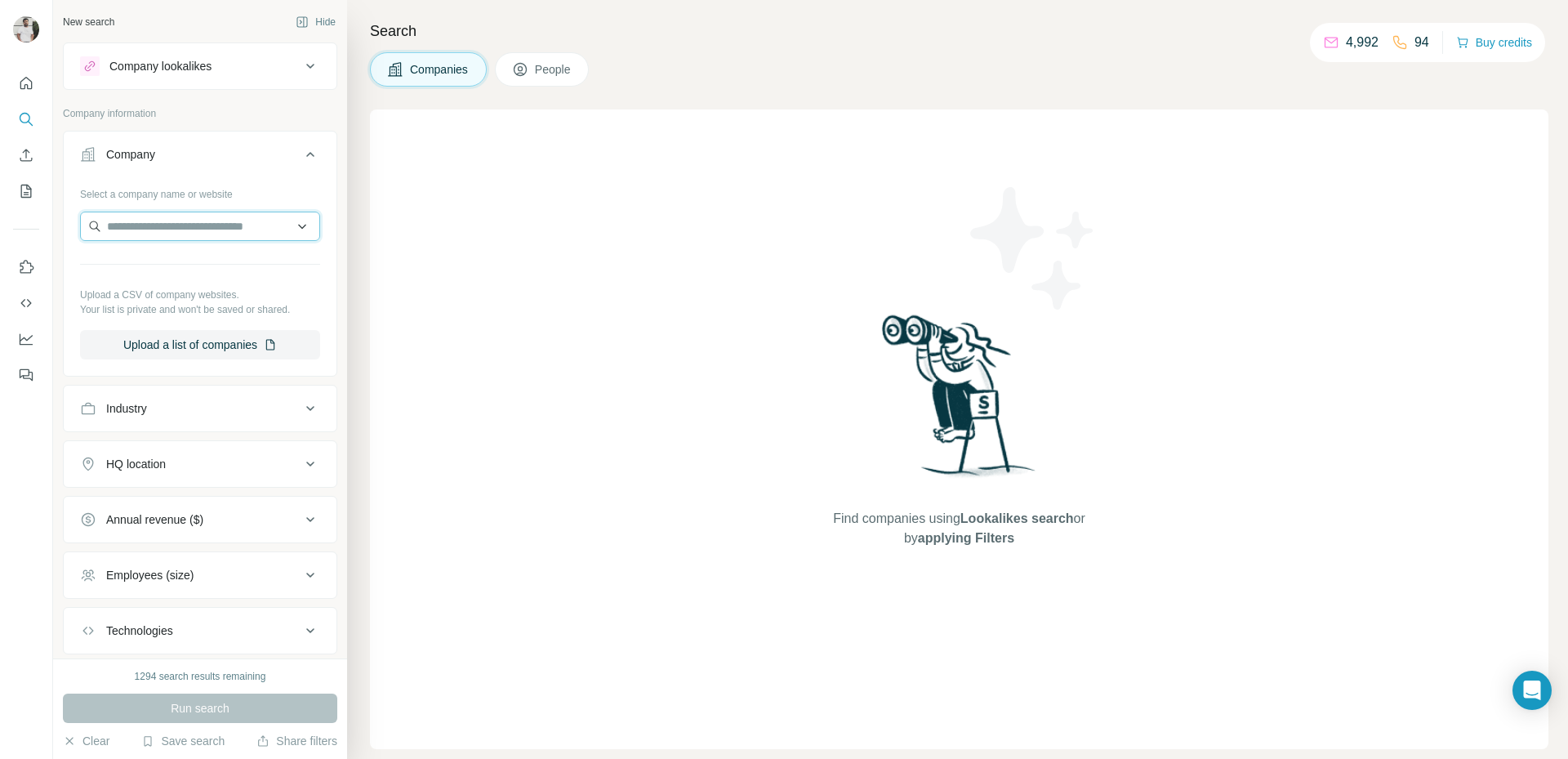
click at [189, 220] on input "text" at bounding box center [200, 225] width 240 height 29
click at [207, 218] on input "**********" at bounding box center [200, 225] width 240 height 29
paste input "********"
type input "**********"
click at [197, 259] on p "Sepang Aircraft Engineering" at bounding box center [197, 262] width 142 height 16
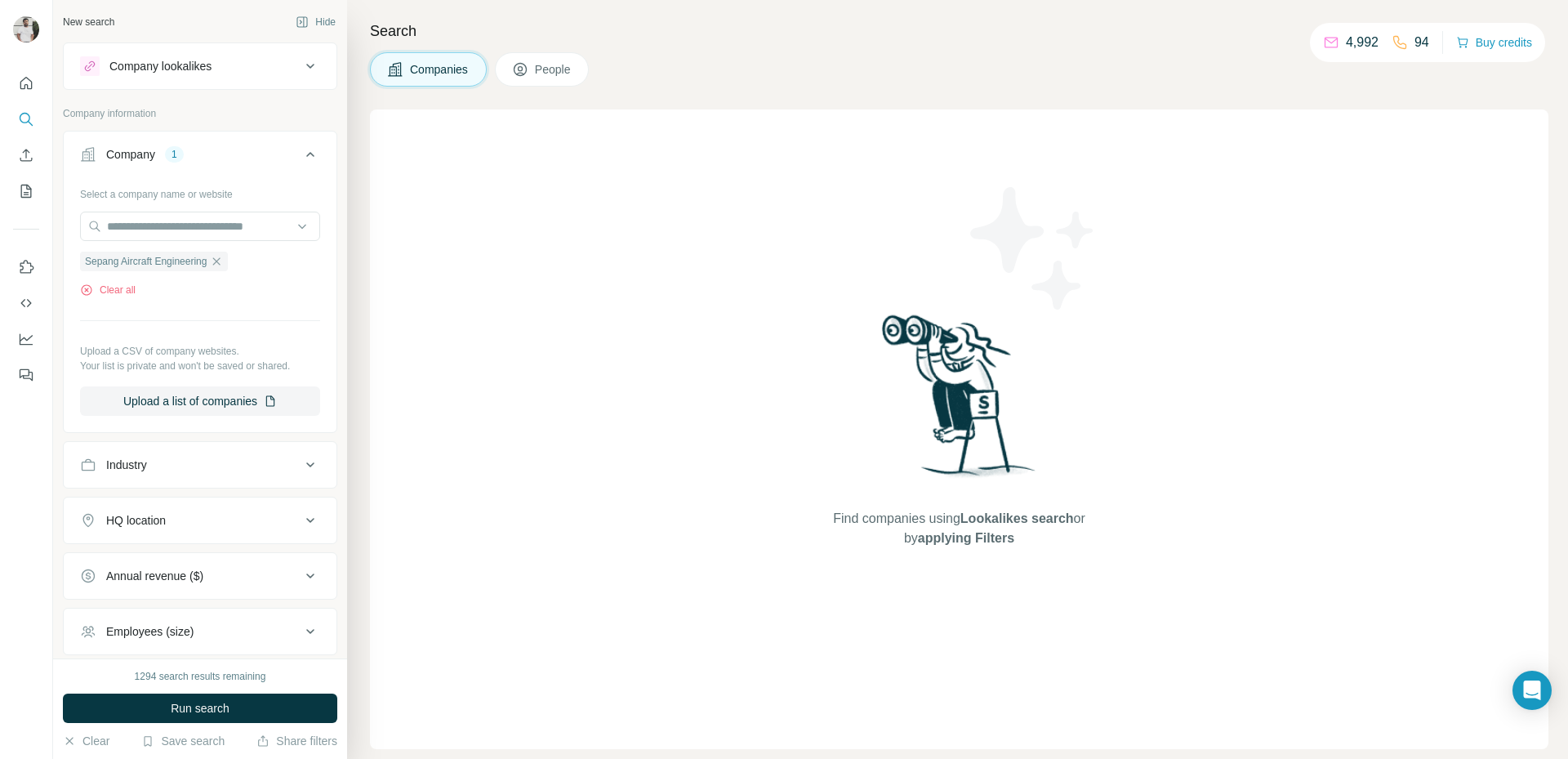
drag, startPoint x: 438, startPoint y: 68, endPoint x: 418, endPoint y: 153, distance: 87.3
click at [439, 66] on span "Companies" at bounding box center [439, 69] width 59 height 16
click at [235, 709] on button "Run search" at bounding box center [200, 707] width 274 height 29
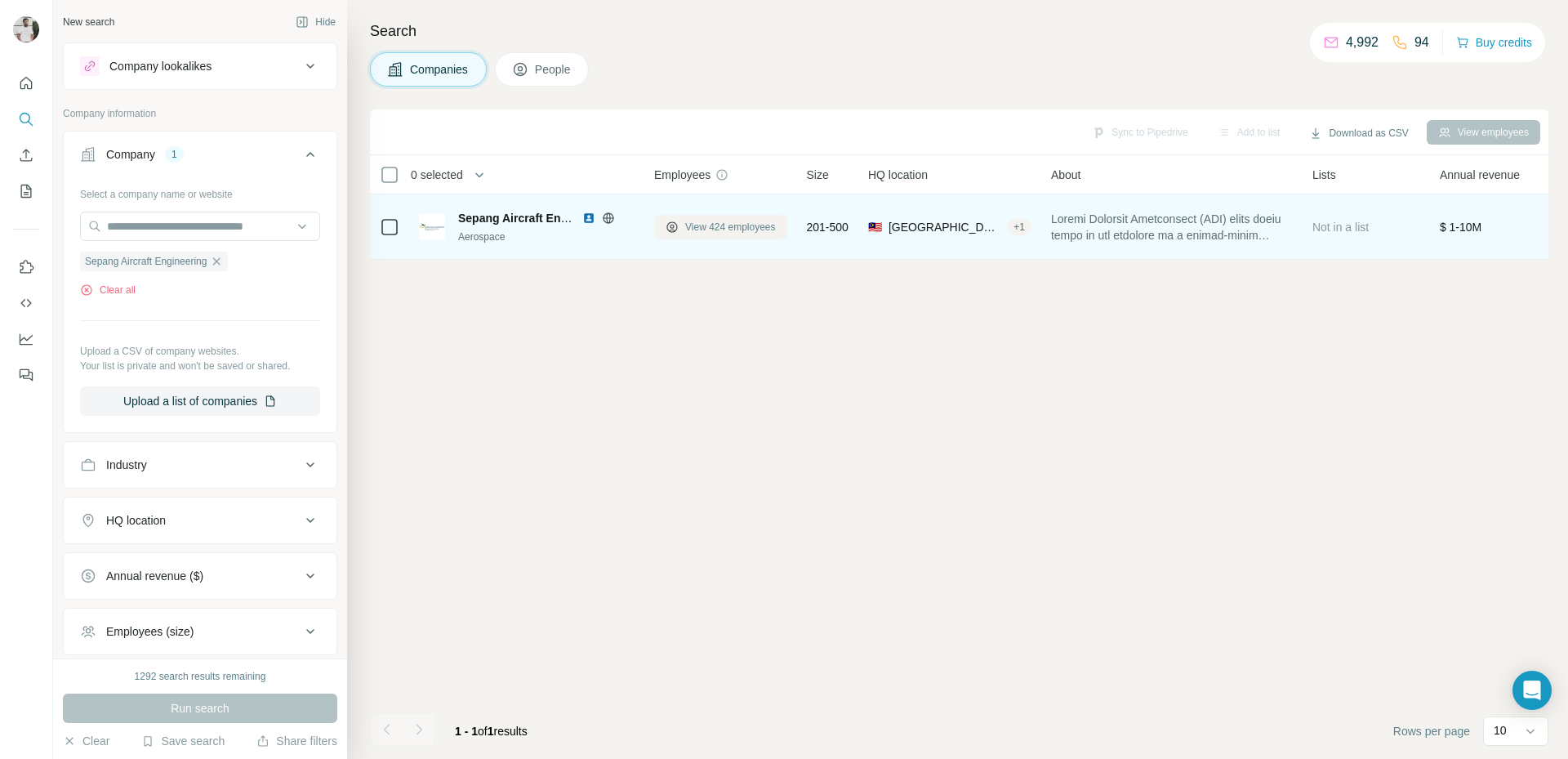
click at [689, 233] on span "View 424 employees" at bounding box center [730, 227] width 91 height 15
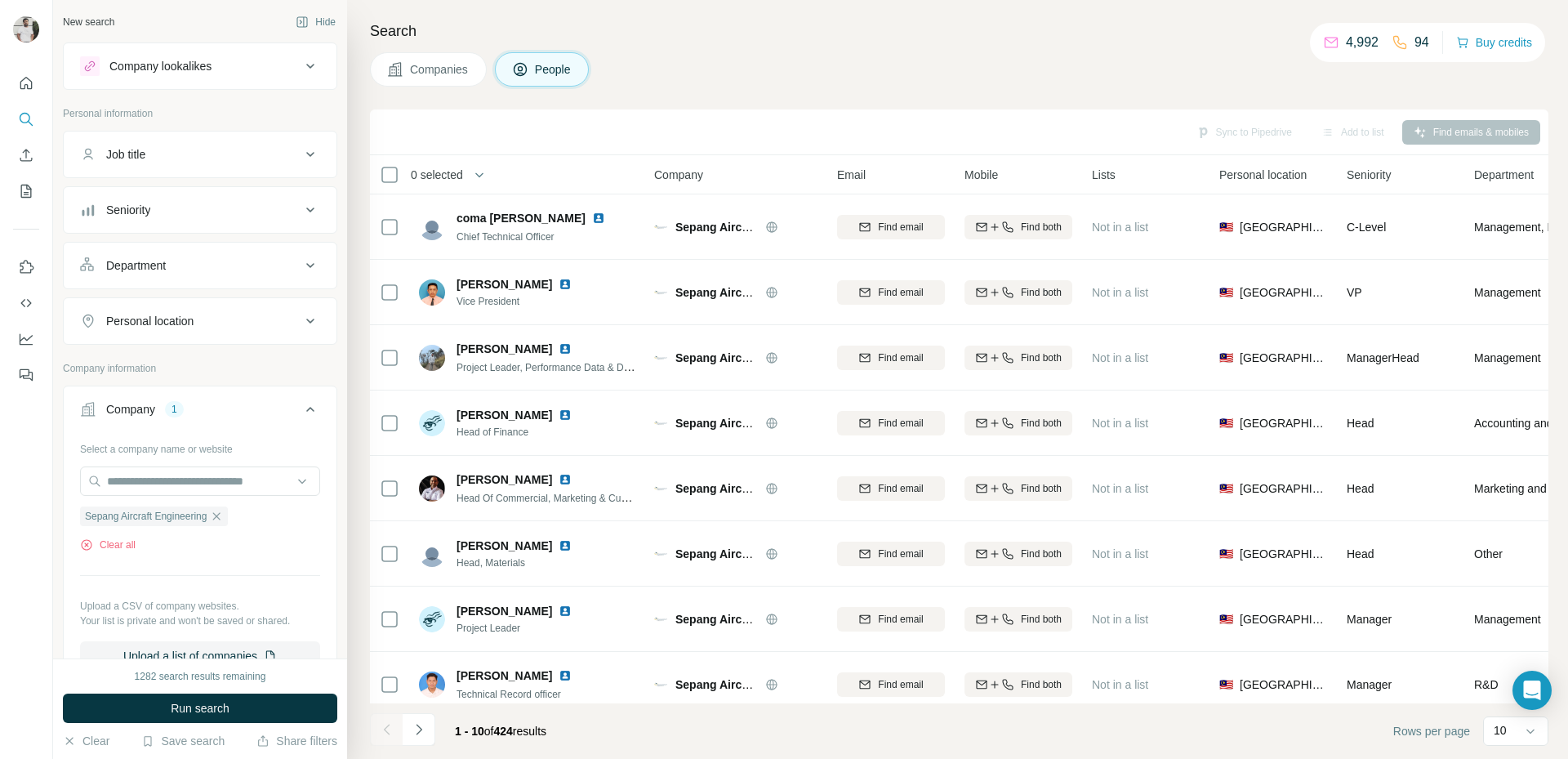
click at [229, 202] on div "Seniority" at bounding box center [190, 209] width 221 height 16
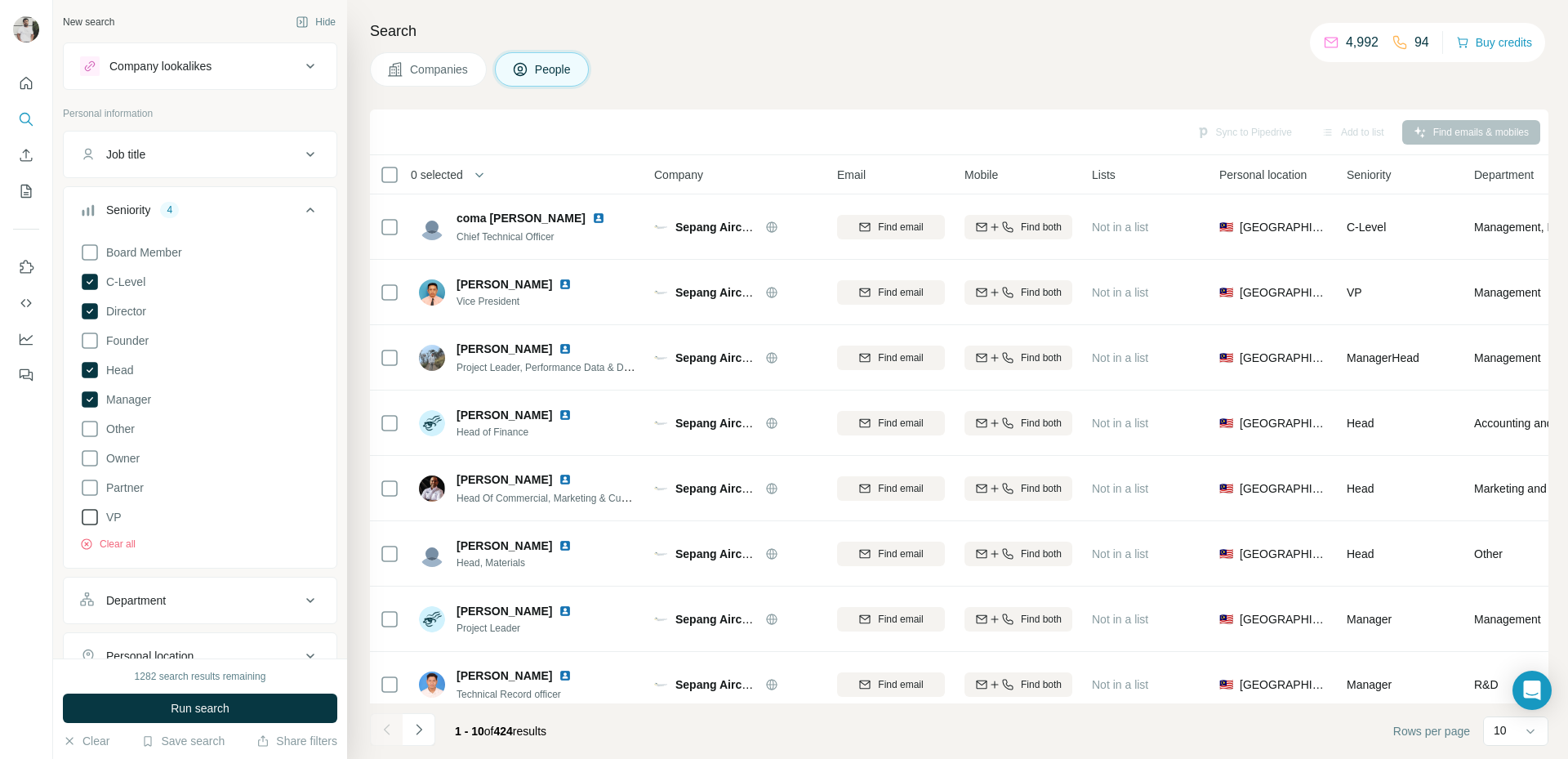
click at [113, 523] on span "VP" at bounding box center [110, 517] width 22 height 16
click at [165, 261] on label "Board Member" at bounding box center [131, 252] width 102 height 20
click at [302, 710] on button "Run search" at bounding box center [200, 707] width 274 height 29
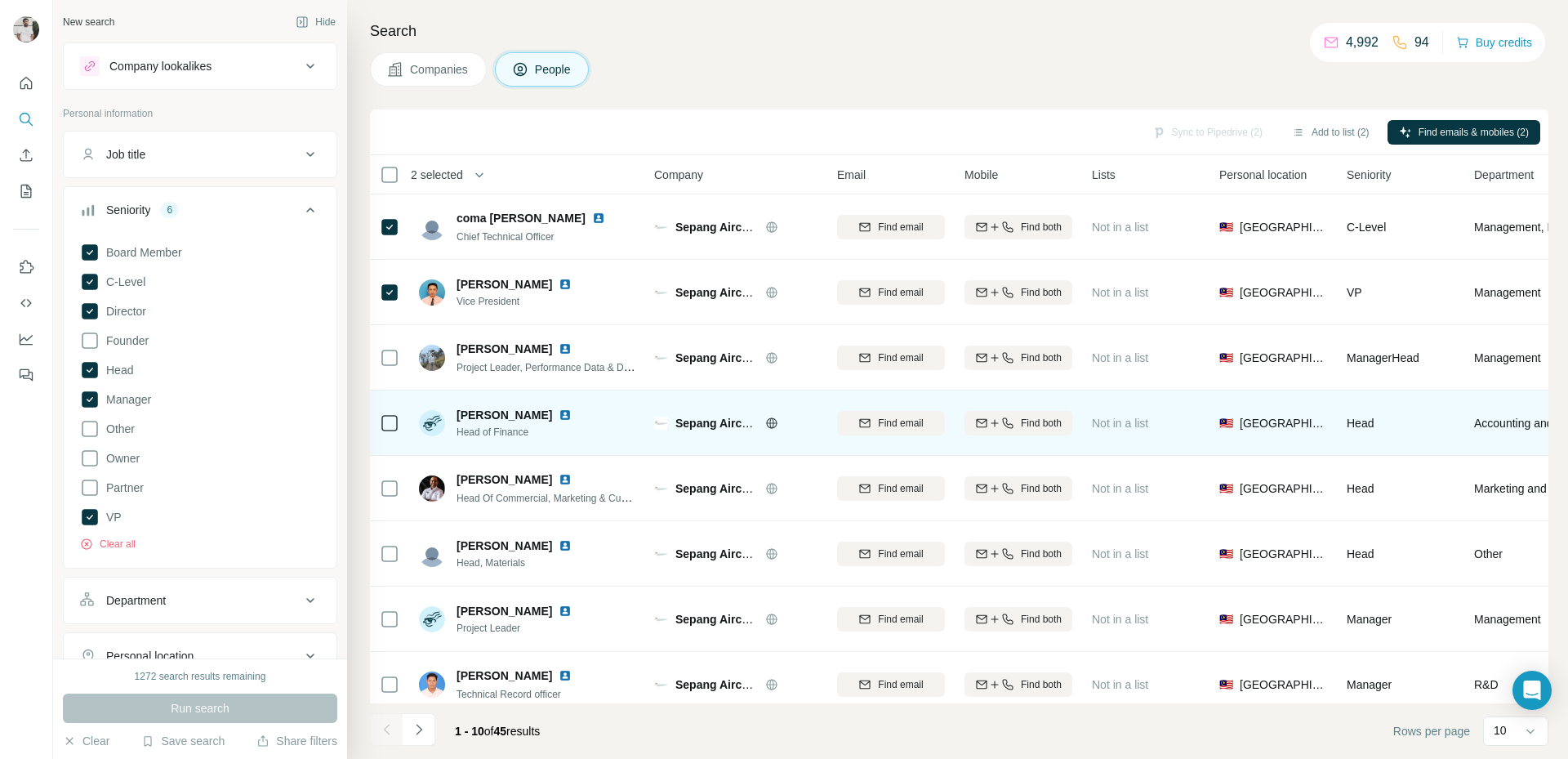
click at [387, 431] on icon at bounding box center [389, 423] width 20 height 20
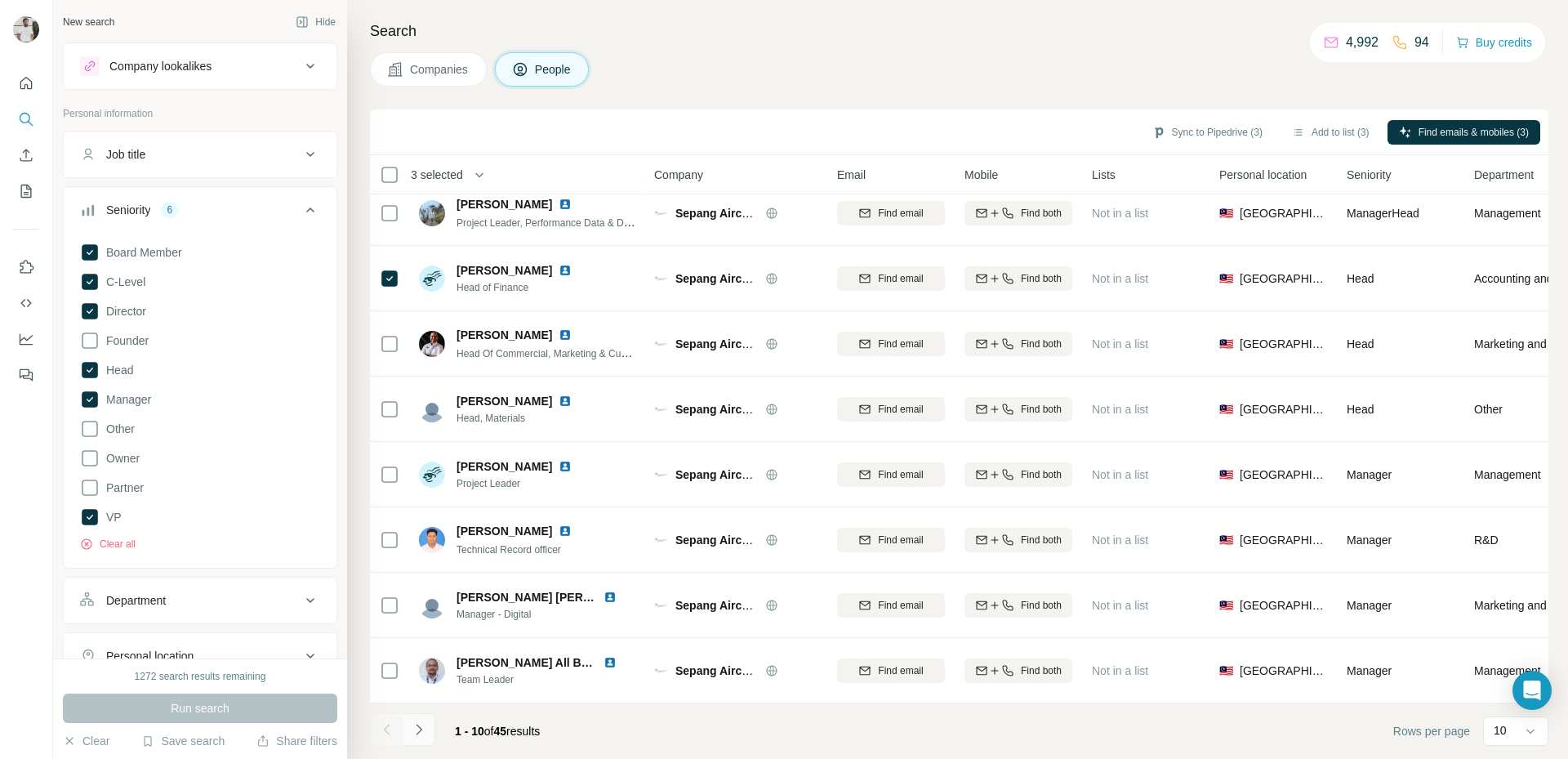
click at [404, 726] on button "Navigate to next page" at bounding box center [419, 729] width 33 height 33
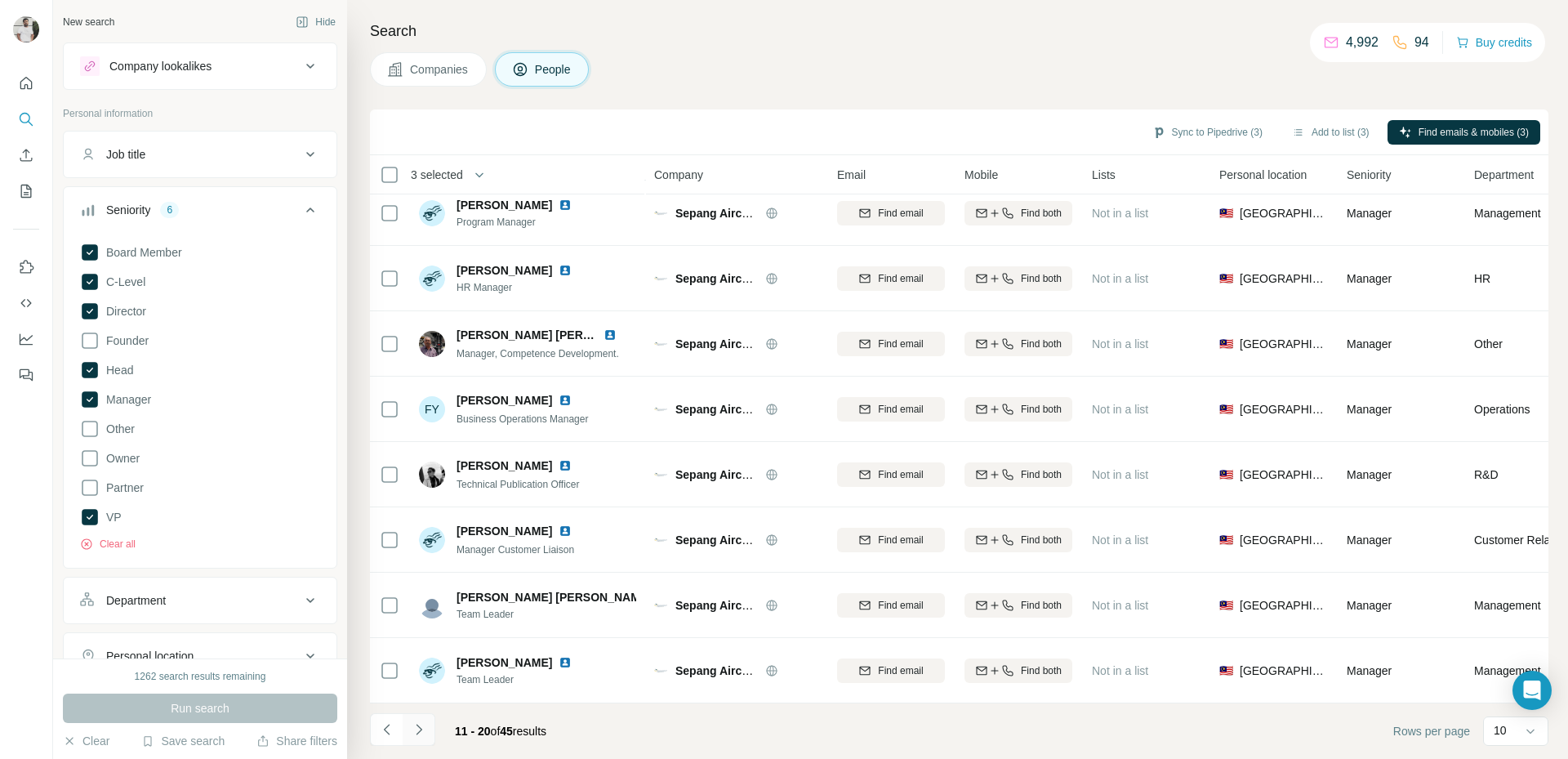
click at [430, 724] on button "Navigate to next page" at bounding box center [419, 729] width 33 height 33
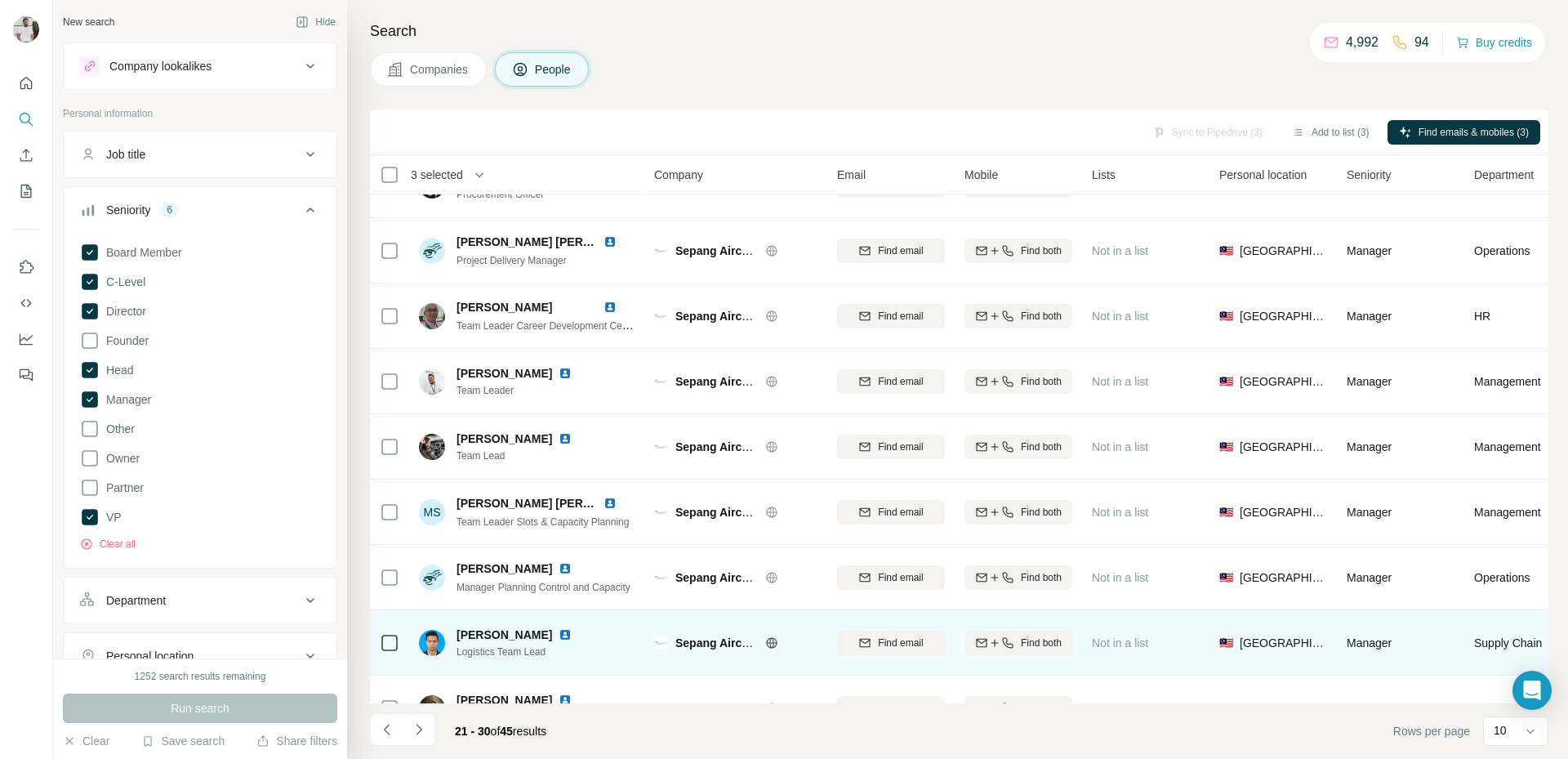
scroll to position [0, 0]
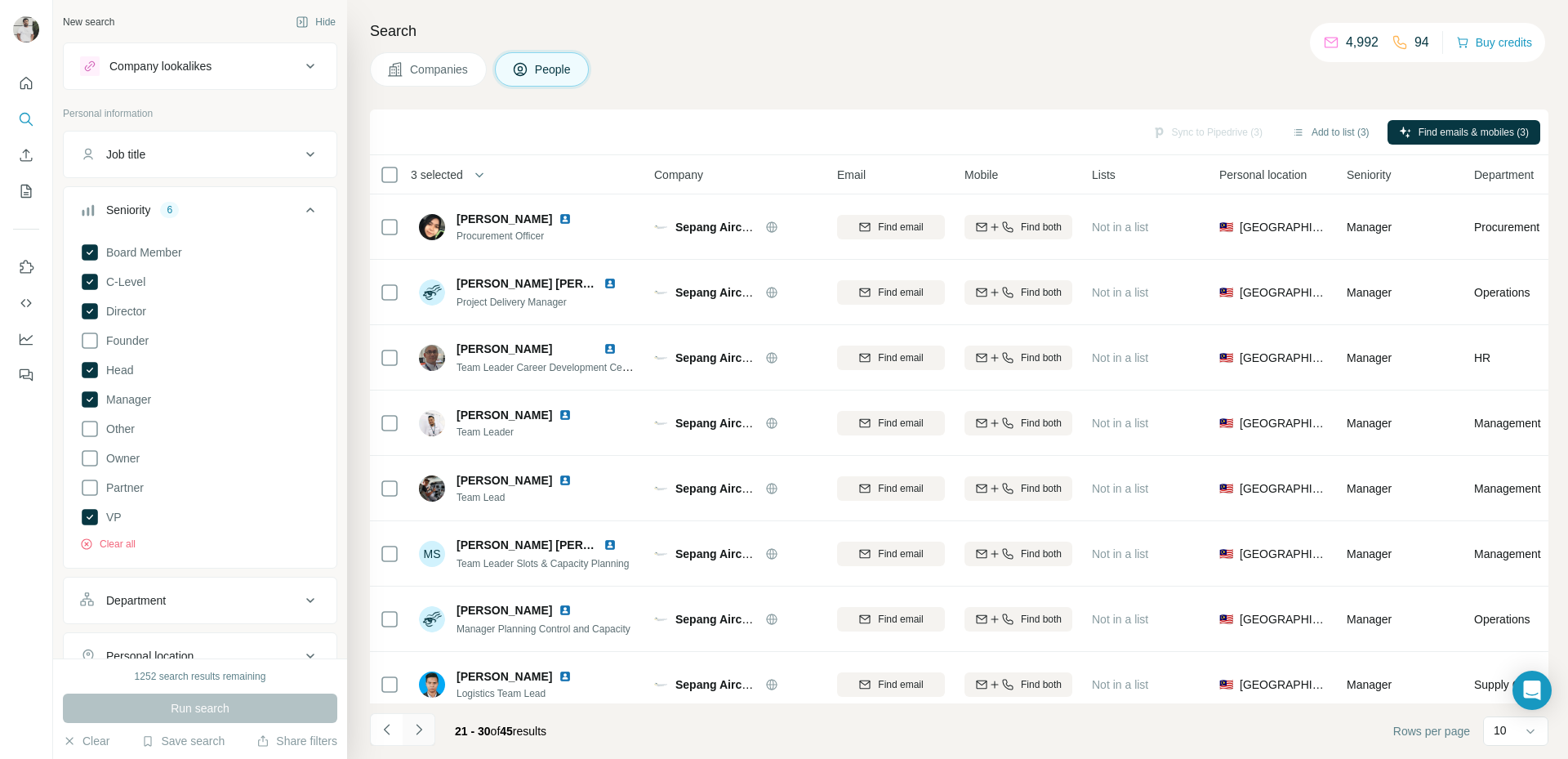
click at [430, 724] on button "Navigate to next page" at bounding box center [419, 729] width 33 height 33
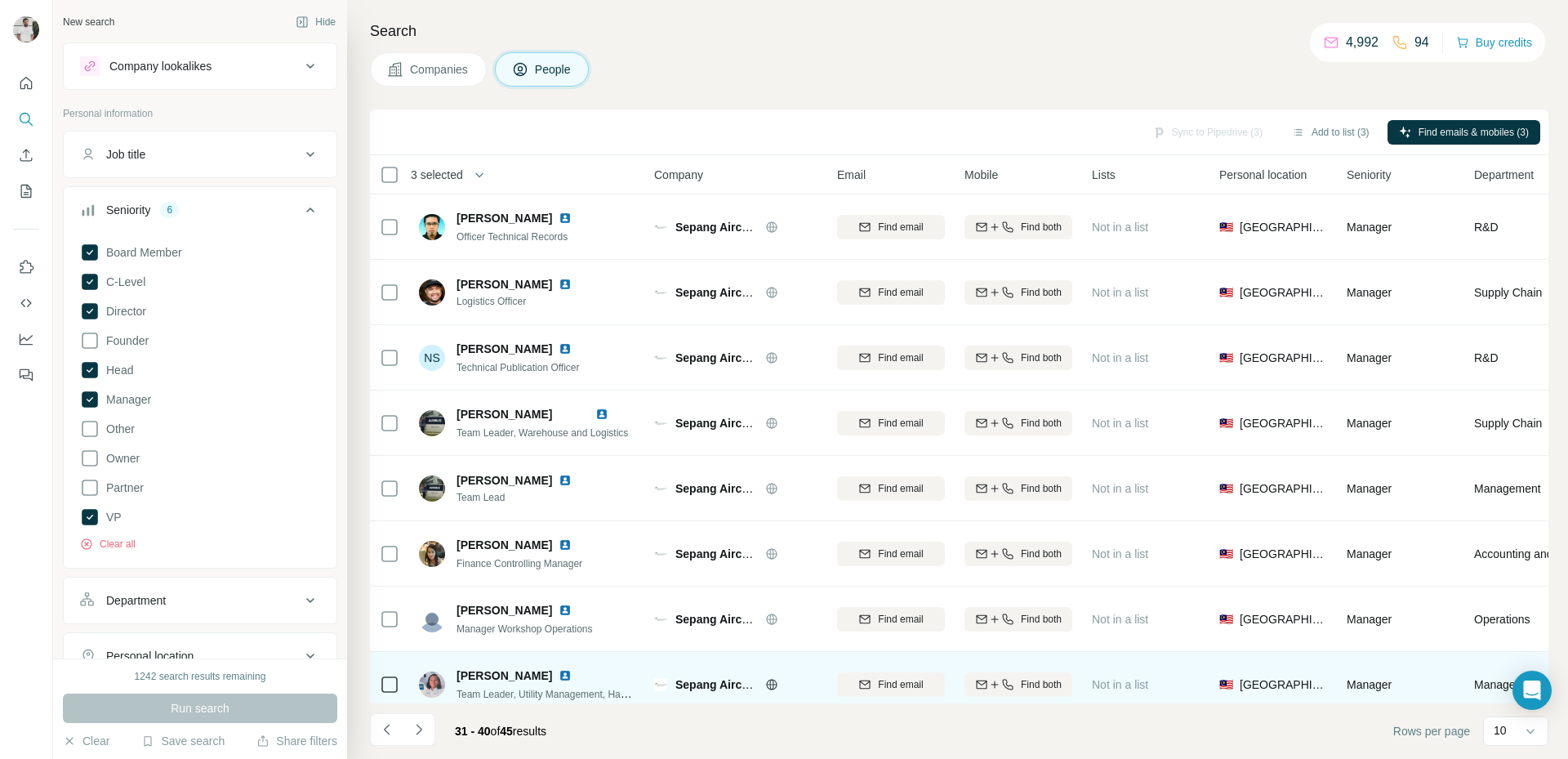
scroll to position [153, 0]
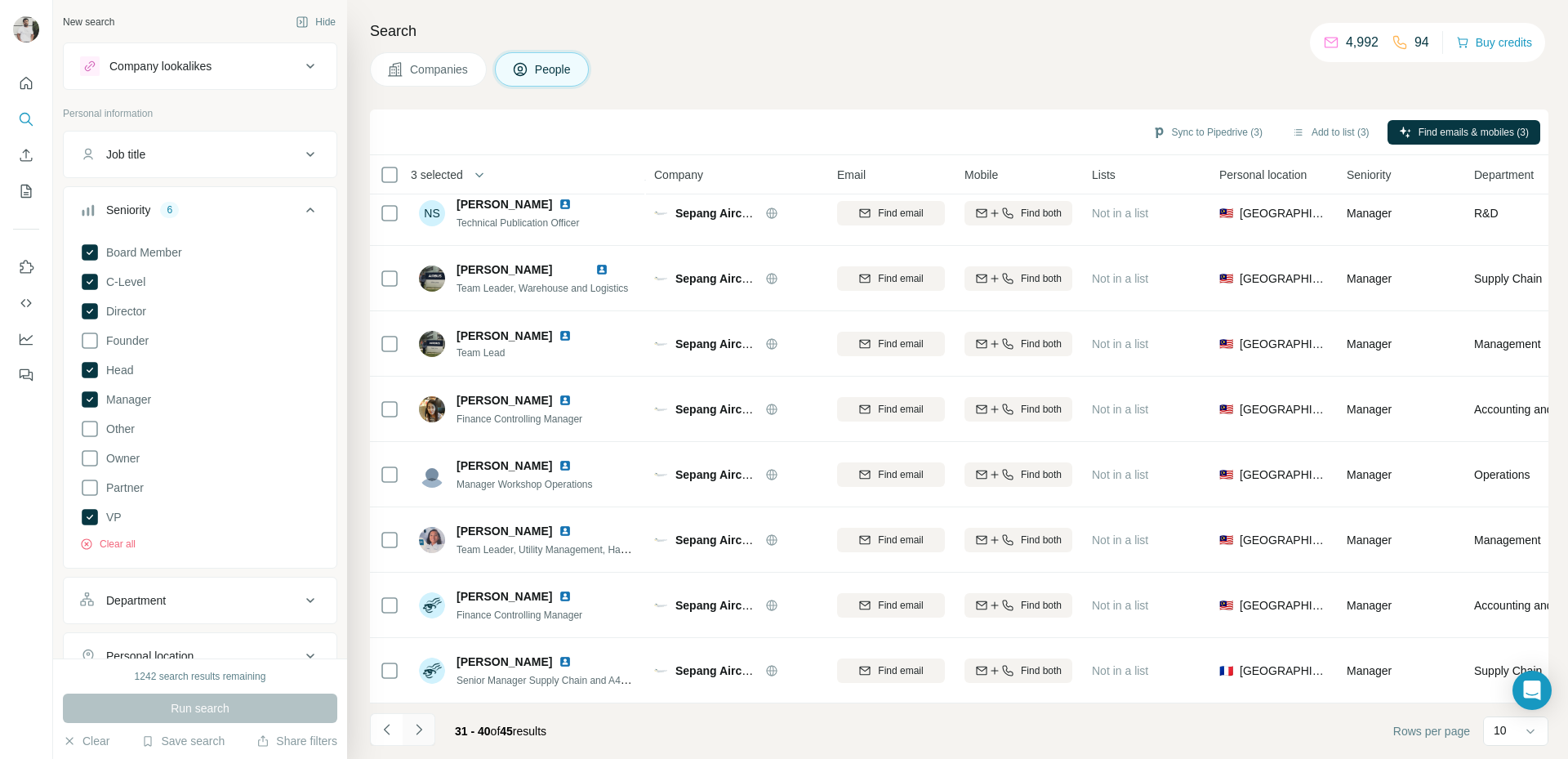
click at [411, 736] on icon "Navigate to next page" at bounding box center [418, 729] width 16 height 16
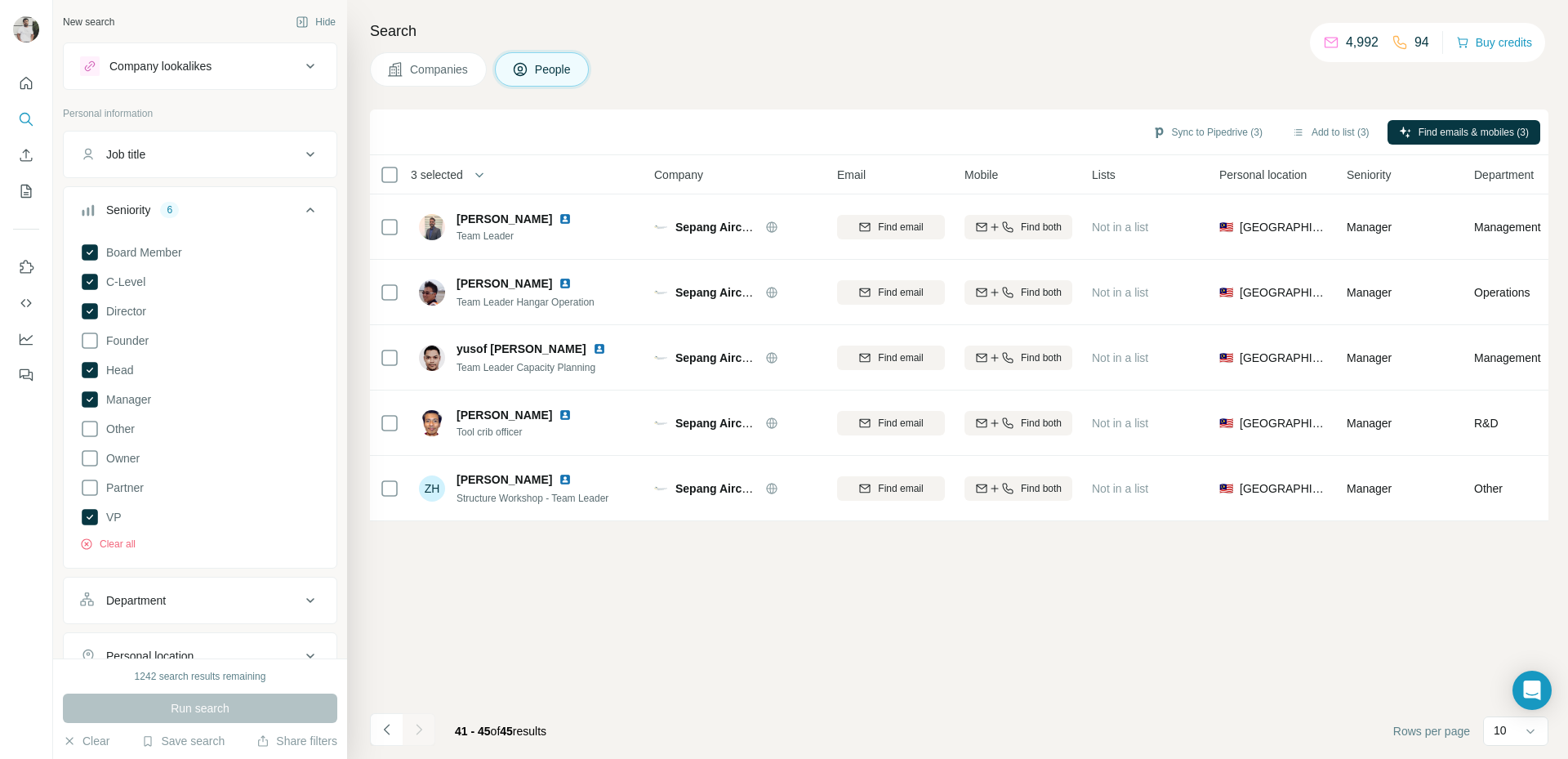
scroll to position [0, 0]
click at [141, 490] on span "Partner" at bounding box center [121, 487] width 44 height 16
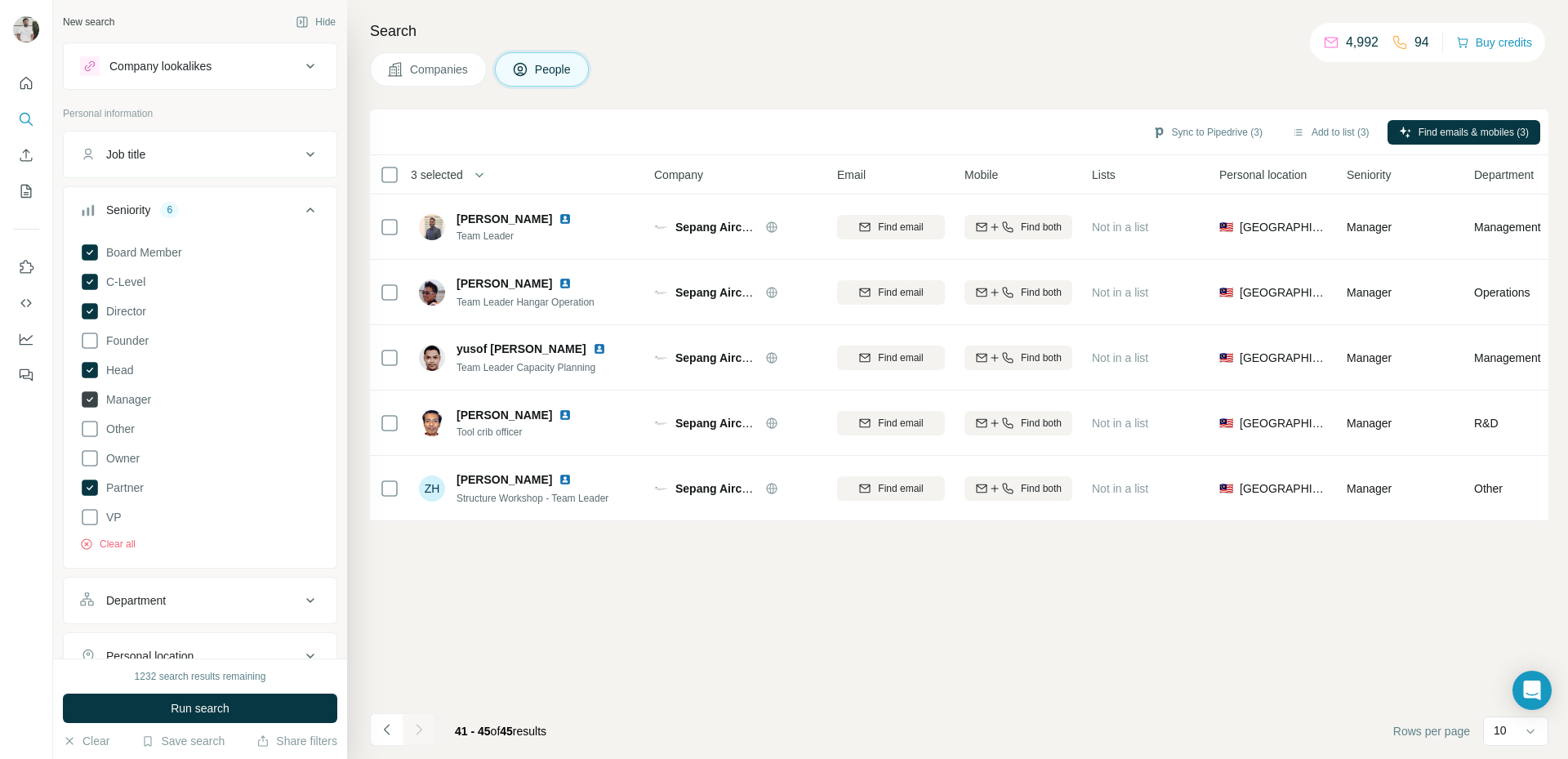
click at [107, 405] on span "Manager" at bounding box center [125, 399] width 52 height 16
click at [104, 303] on span "Director" at bounding box center [123, 311] width 47 height 16
click at [104, 288] on span "C-Level" at bounding box center [122, 281] width 46 height 16
click at [107, 250] on span "Board Member" at bounding box center [141, 252] width 83 height 16
click at [192, 718] on button "Run search" at bounding box center [200, 707] width 274 height 29
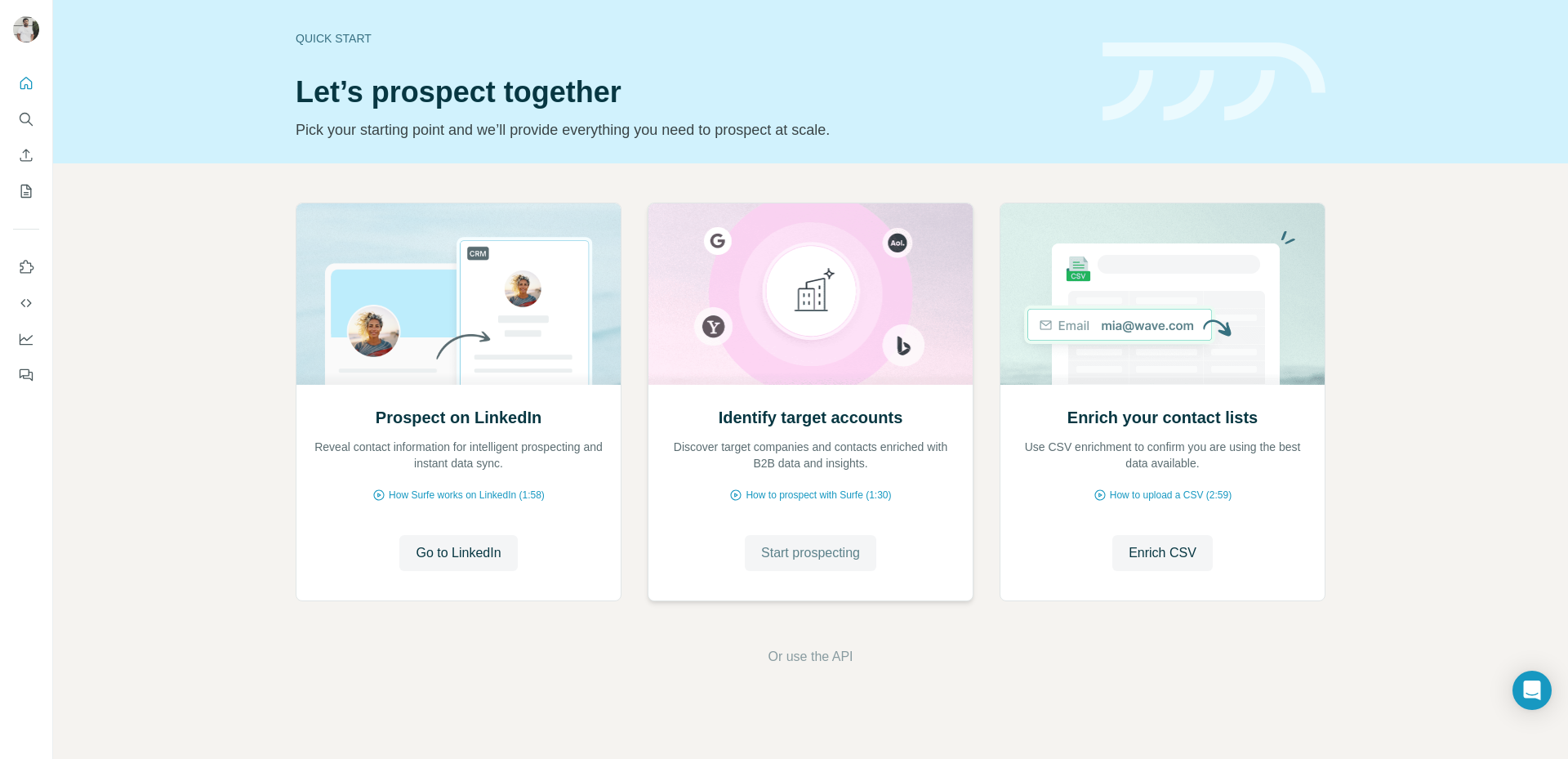
click at [813, 551] on span "Start prospecting" at bounding box center [810, 552] width 99 height 20
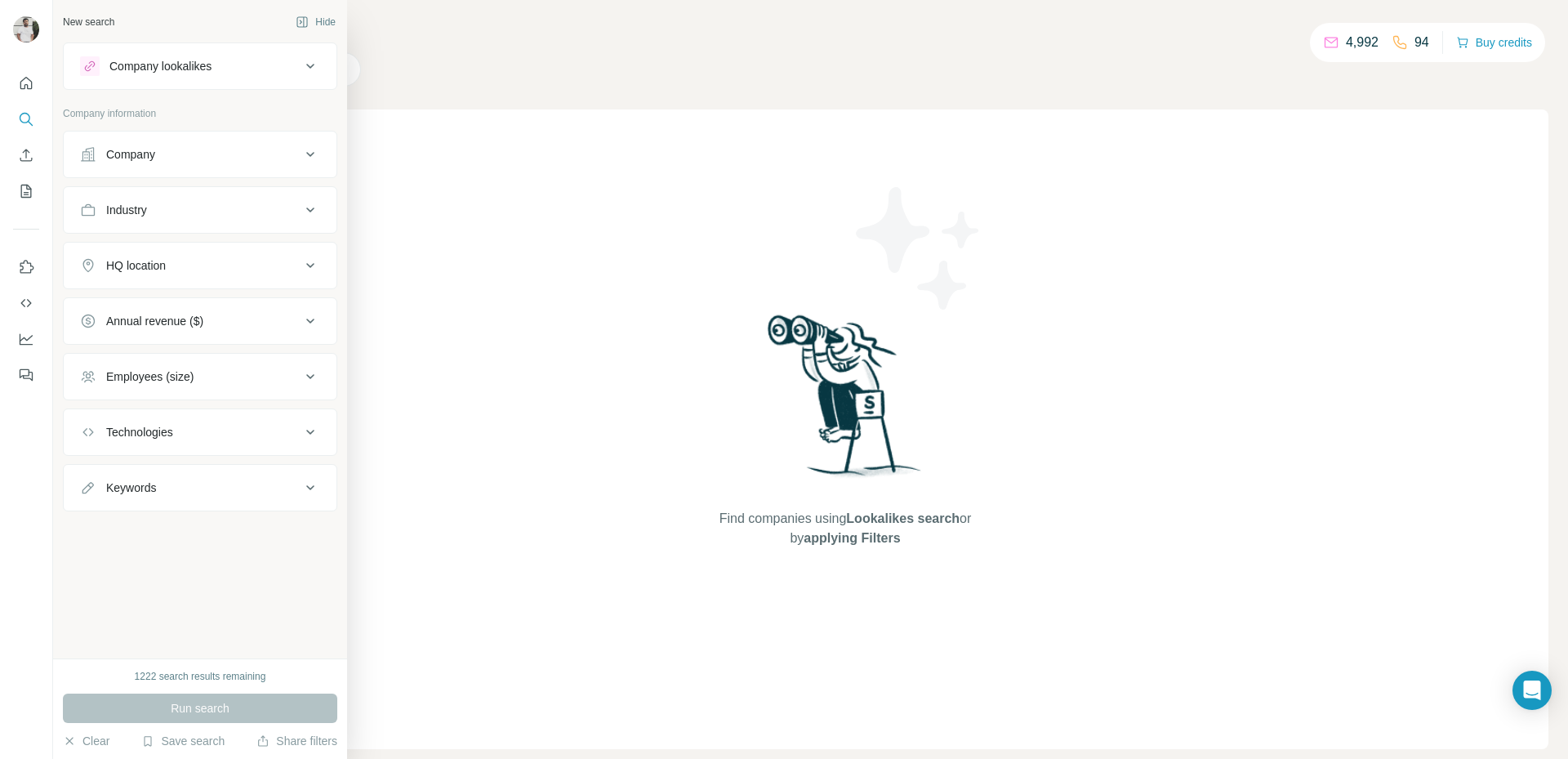
click at [105, 140] on button "Company" at bounding box center [200, 154] width 272 height 39
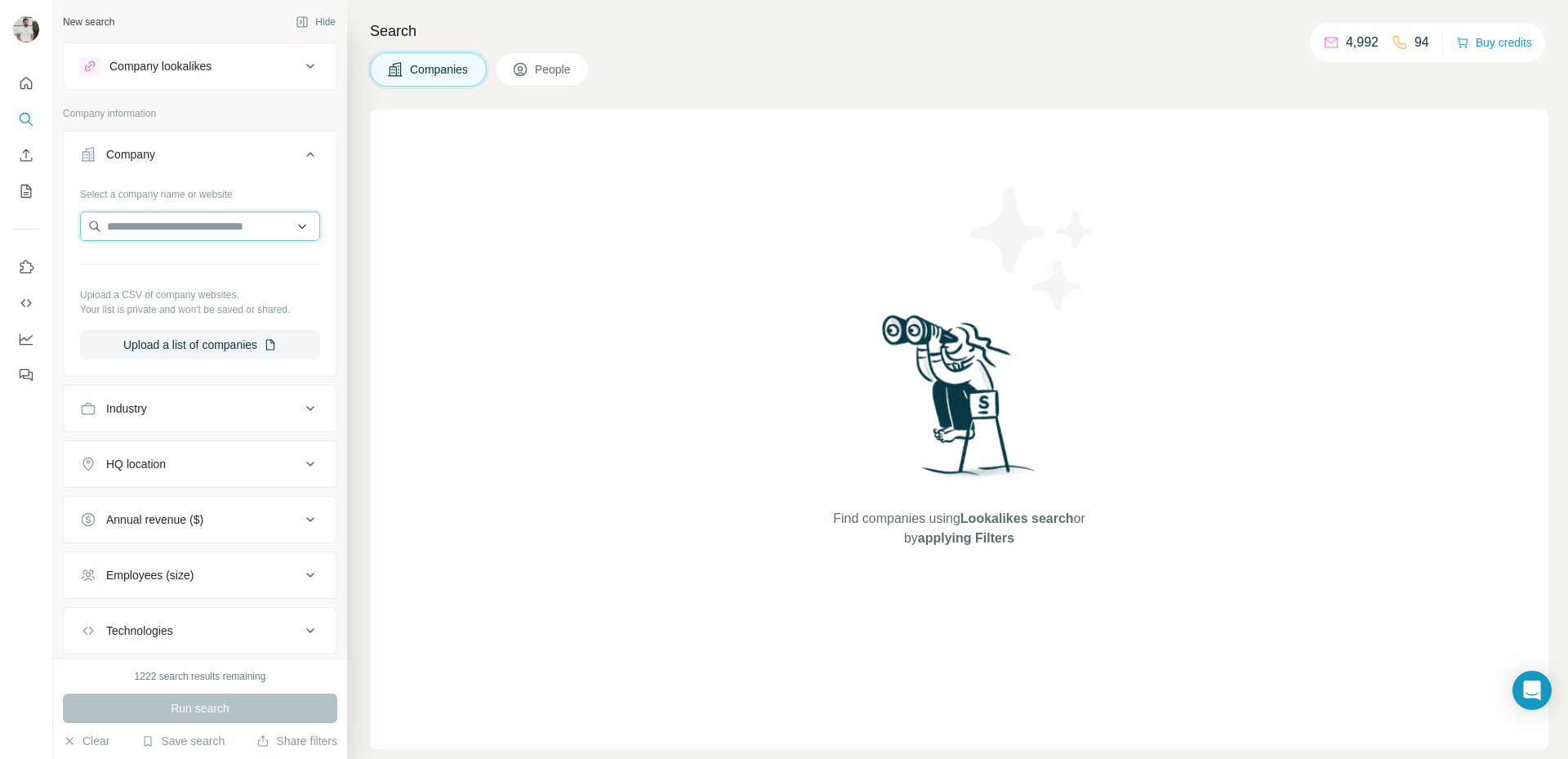
click at [149, 217] on input "text" at bounding box center [200, 225] width 240 height 29
paste input "**********"
type input "**********"
click at [202, 268] on p "Sepang Aircraft Engineering" at bounding box center [197, 262] width 142 height 16
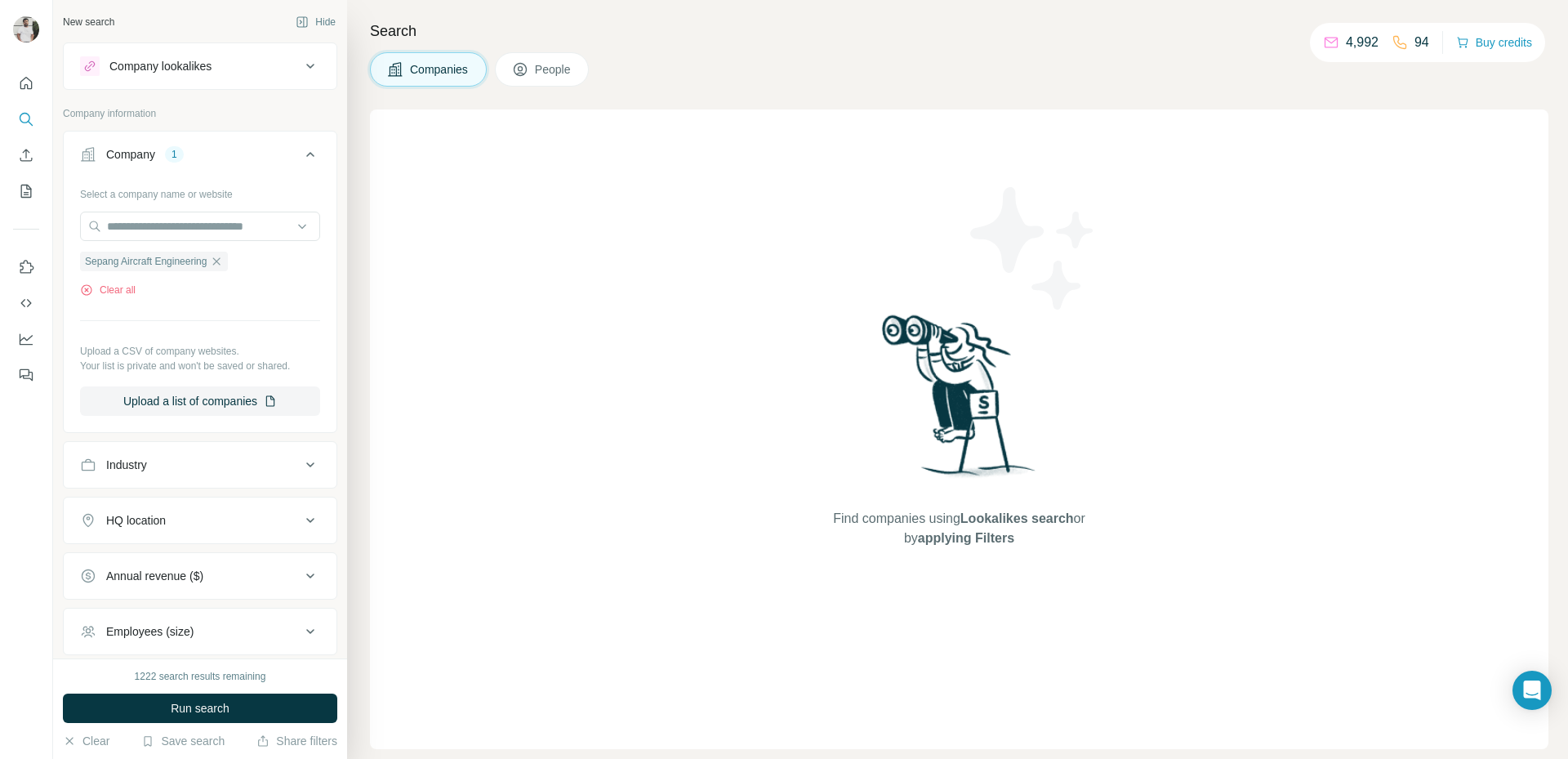
click at [542, 78] on button "People" at bounding box center [542, 70] width 95 height 35
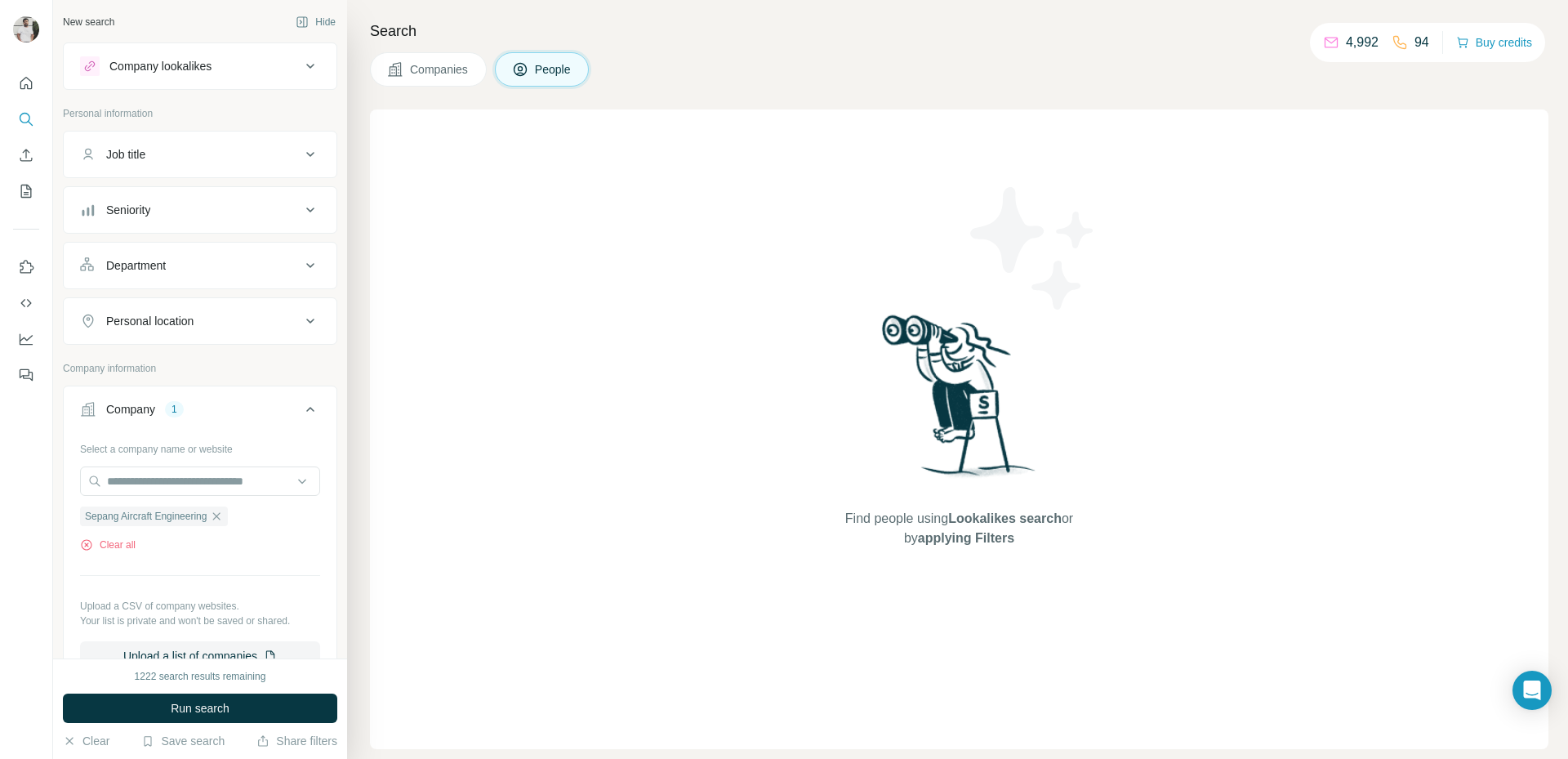
click at [221, 200] on button "Seniority" at bounding box center [200, 210] width 272 height 39
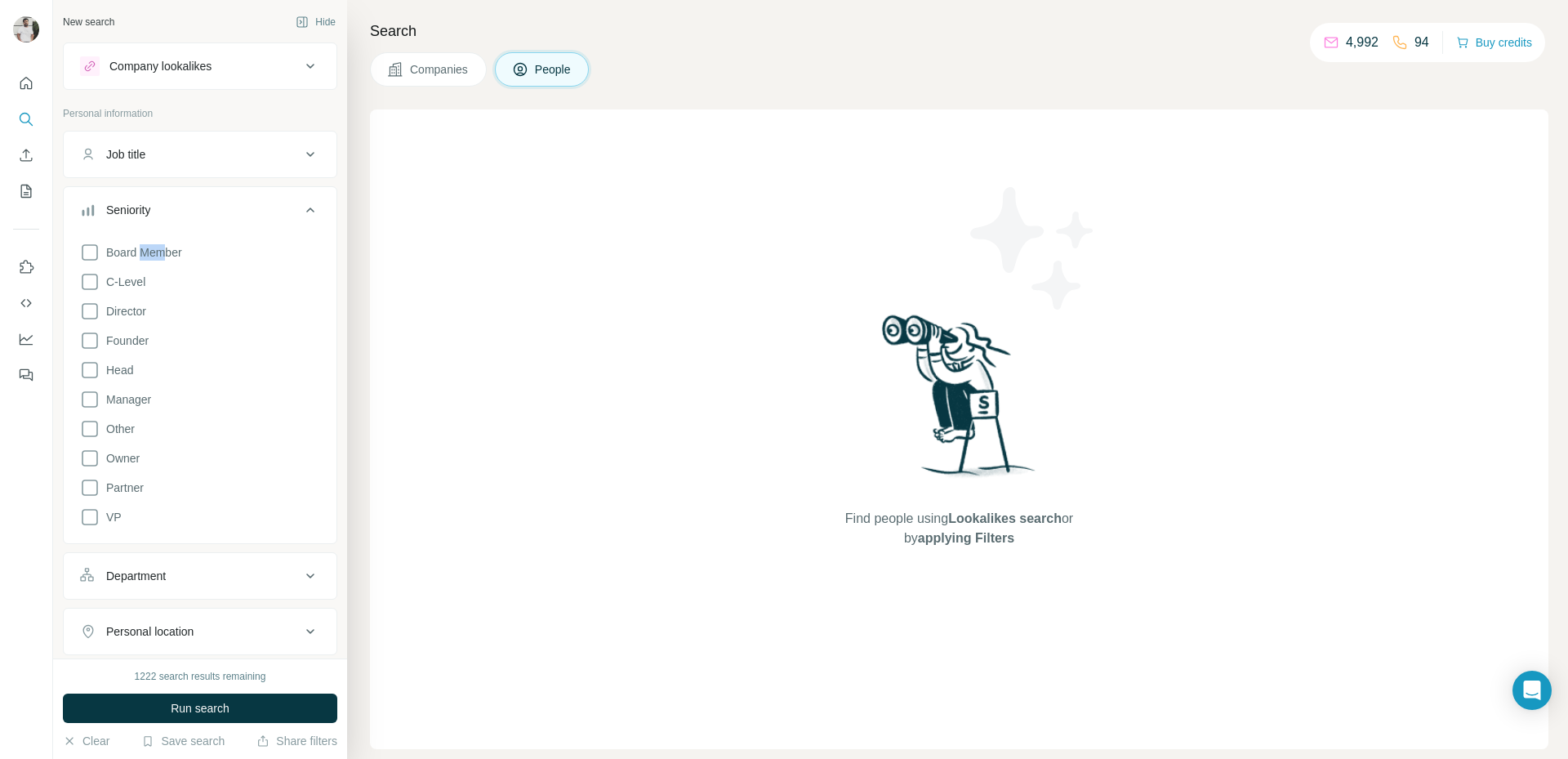
drag, startPoint x: 163, startPoint y: 251, endPoint x: 135, endPoint y: 269, distance: 33.3
click at [135, 269] on div "Board Member C-Level Director Founder Head Manager Other Owner Partner VP" at bounding box center [200, 381] width 240 height 291
click at [135, 267] on div "Board Member C-Level Director Founder Head Manager Other Owner Partner VP" at bounding box center [200, 381] width 240 height 291
click at [126, 282] on span "C-Level" at bounding box center [122, 281] width 46 height 16
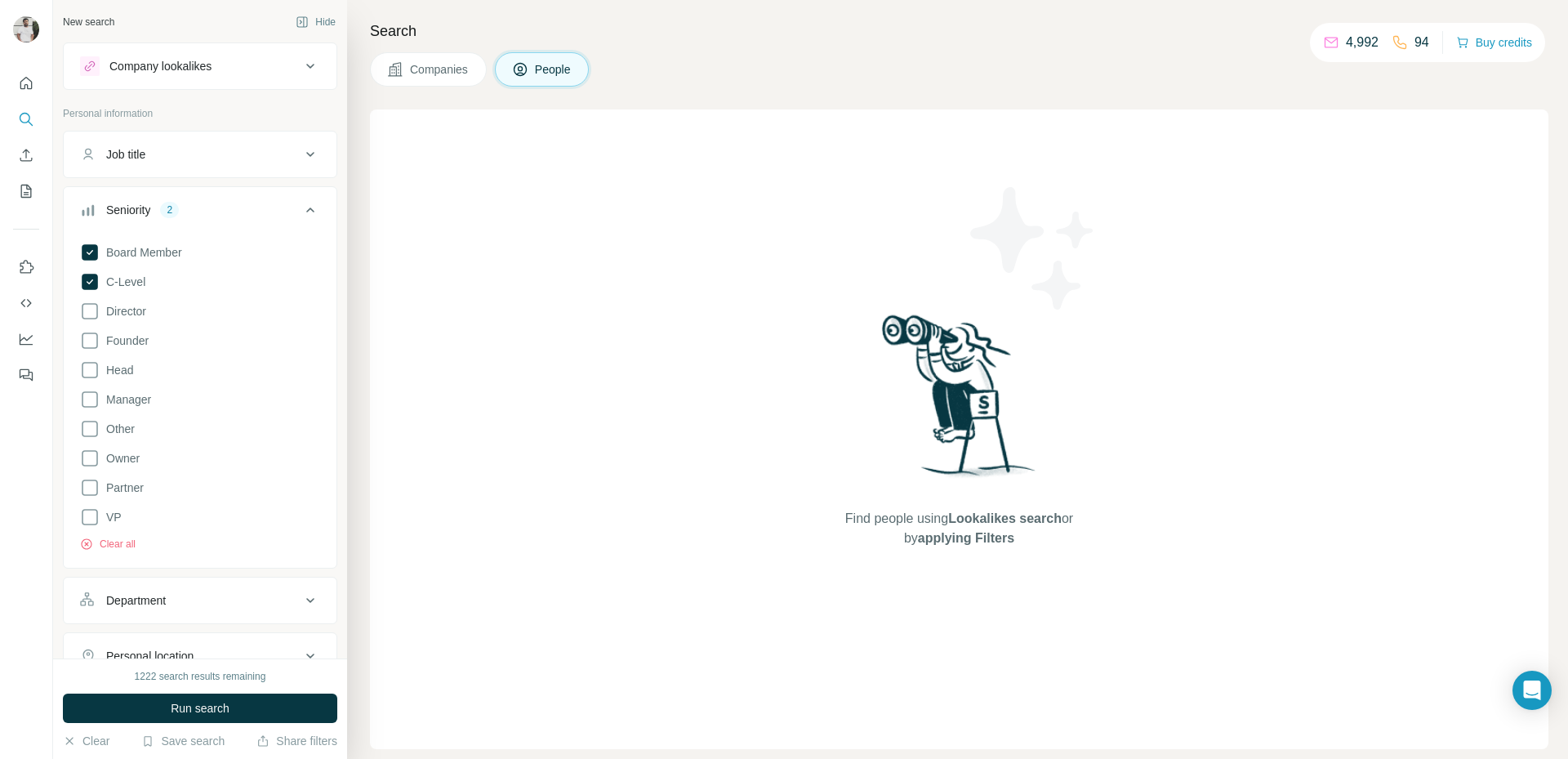
click at [125, 323] on div "Board Member C-Level Director Founder Head Manager Other Owner Partner VP Clear…" at bounding box center [200, 394] width 240 height 316
click at [127, 316] on span "Director" at bounding box center [123, 311] width 47 height 16
click at [126, 349] on label "Founder" at bounding box center [114, 340] width 69 height 20
click at [123, 367] on span "Head" at bounding box center [116, 369] width 34 height 16
click at [103, 526] on label "VP" at bounding box center [100, 517] width 41 height 20
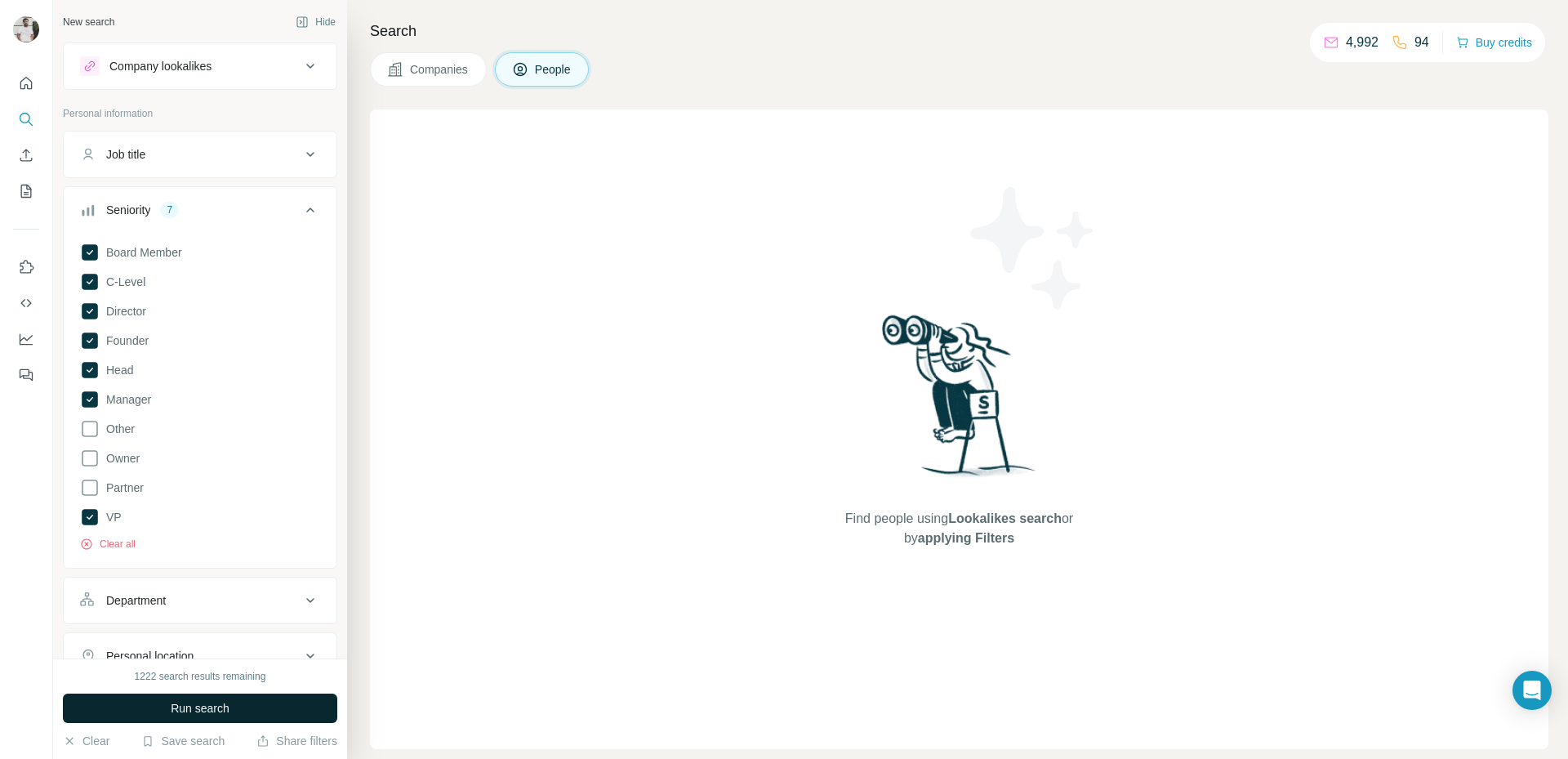
click at [178, 698] on button "Run search" at bounding box center [200, 707] width 274 height 29
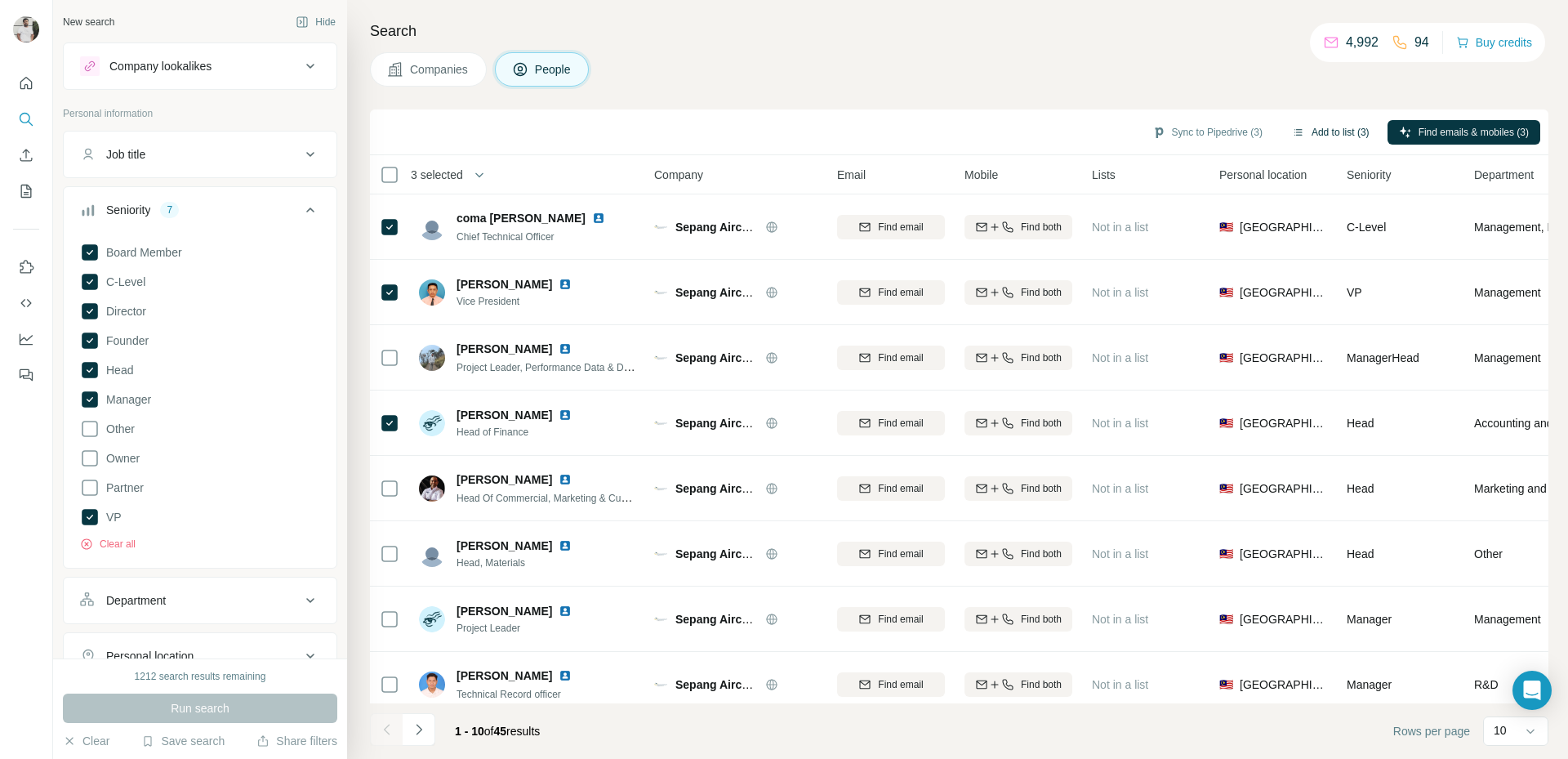
click at [1312, 126] on button "Add to list (3)" at bounding box center [1330, 132] width 100 height 24
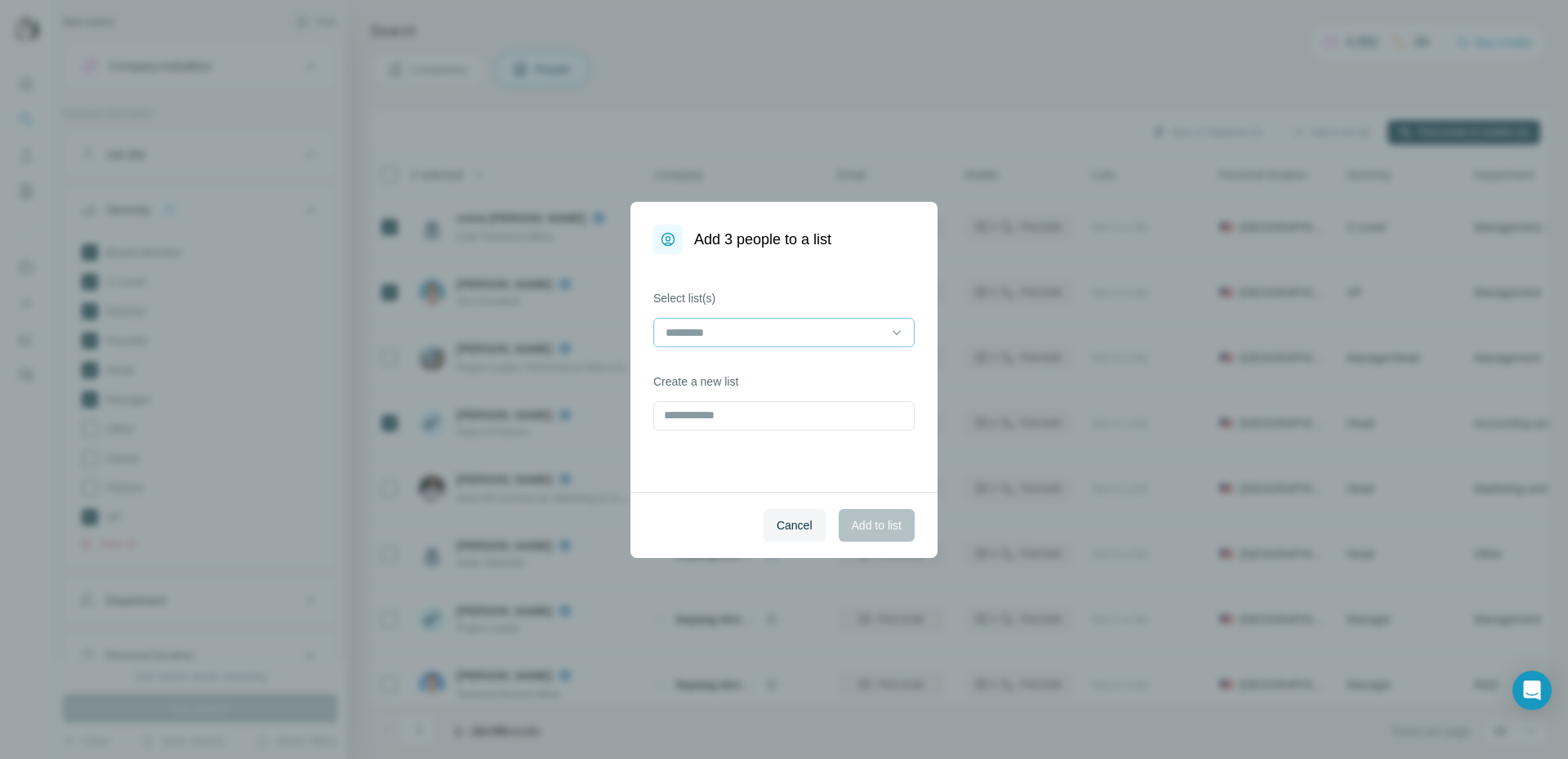
click at [828, 343] on div at bounding box center [774, 333] width 221 height 28
click at [802, 371] on div "MRO [PERSON_NAME]" at bounding box center [784, 368] width 234 height 16
click at [861, 515] on button "Add to list" at bounding box center [876, 525] width 76 height 33
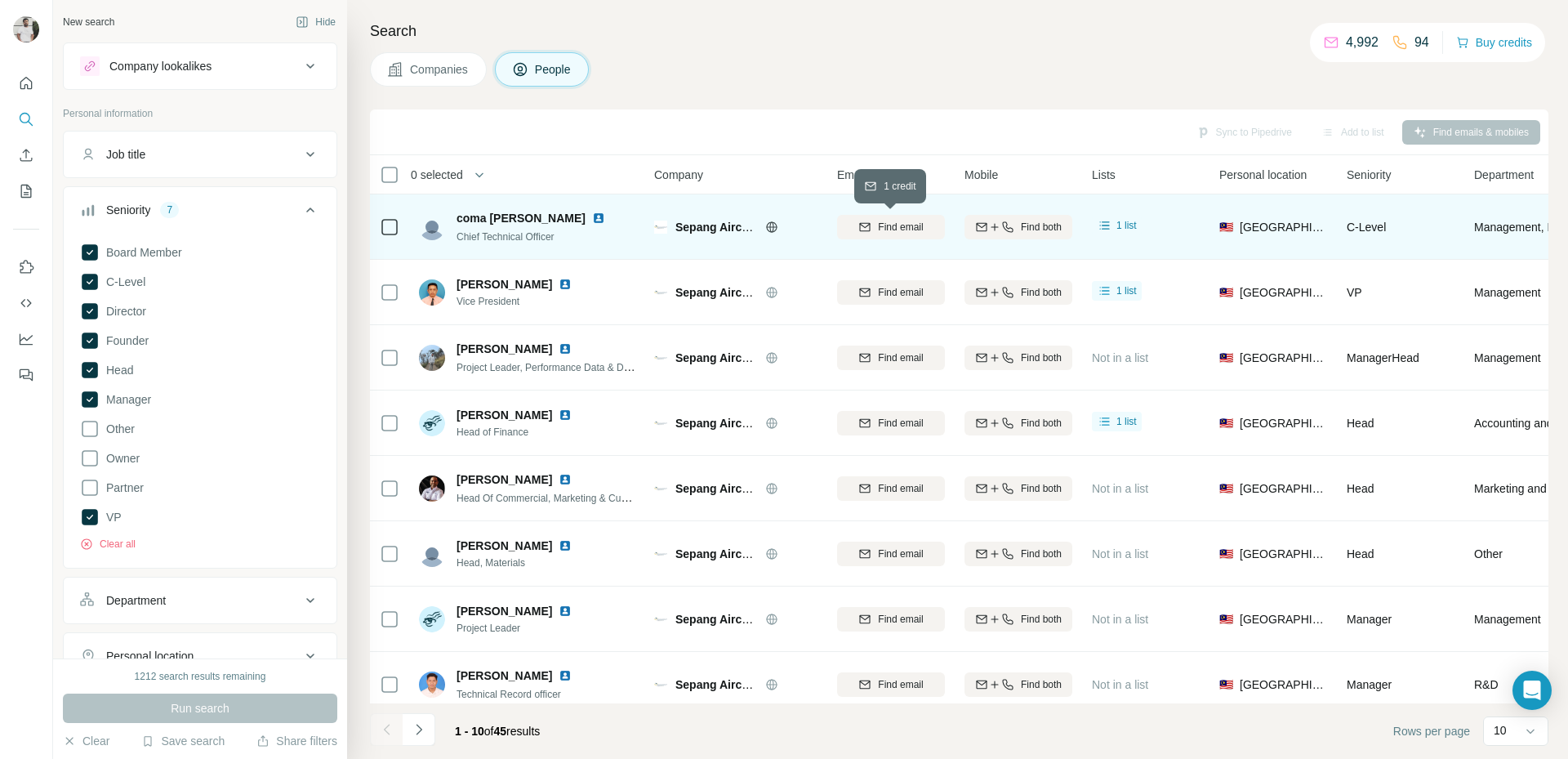
click at [910, 229] on span "Find email" at bounding box center [900, 227] width 45 height 15
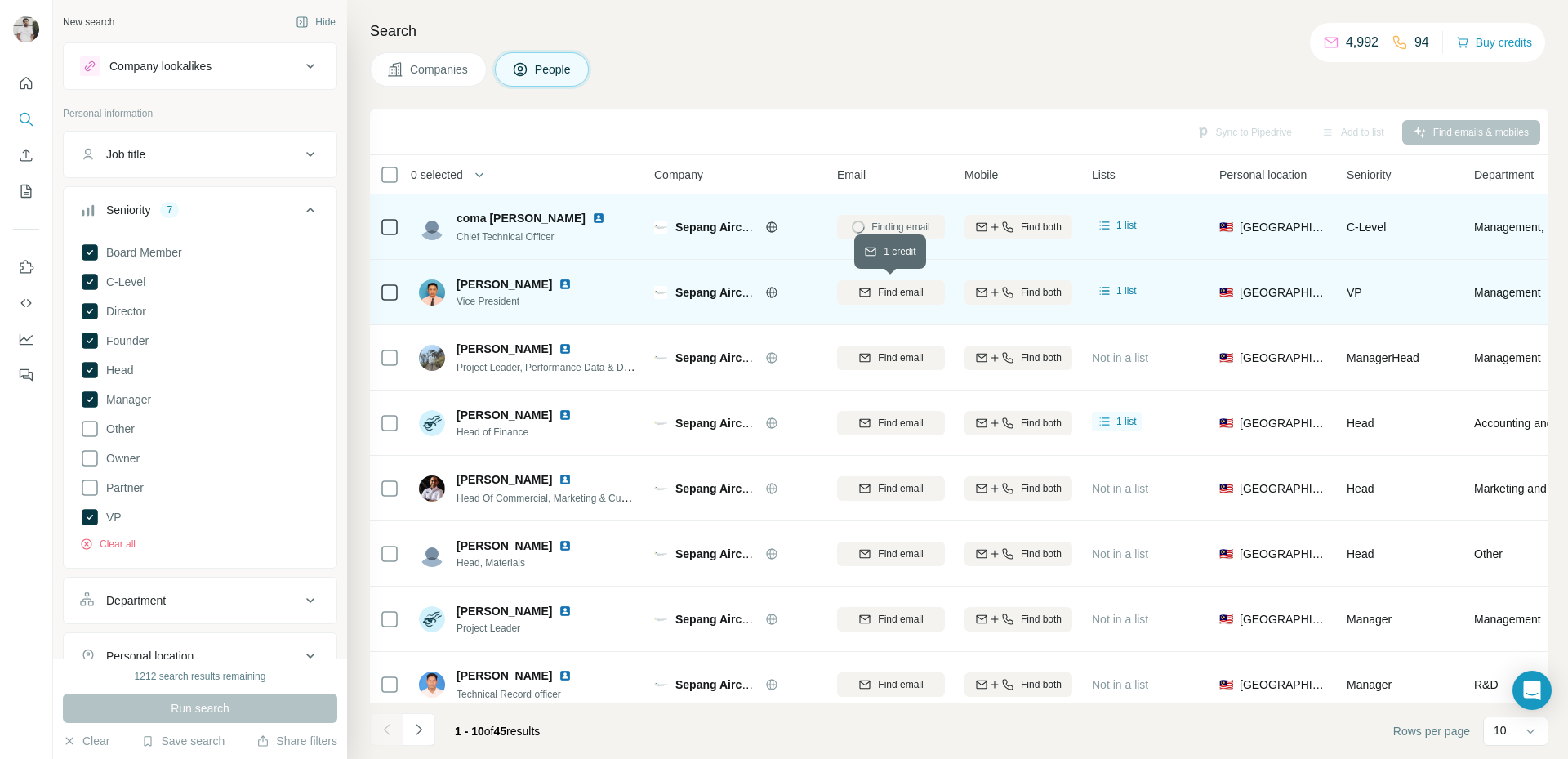
click at [896, 291] on span "Find email" at bounding box center [900, 293] width 45 height 15
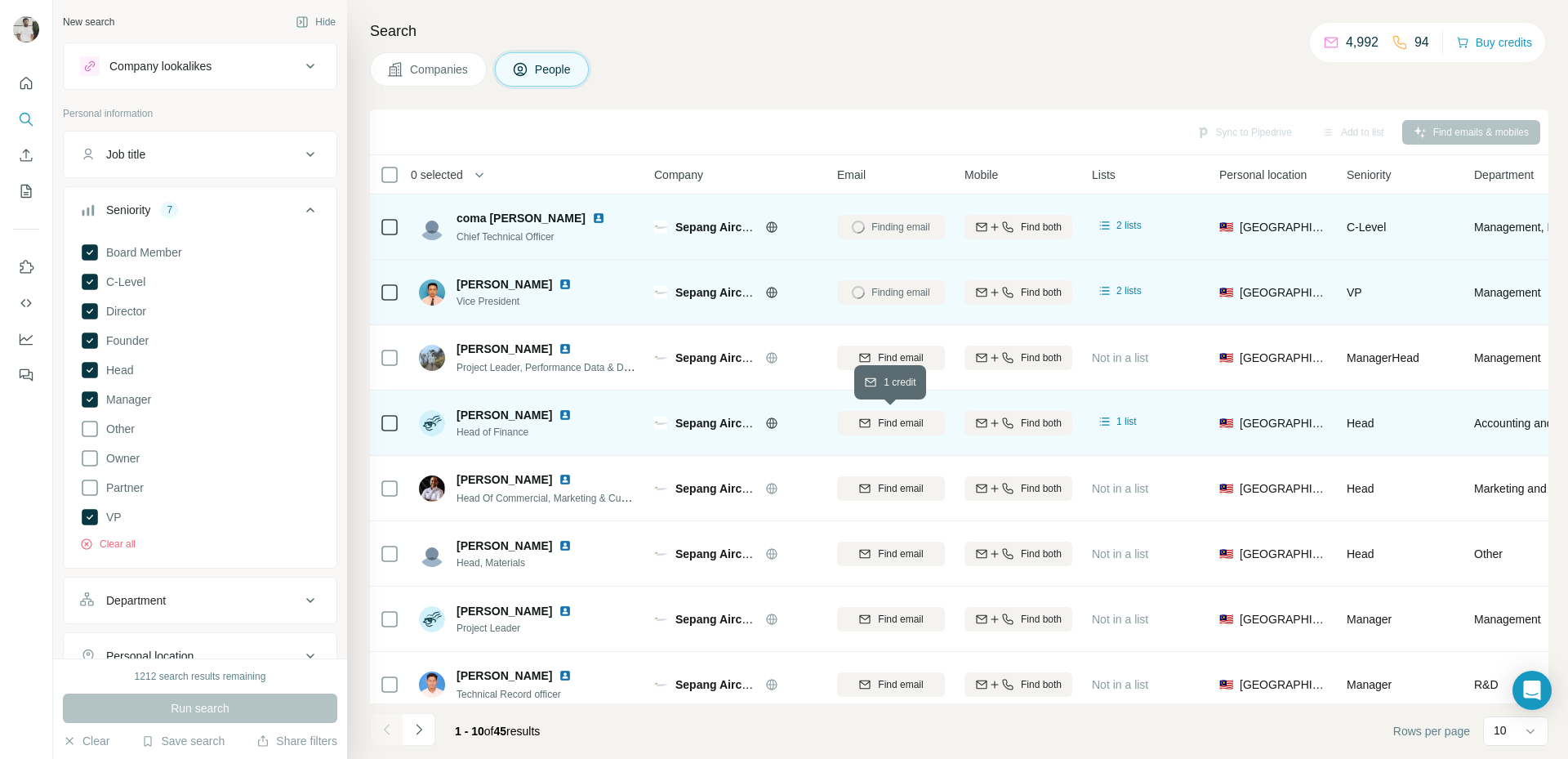
click at [903, 420] on span "Find email" at bounding box center [900, 424] width 45 height 15
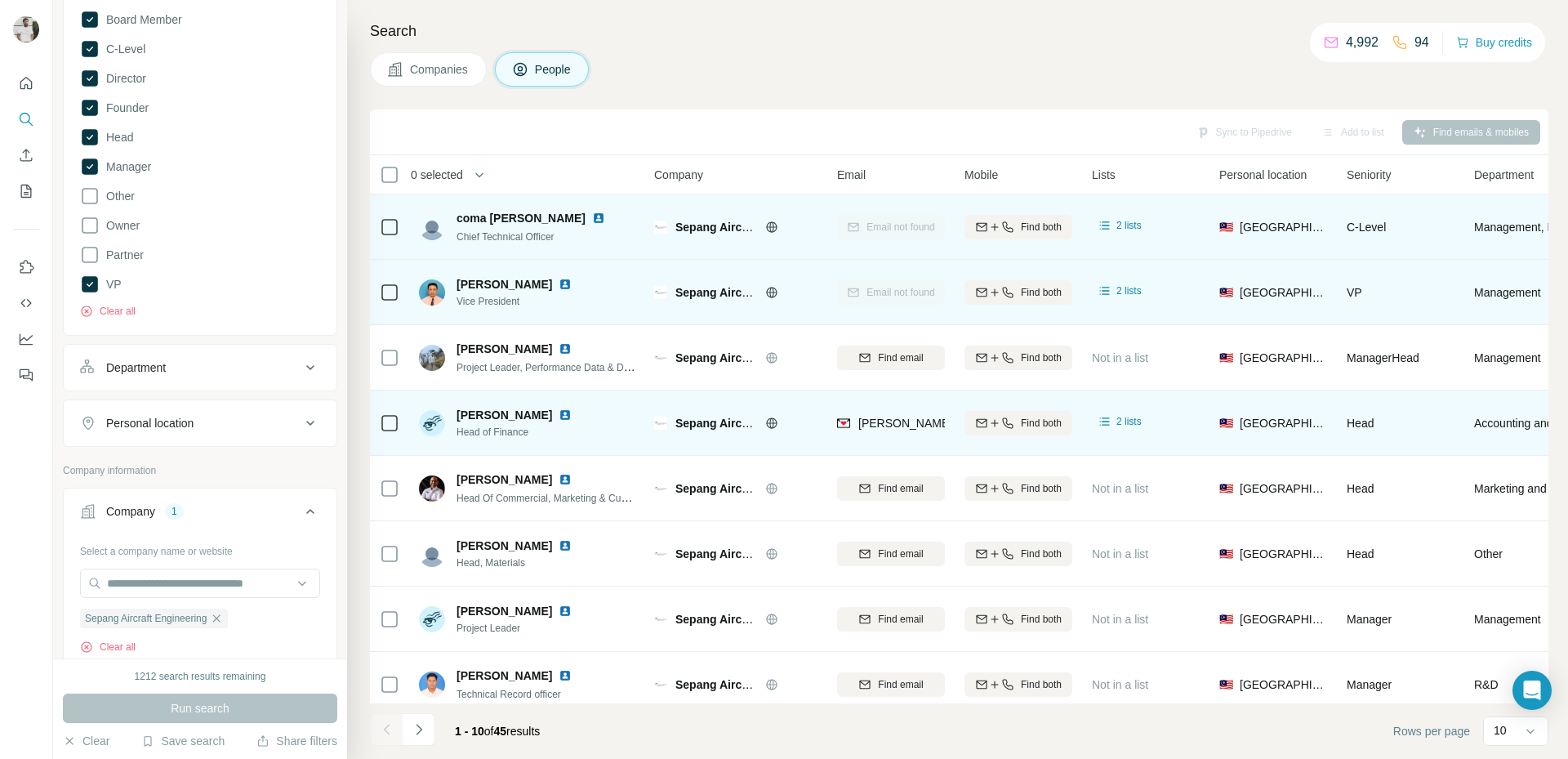
scroll to position [235, 0]
click at [218, 622] on icon "button" at bounding box center [217, 617] width 13 height 13
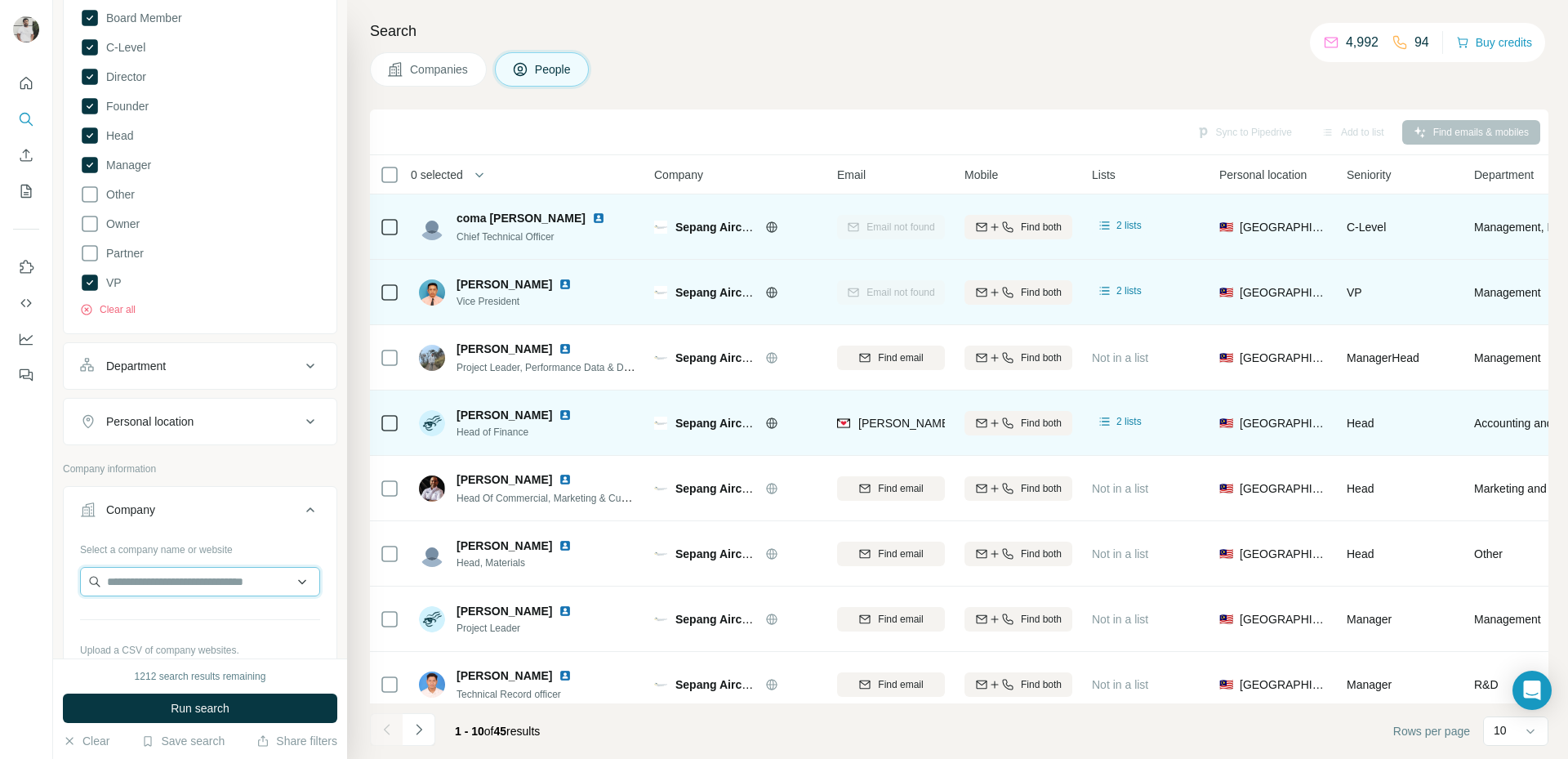
click at [197, 575] on input "text" at bounding box center [200, 581] width 240 height 29
paste input "*****"
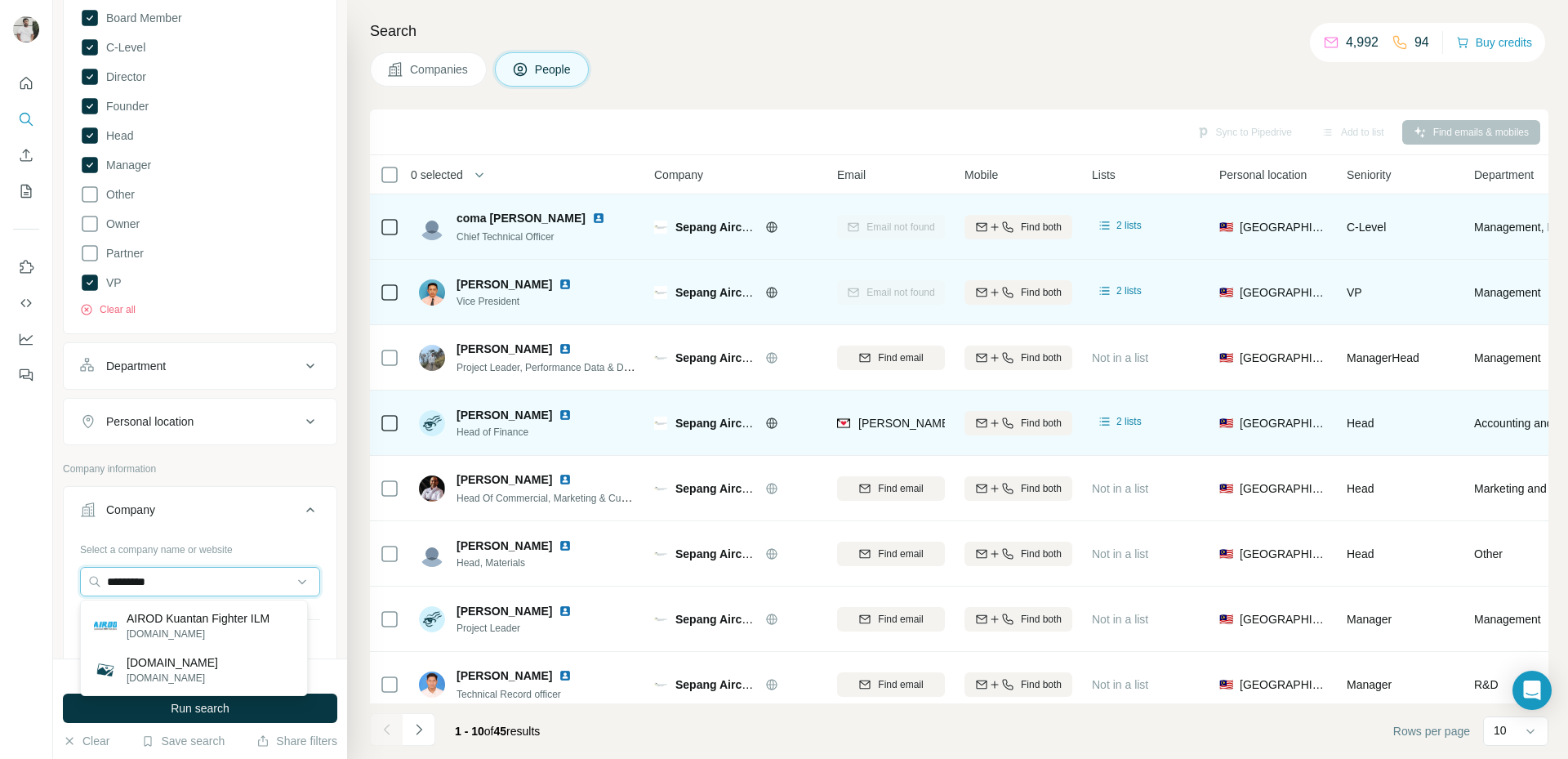
type input "*********"
click at [197, 610] on div "AIROD Kuantan Fighter ILM airod.com.my" at bounding box center [194, 626] width 220 height 44
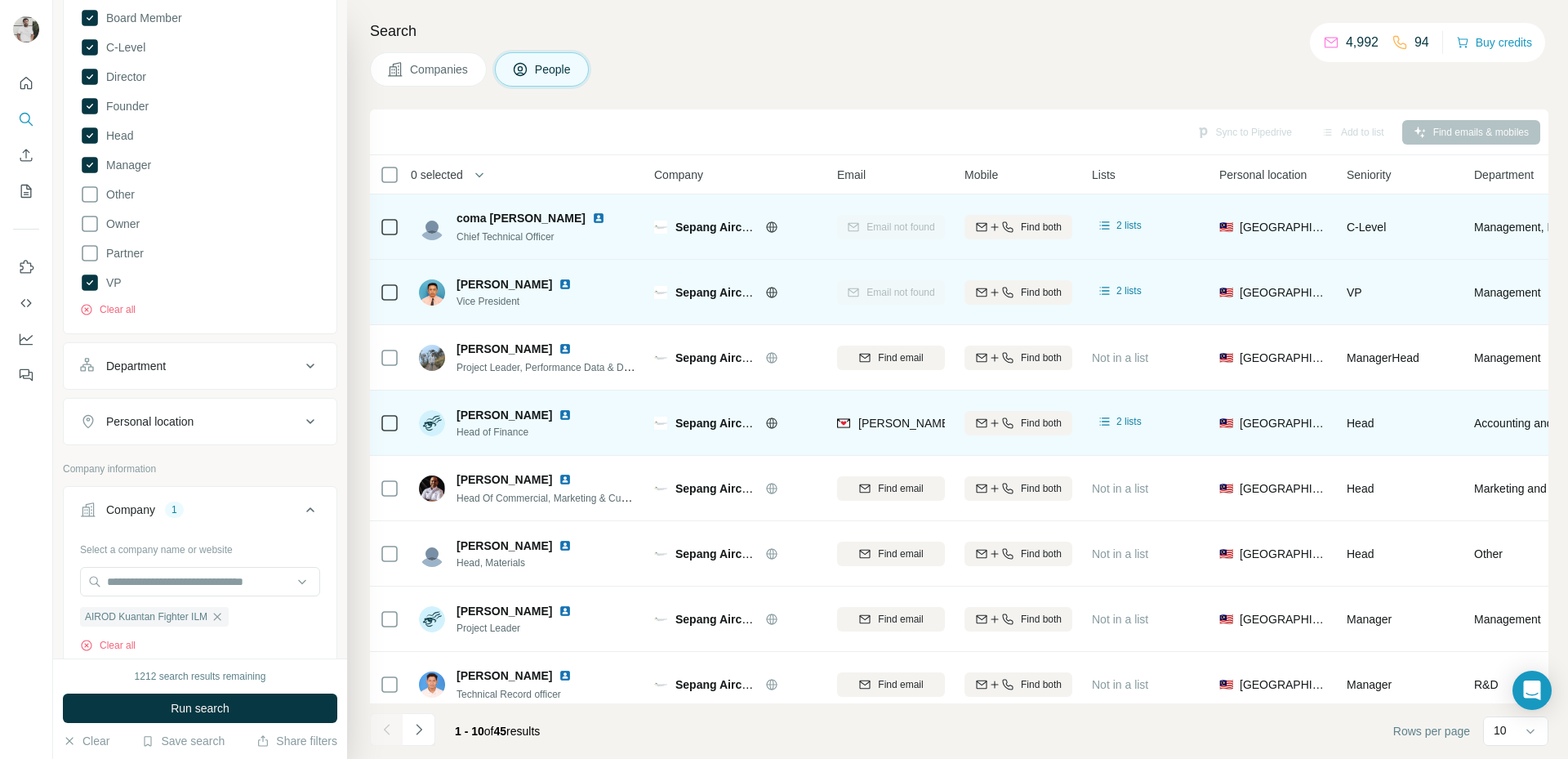
click at [446, 78] on button "Companies" at bounding box center [428, 70] width 116 height 35
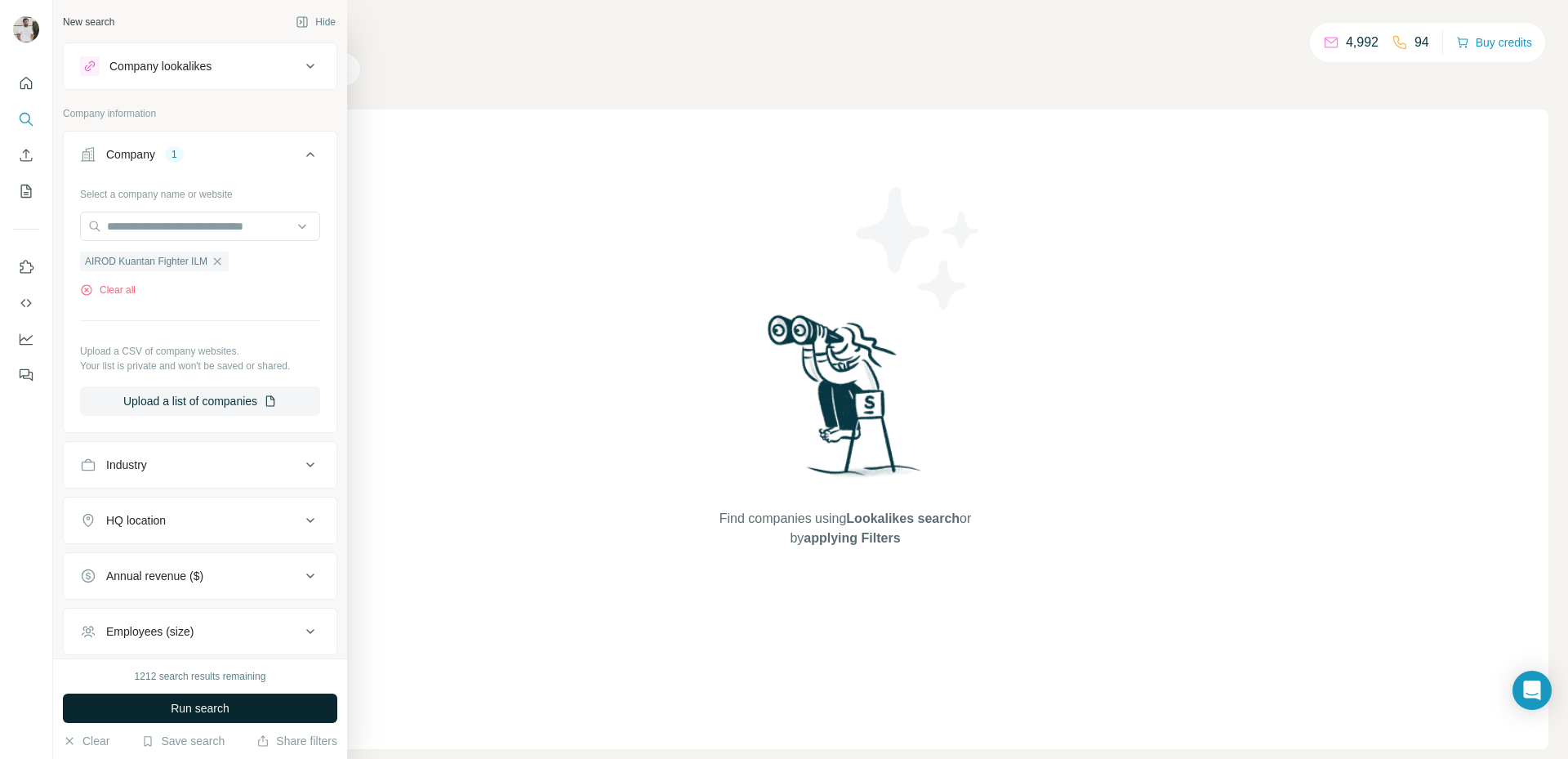
click at [146, 712] on button "Run search" at bounding box center [200, 707] width 274 height 29
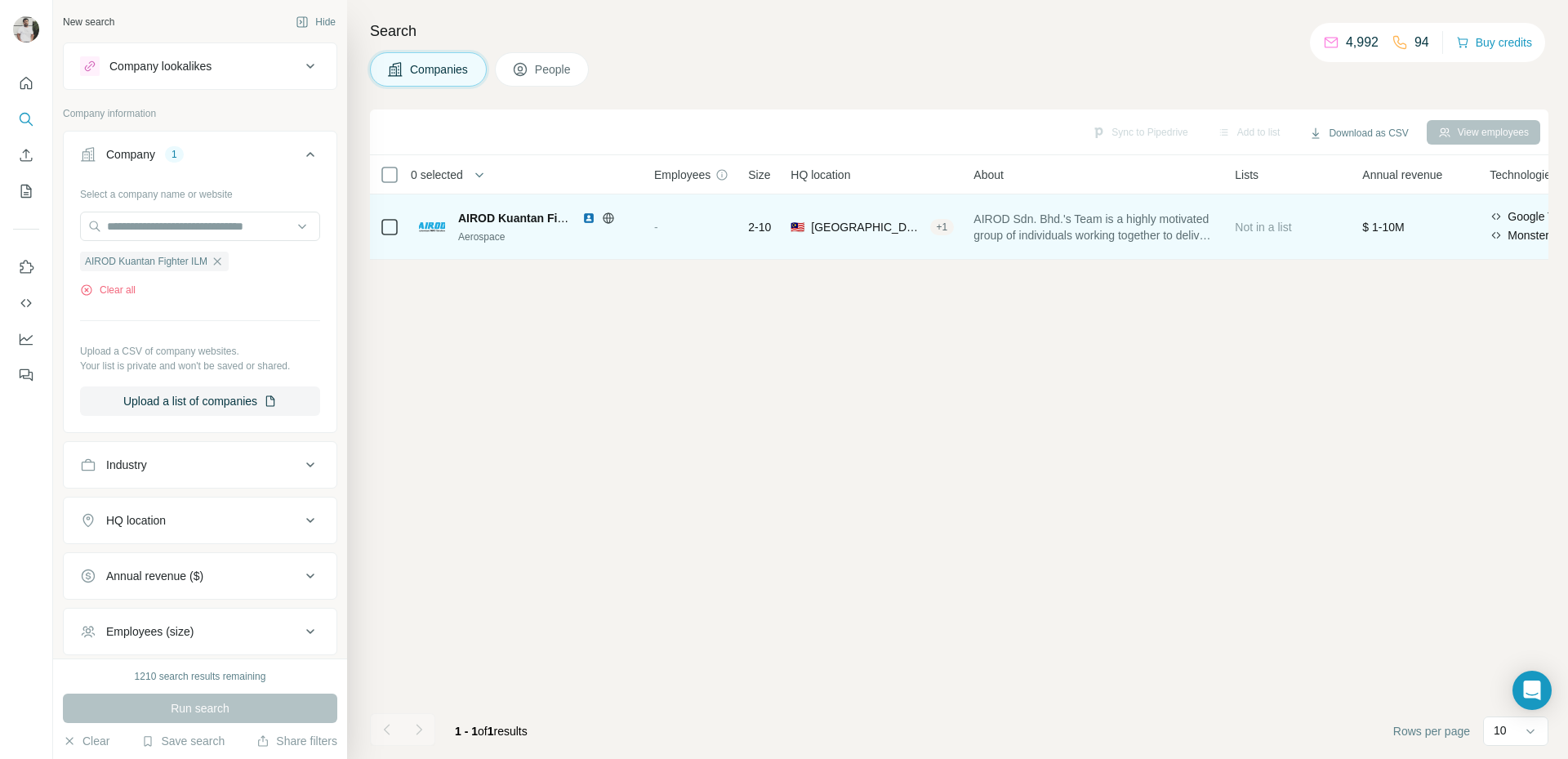
click at [687, 228] on div "-" at bounding box center [691, 226] width 74 height 45
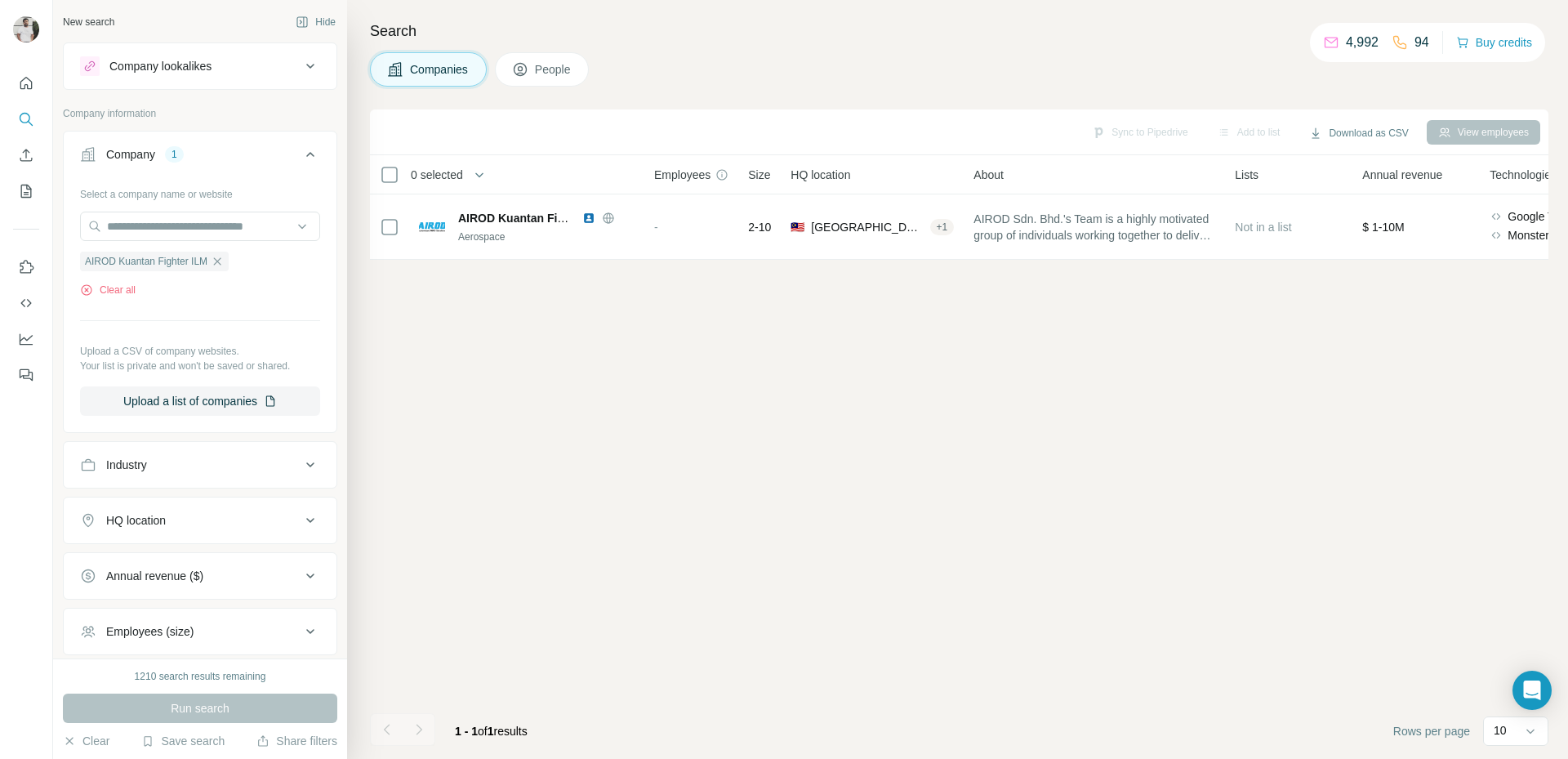
click at [564, 82] on button "People" at bounding box center [542, 70] width 95 height 35
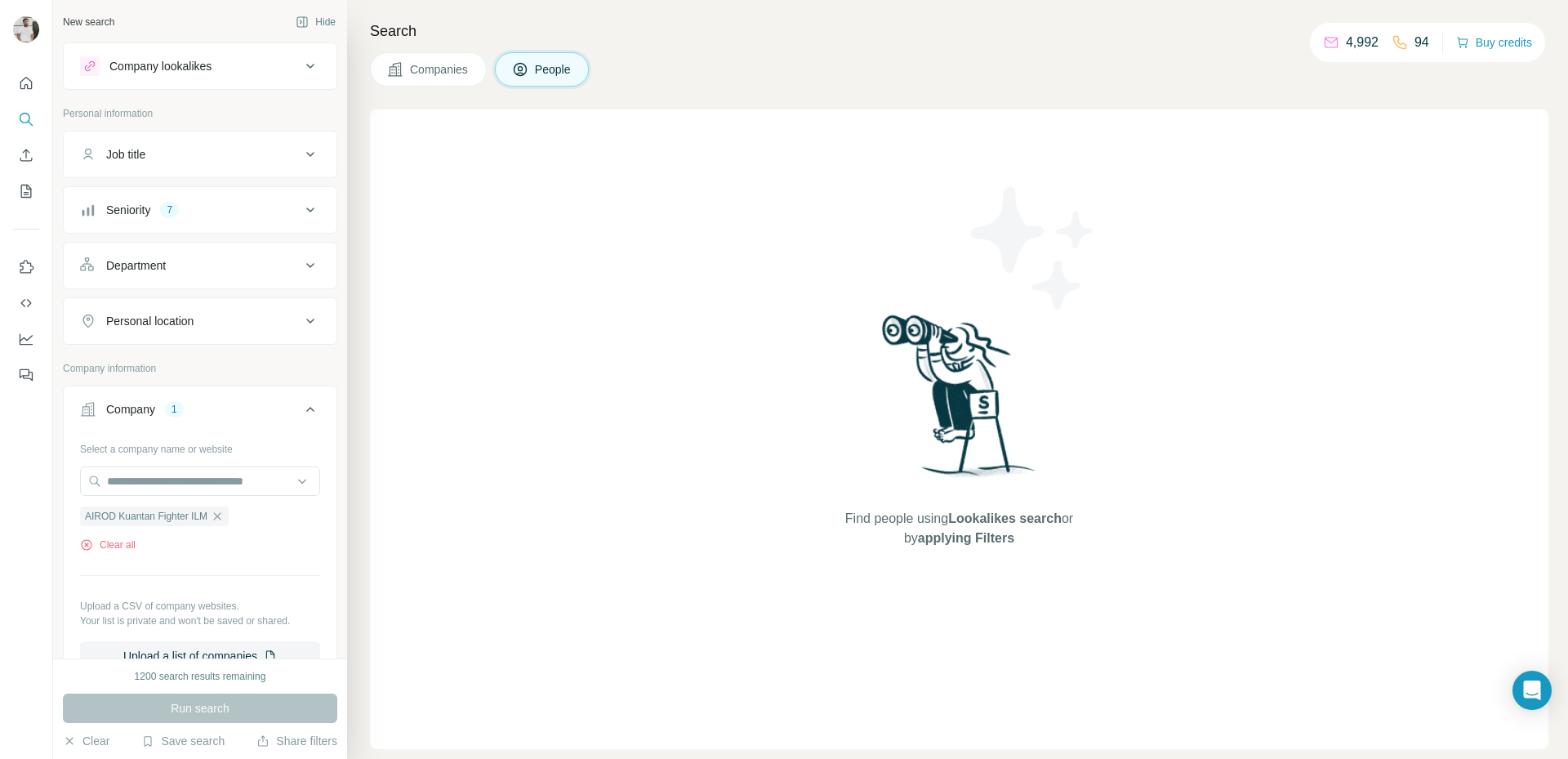
click at [432, 64] on span "Companies" at bounding box center [439, 69] width 59 height 16
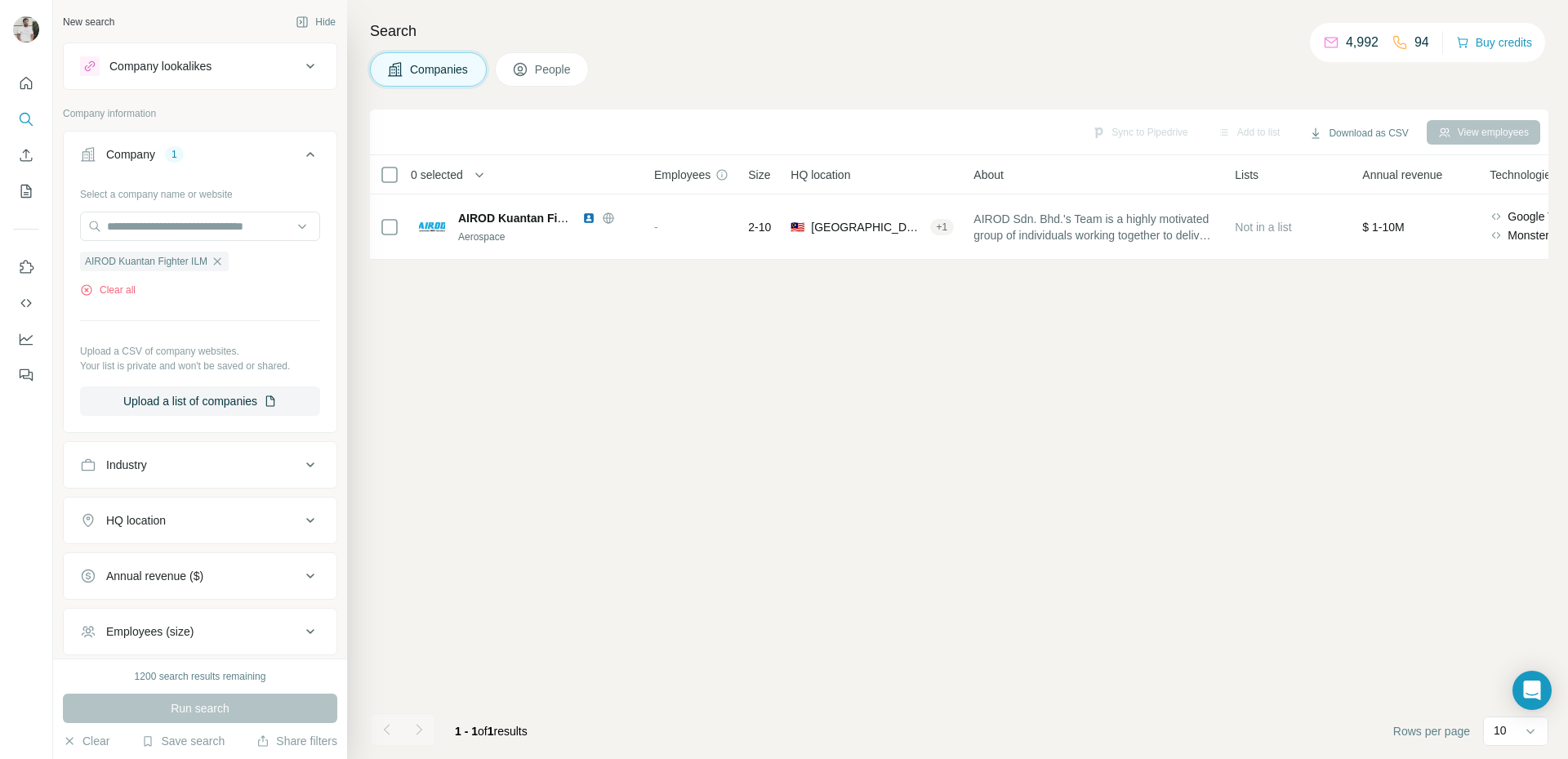
click at [179, 208] on div "Select a company name or website AIROD Kuantan Fighter ILM Clear all Upload a C…" at bounding box center [200, 298] width 240 height 235
click at [220, 260] on icon "button" at bounding box center [217, 261] width 13 height 13
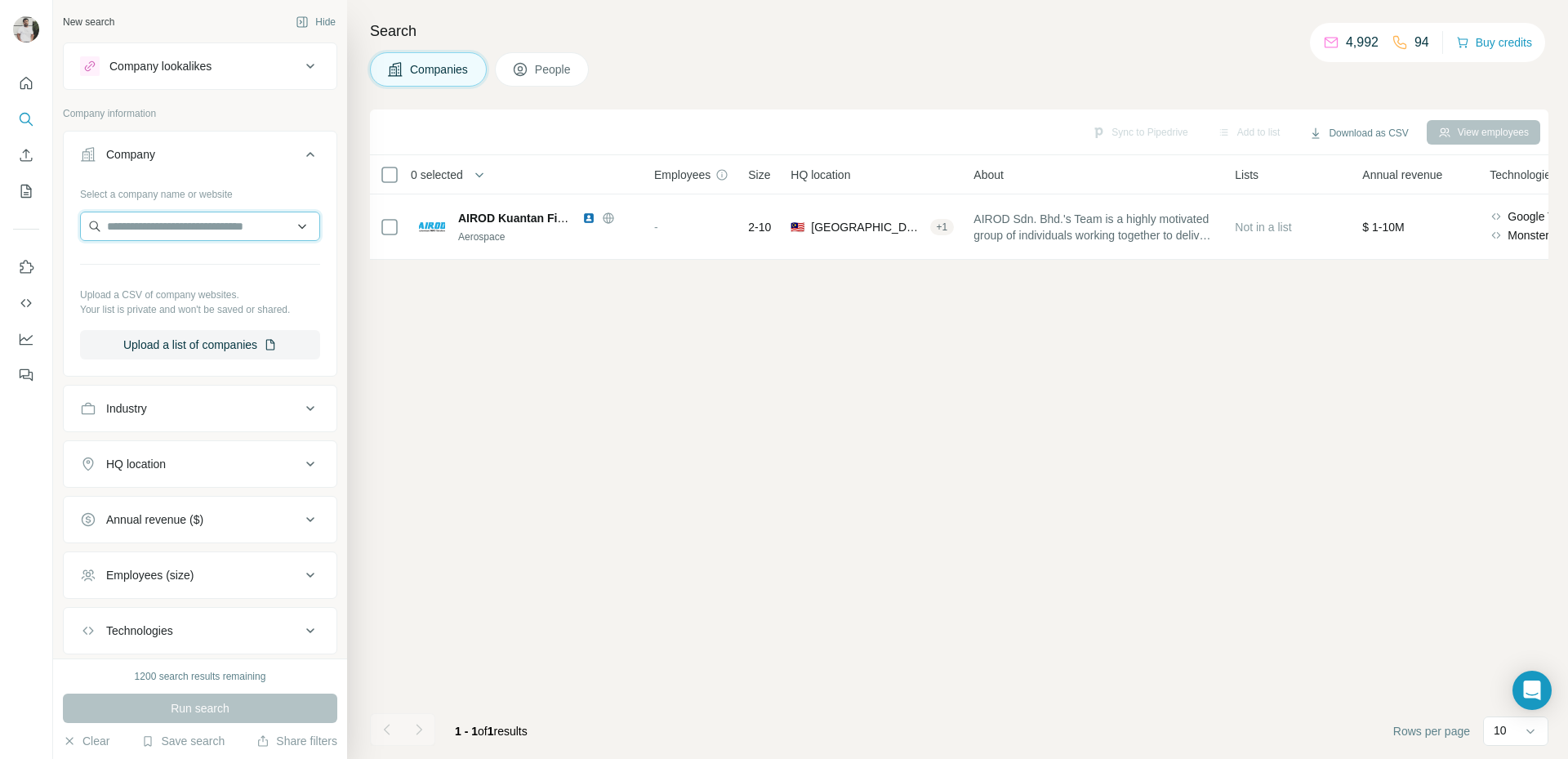
click at [208, 228] on input "text" at bounding box center [200, 225] width 240 height 29
paste input "**********"
type input "**********"
click at [444, 68] on span "Companies" at bounding box center [439, 69] width 59 height 16
click at [225, 221] on input "text" at bounding box center [200, 225] width 240 height 29
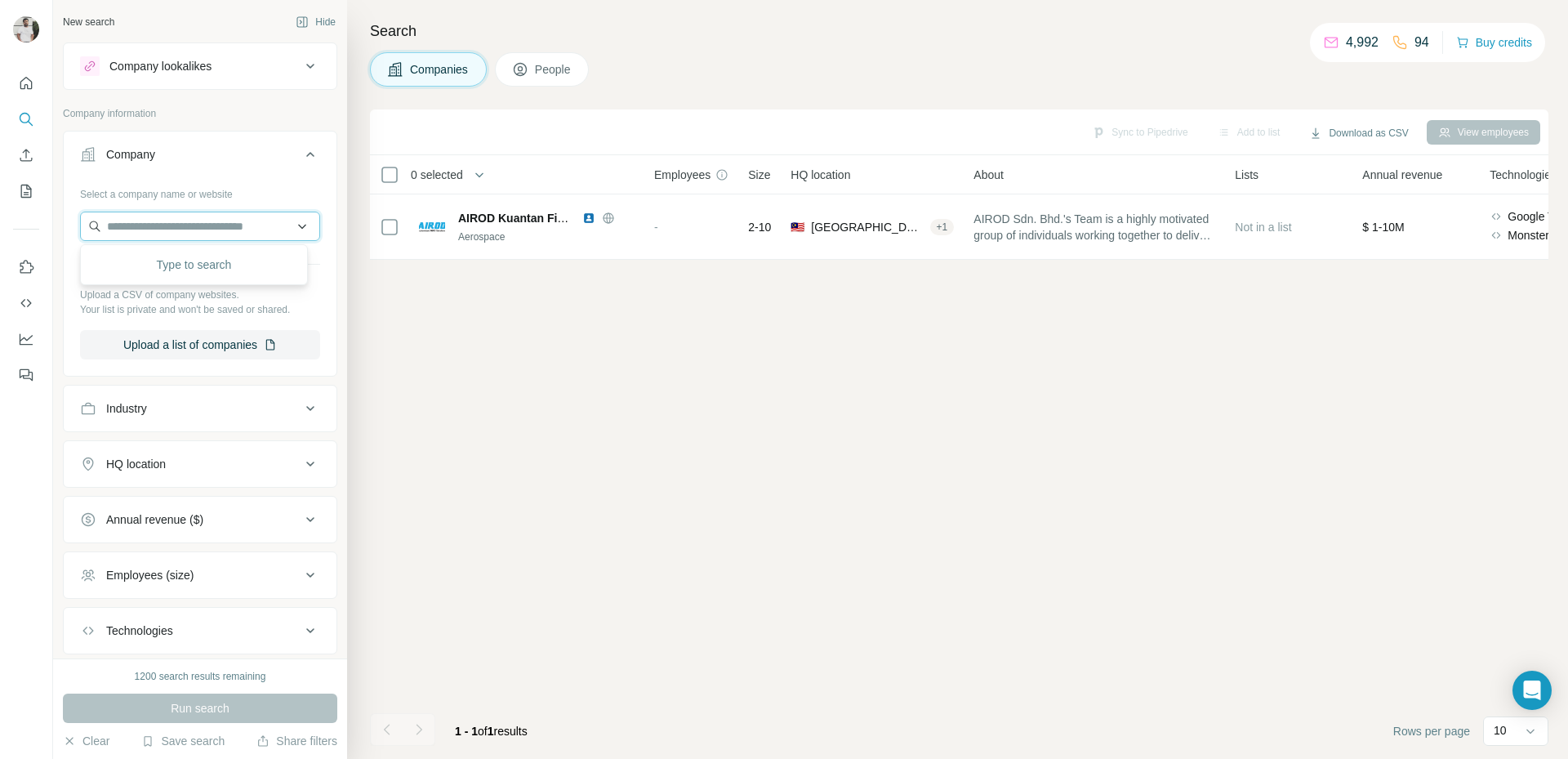
paste input "**********"
type input "**********"
click at [203, 261] on div "Vaeco vaeco.com.vn" at bounding box center [194, 270] width 220 height 44
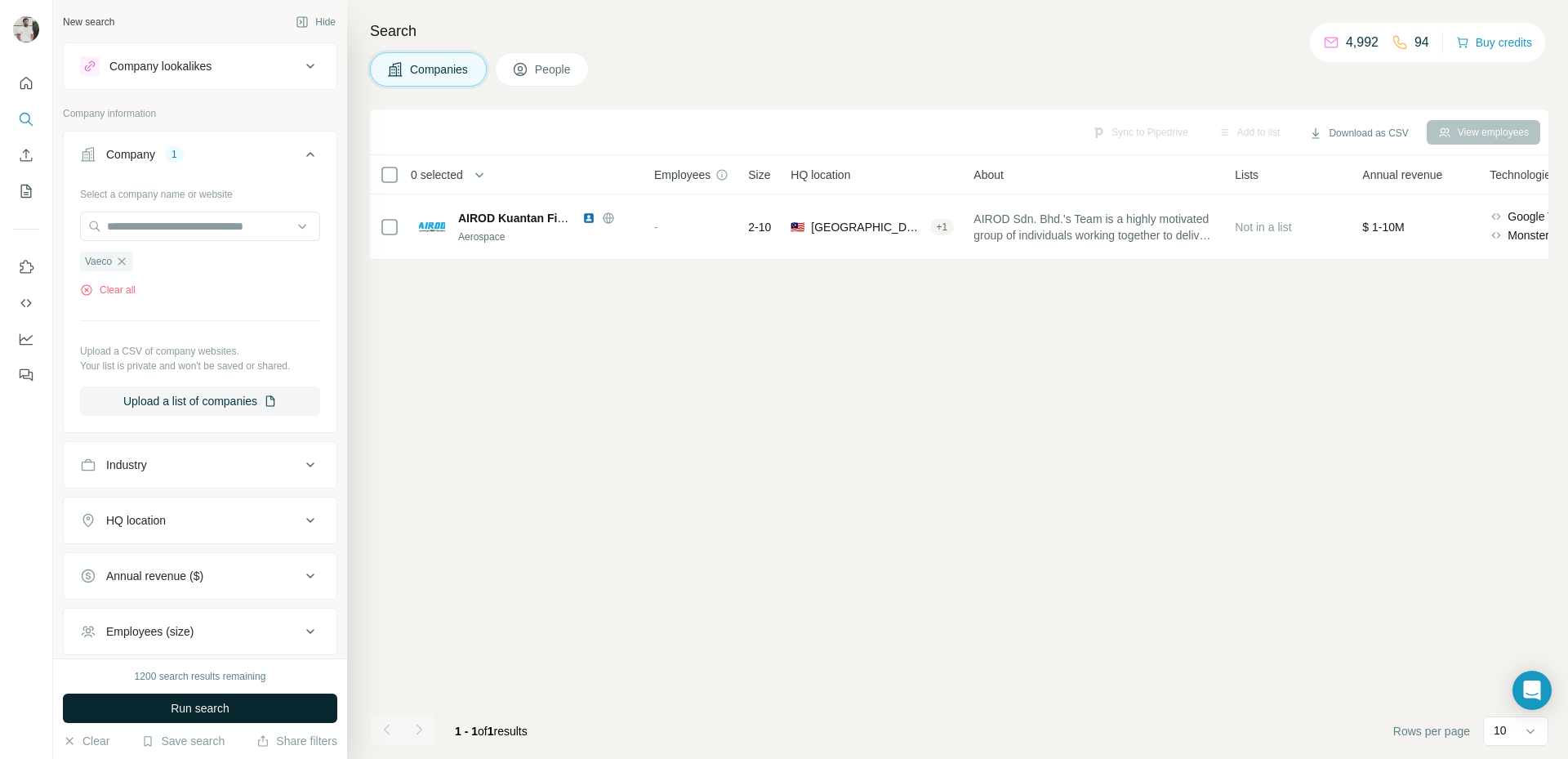
click at [215, 702] on span "Run search" at bounding box center [200, 707] width 59 height 16
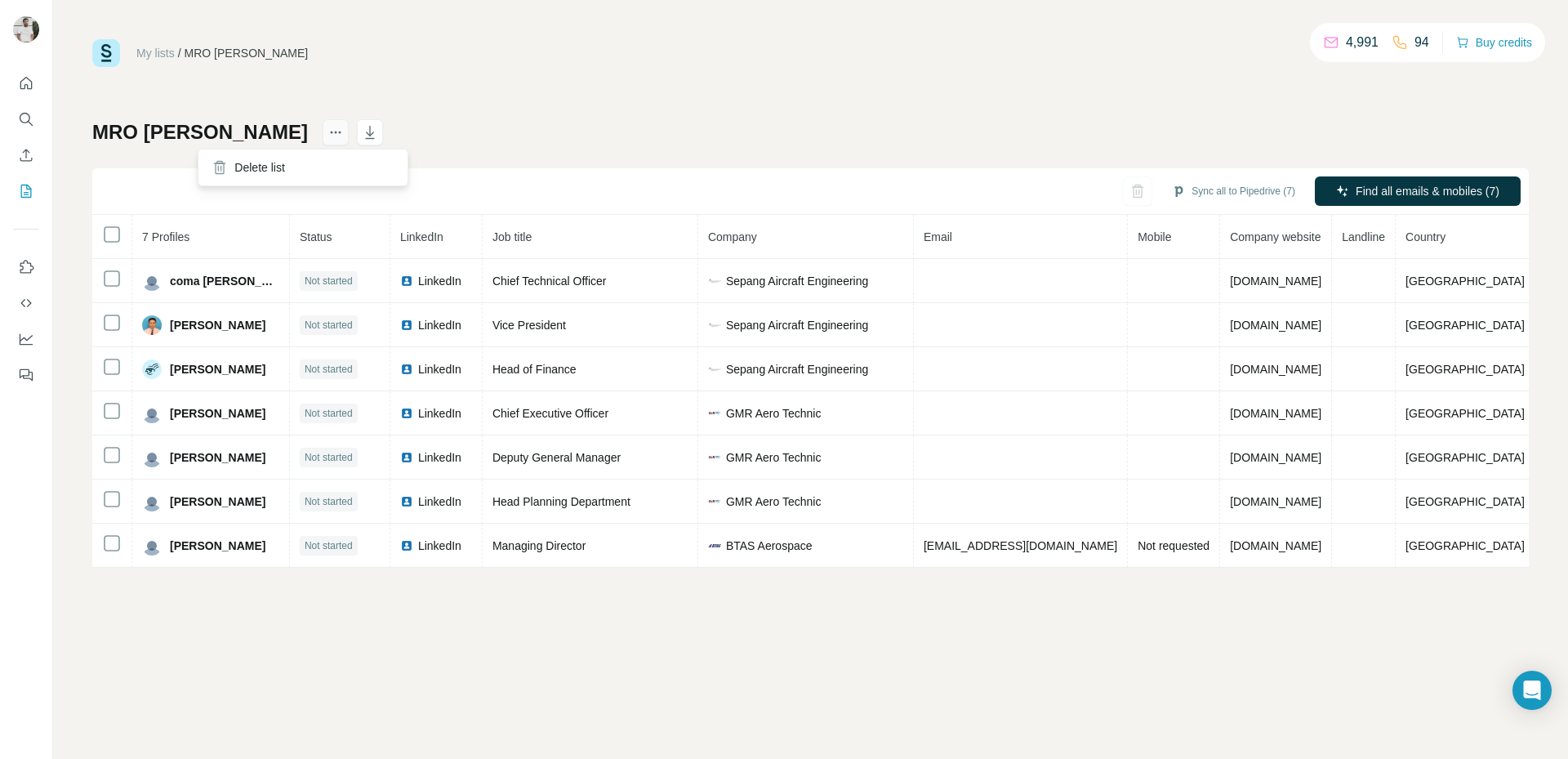
click at [328, 135] on icon "actions" at bounding box center [335, 132] width 16 height 16
click at [1496, 272] on div at bounding box center [1495, 274] width 13 height 13
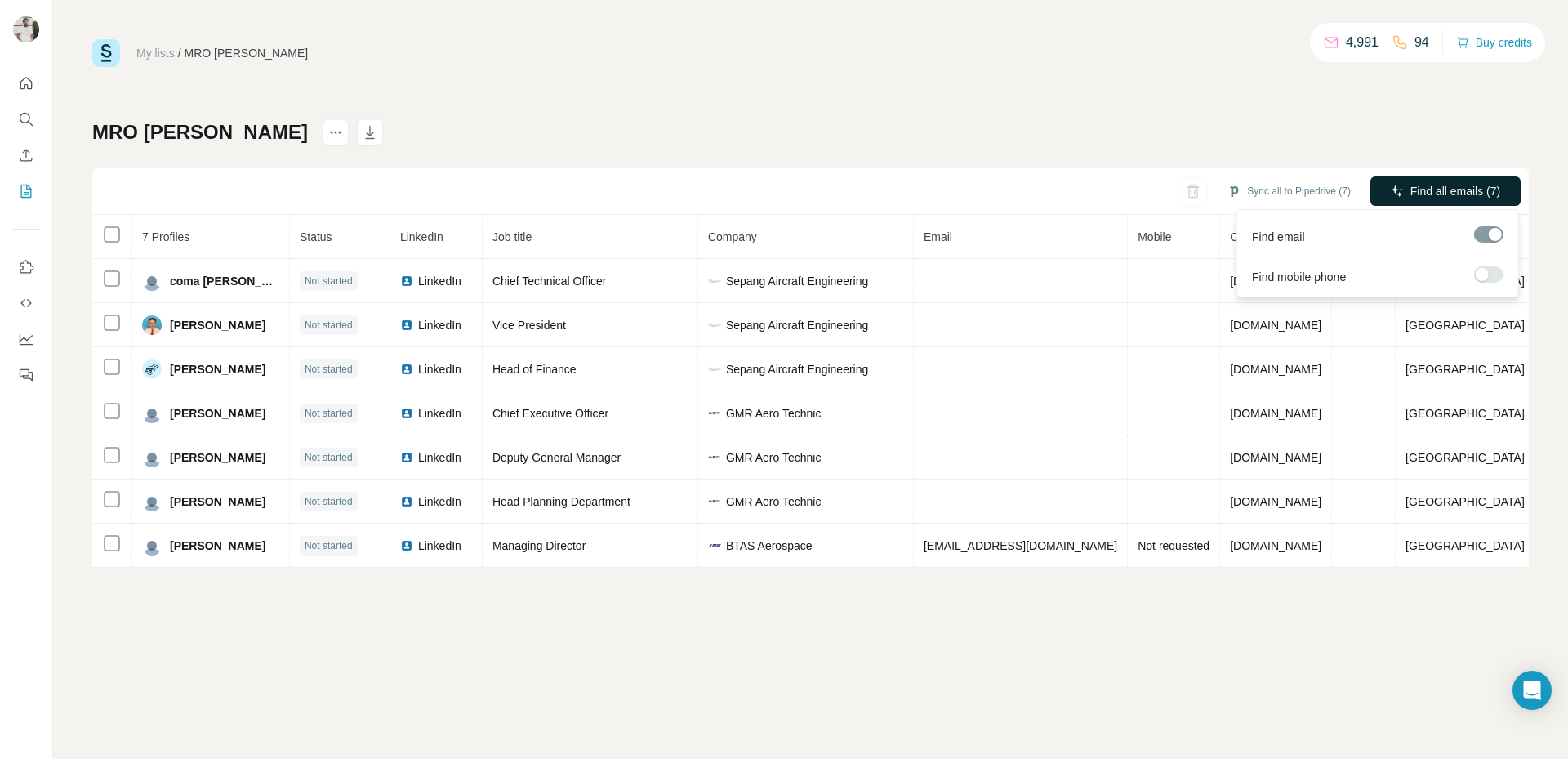
click at [1456, 179] on button "Find all emails (7)" at bounding box center [1445, 191] width 150 height 29
